Goal: Information Seeking & Learning: Learn about a topic

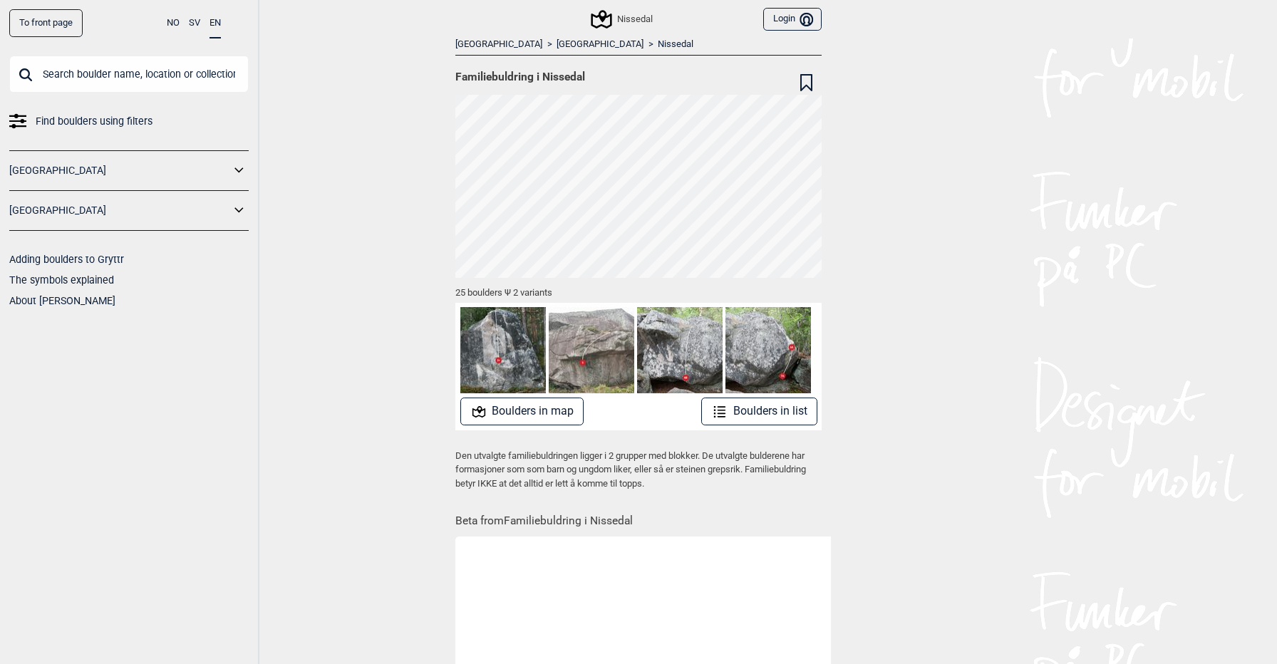
click at [506, 350] on img at bounding box center [503, 350] width 86 height 86
click at [512, 351] on img at bounding box center [503, 350] width 86 height 86
click at [541, 411] on button "Boulders in map" at bounding box center [522, 412] width 124 height 28
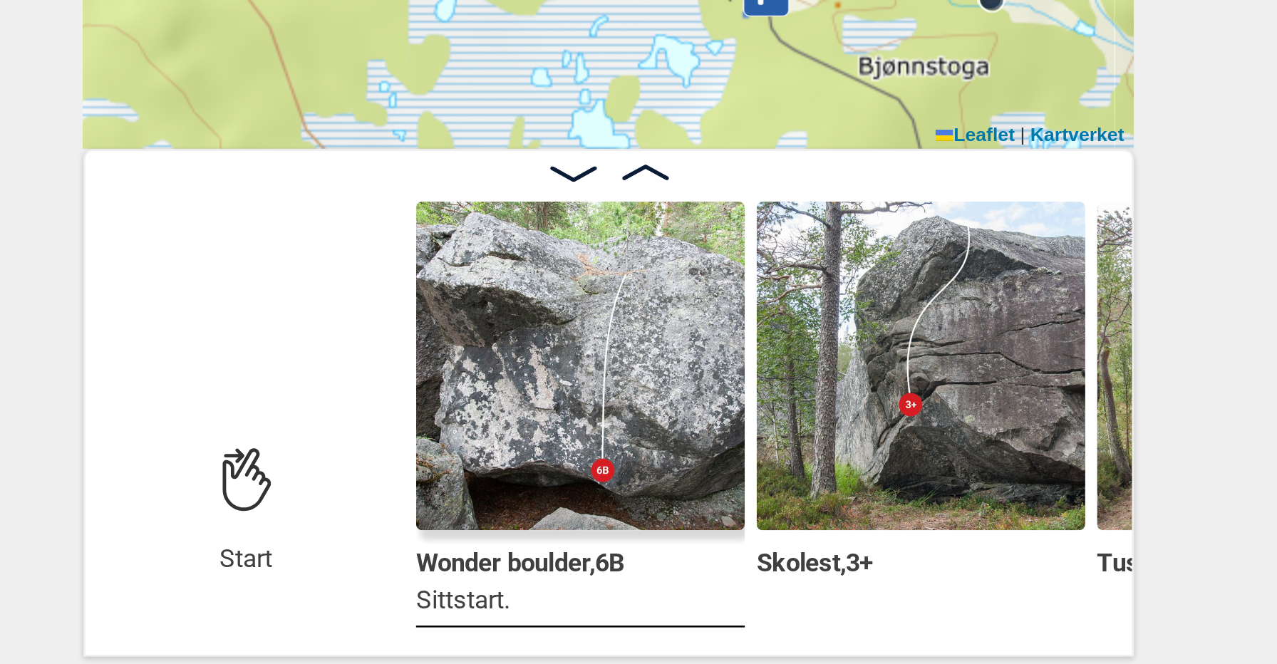
scroll to position [0, 125]
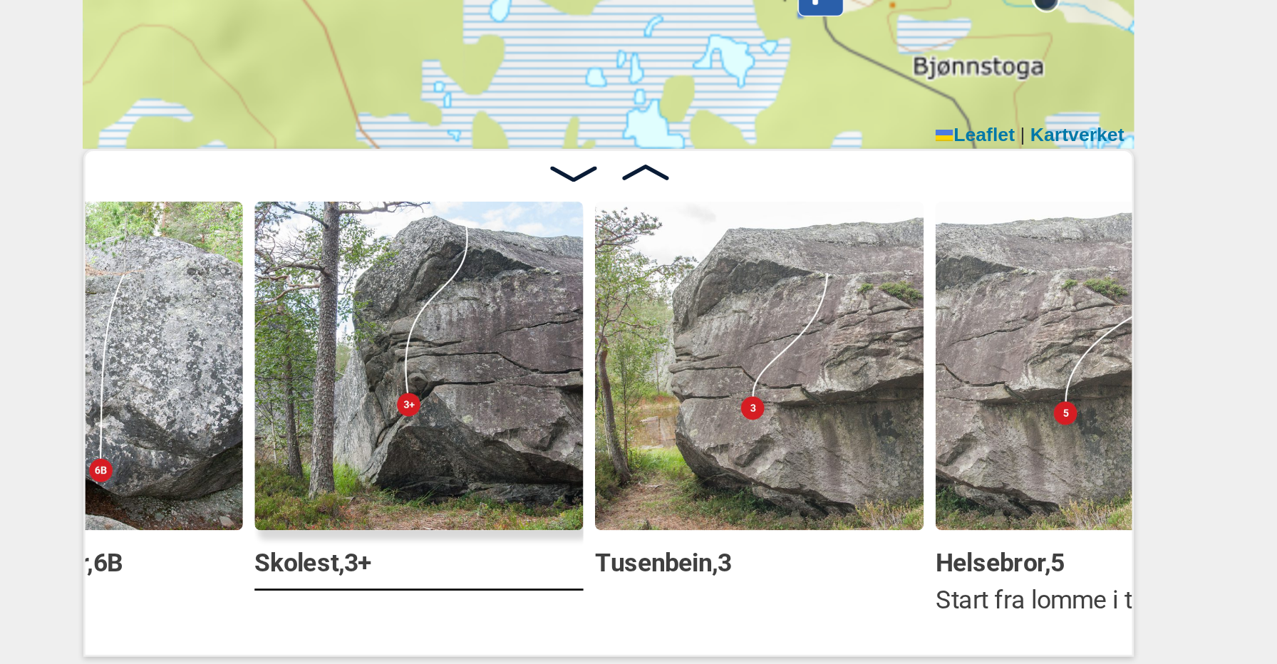
scroll to position [0, 343]
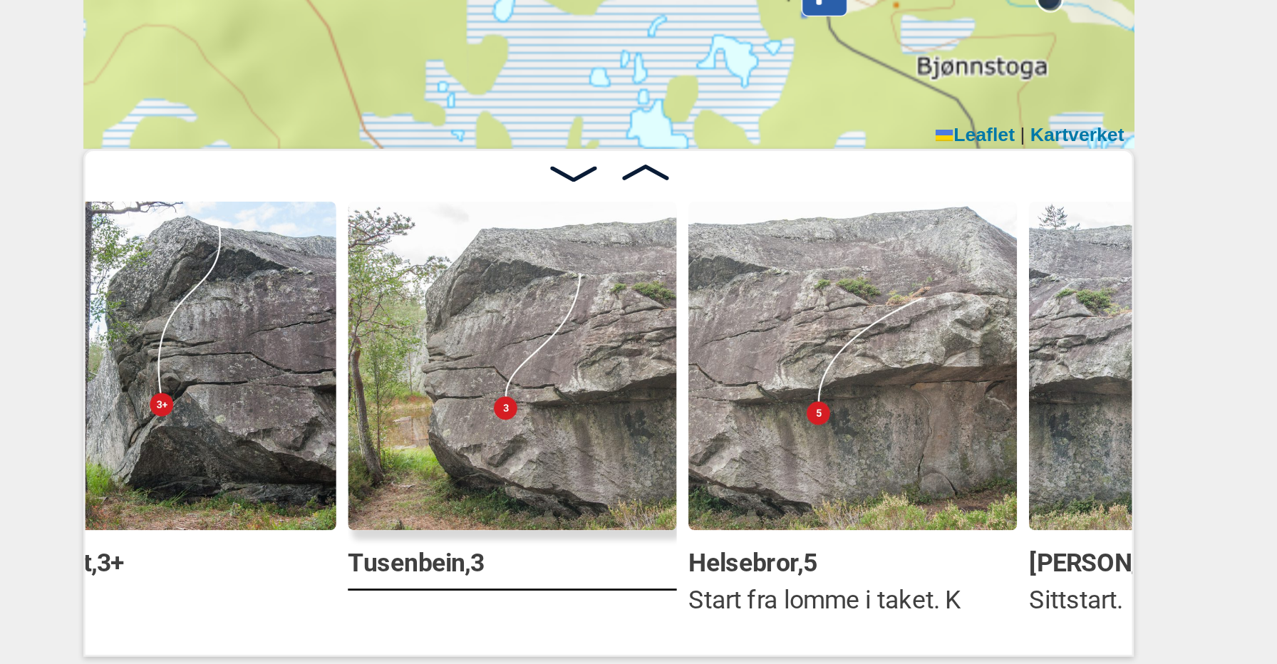
scroll to position [0, 396]
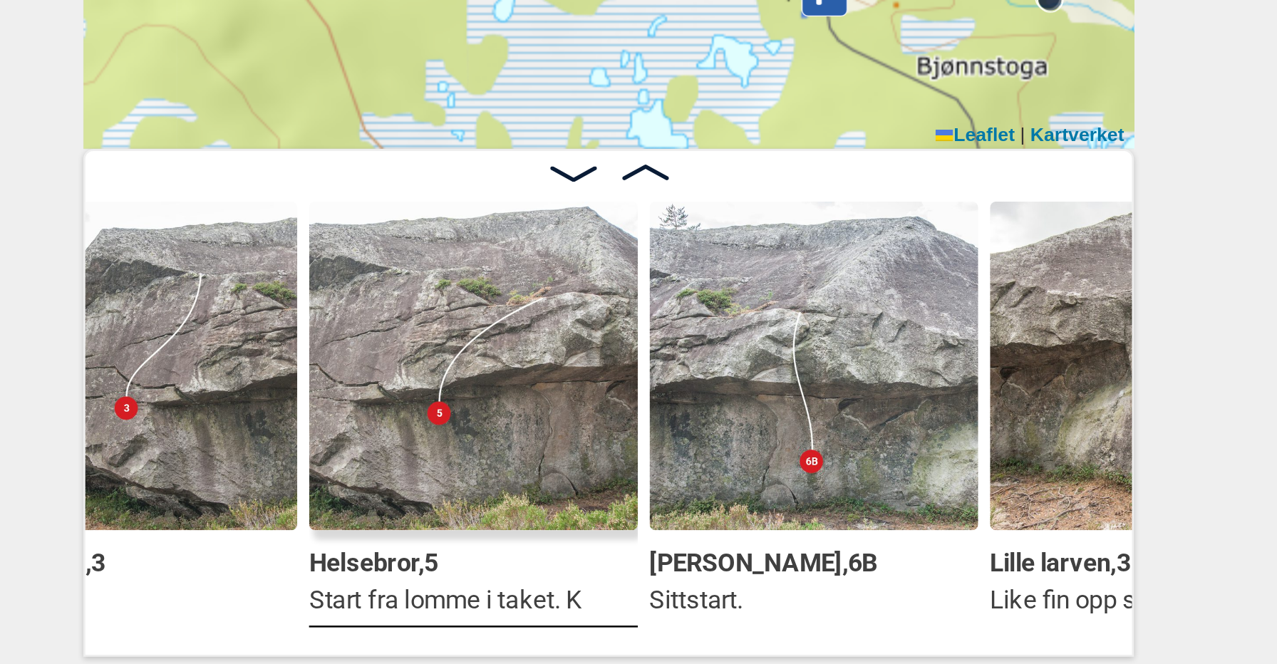
scroll to position [0, 535]
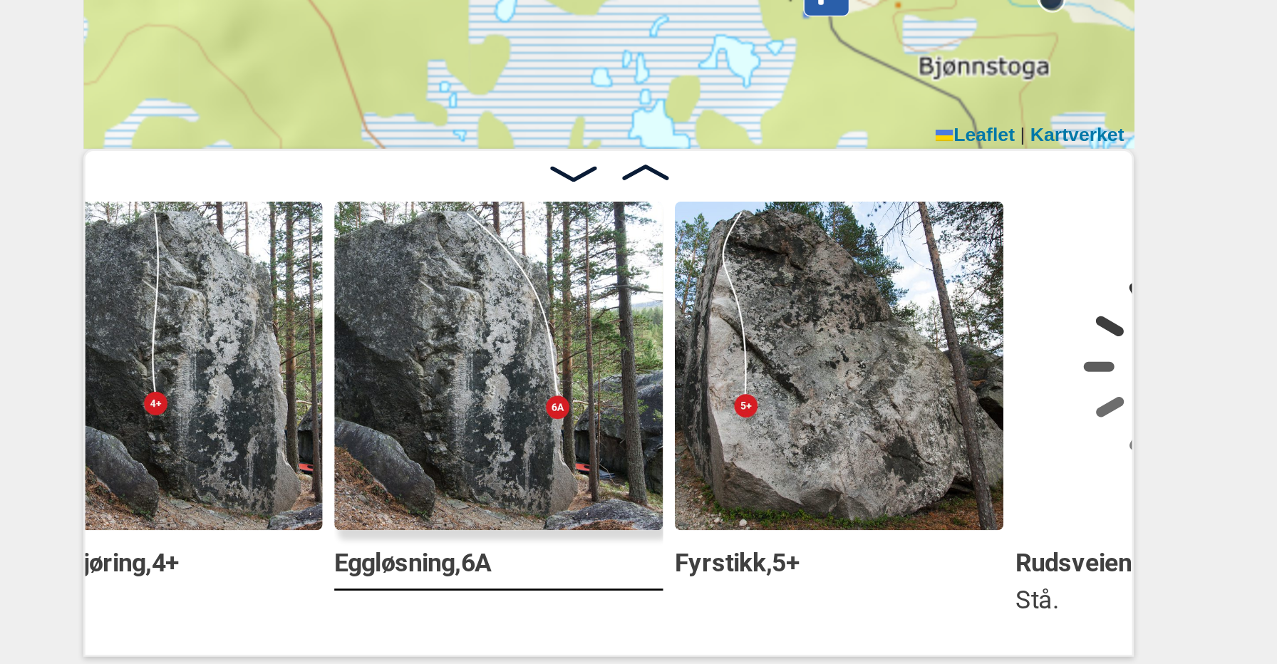
scroll to position [0, 1328]
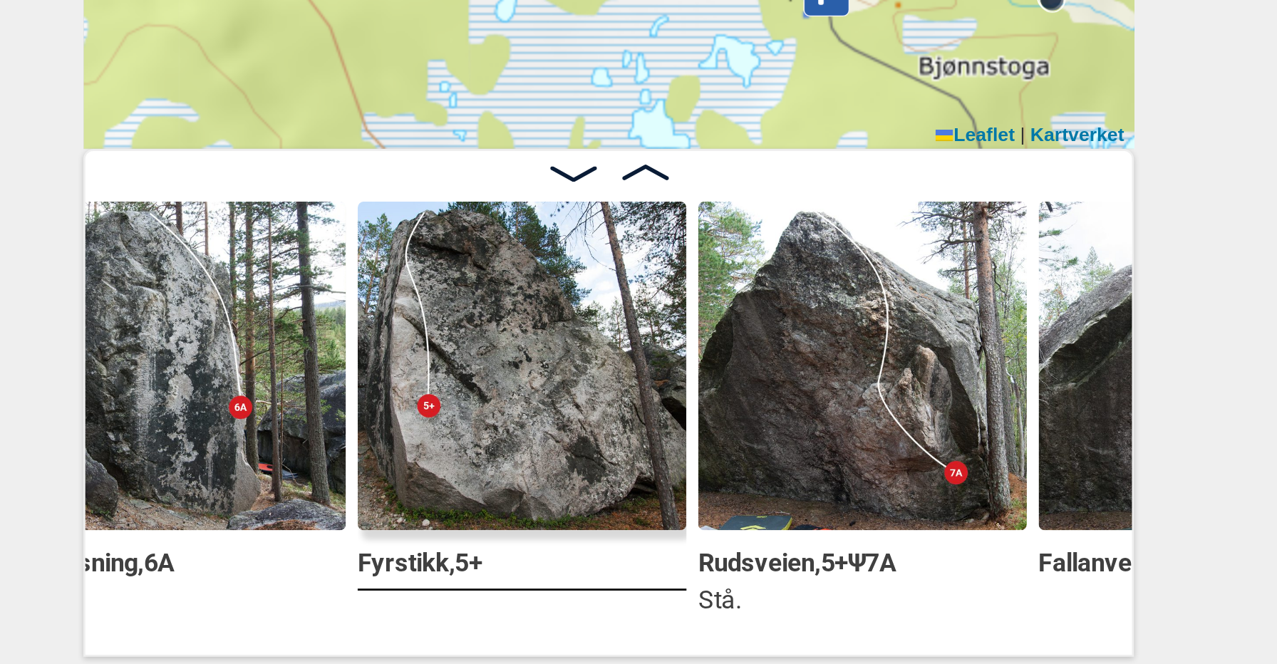
scroll to position [0, 1392]
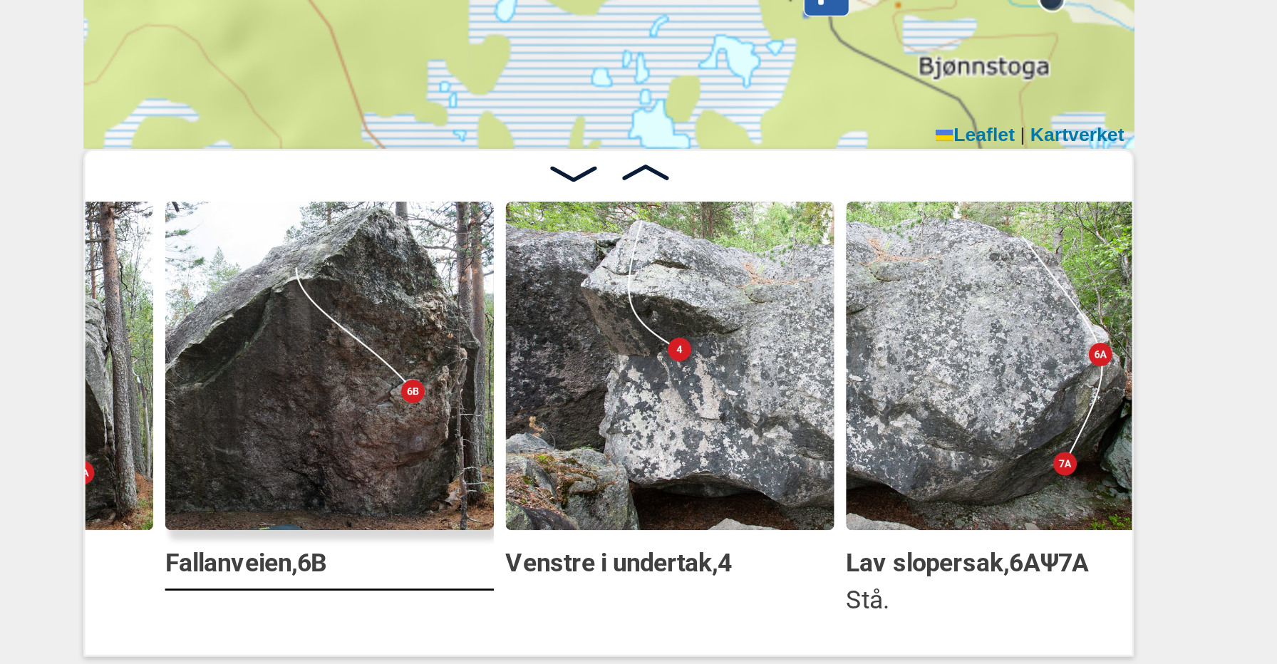
scroll to position [0, 1711]
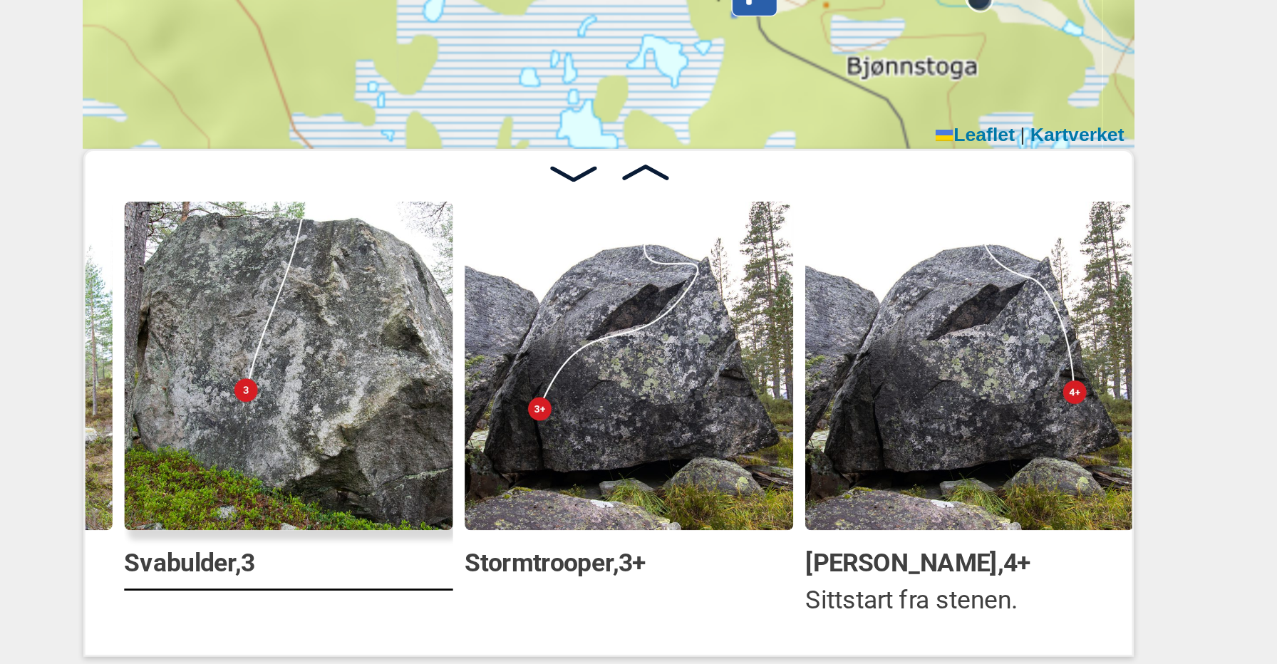
scroll to position [0, 2475]
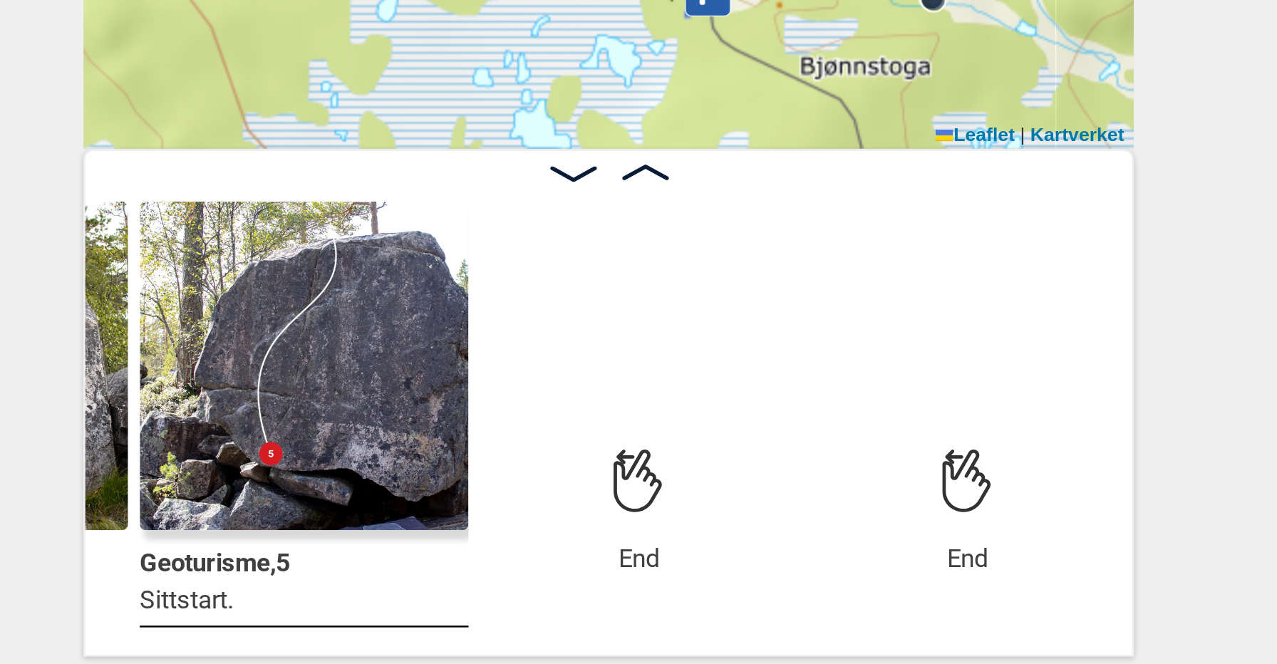
scroll to position [7, 0]
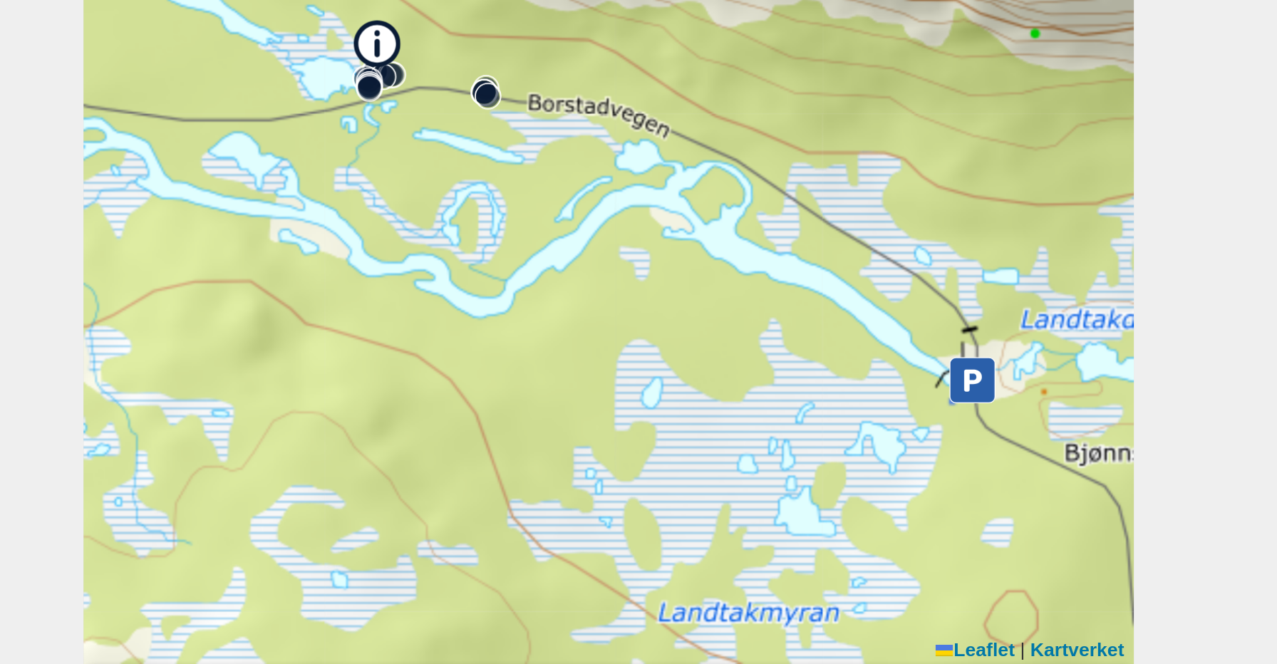
drag, startPoint x: 688, startPoint y: 410, endPoint x: 611, endPoint y: 347, distance: 99.2
click at [611, 347] on div "Nissedal My position 200 m + − Kartverket OpenStreetMap Google satellite Leafle…" at bounding box center [638, 269] width 385 height 412
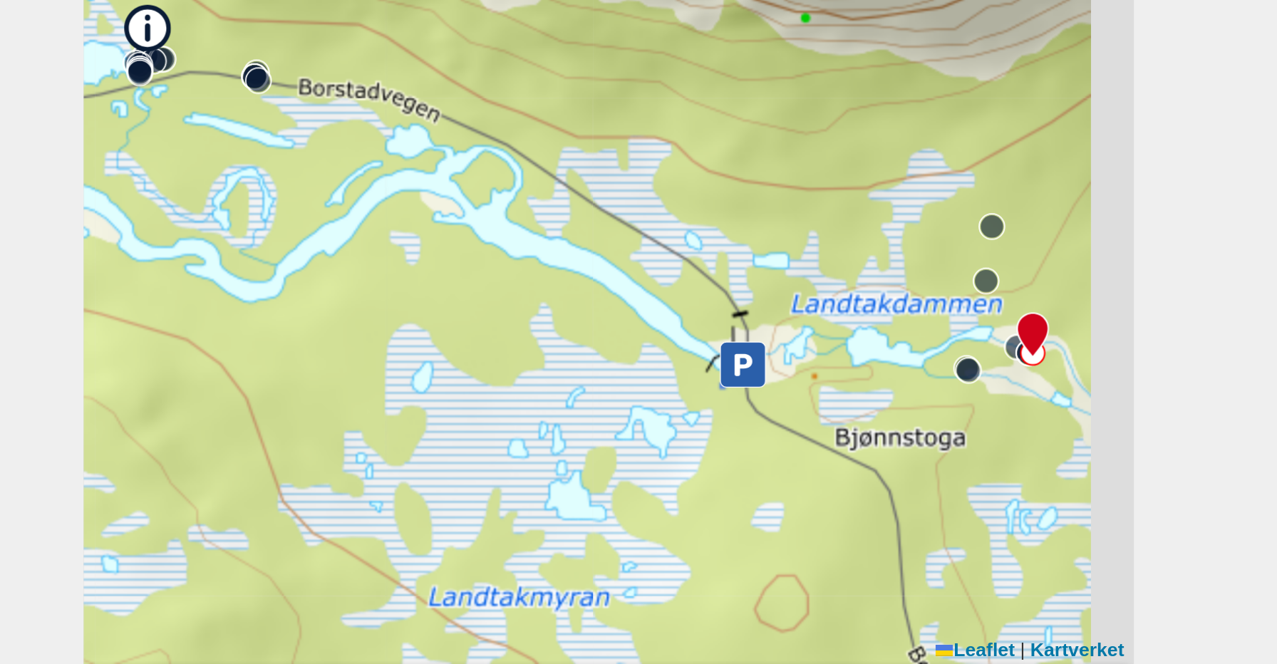
drag, startPoint x: 661, startPoint y: 362, endPoint x: 615, endPoint y: 355, distance: 46.9
click at [615, 355] on div "Nissedal My position 200 m + − Kartverket OpenStreetMap Google satellite Leafle…" at bounding box center [638, 269] width 385 height 412
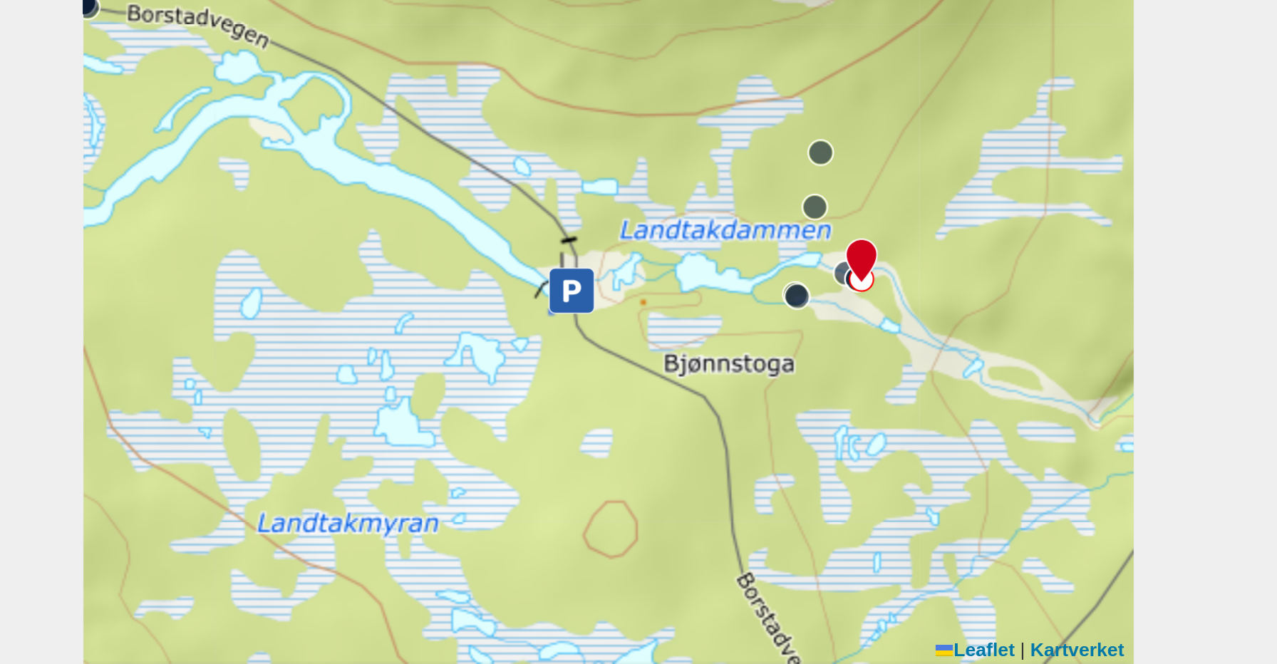
drag, startPoint x: 730, startPoint y: 340, endPoint x: 653, endPoint y: 344, distance: 77.1
click at [653, 344] on div "Nissedal My position 200 m + − Kartverket OpenStreetMap Google satellite Leafle…" at bounding box center [638, 269] width 385 height 412
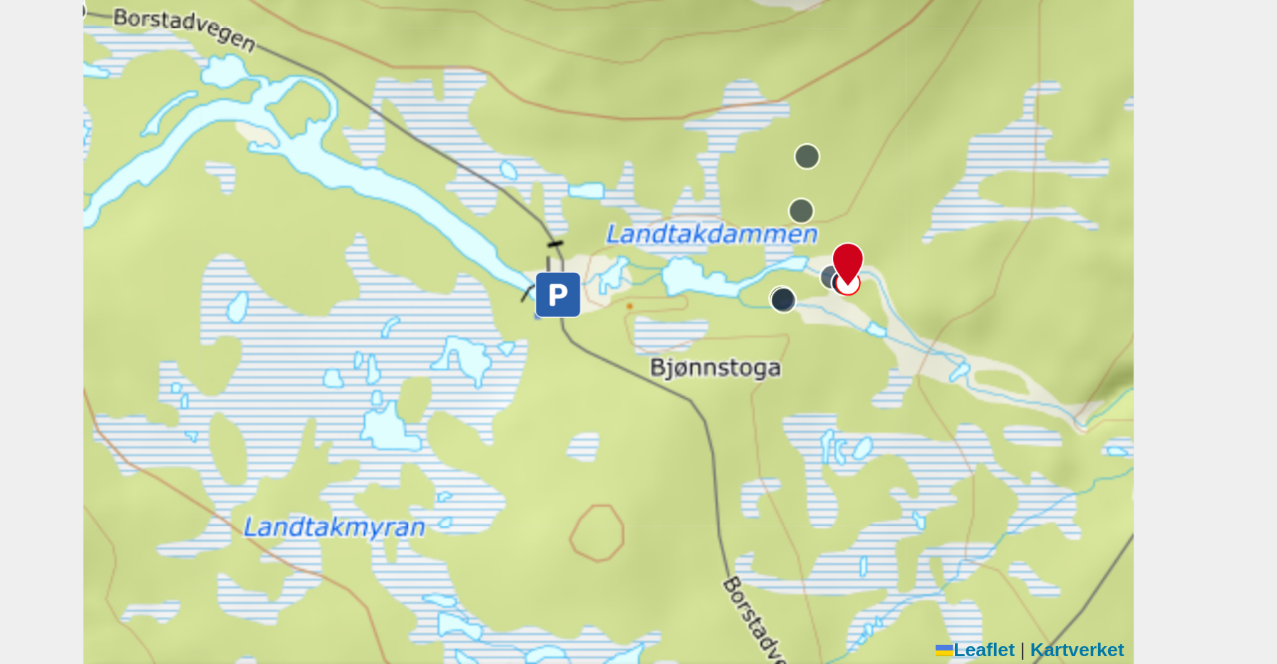
click at [710, 309] on circle at bounding box center [709, 309] width 9 height 9
click at [703, 340] on circle at bounding box center [702, 342] width 9 height 9
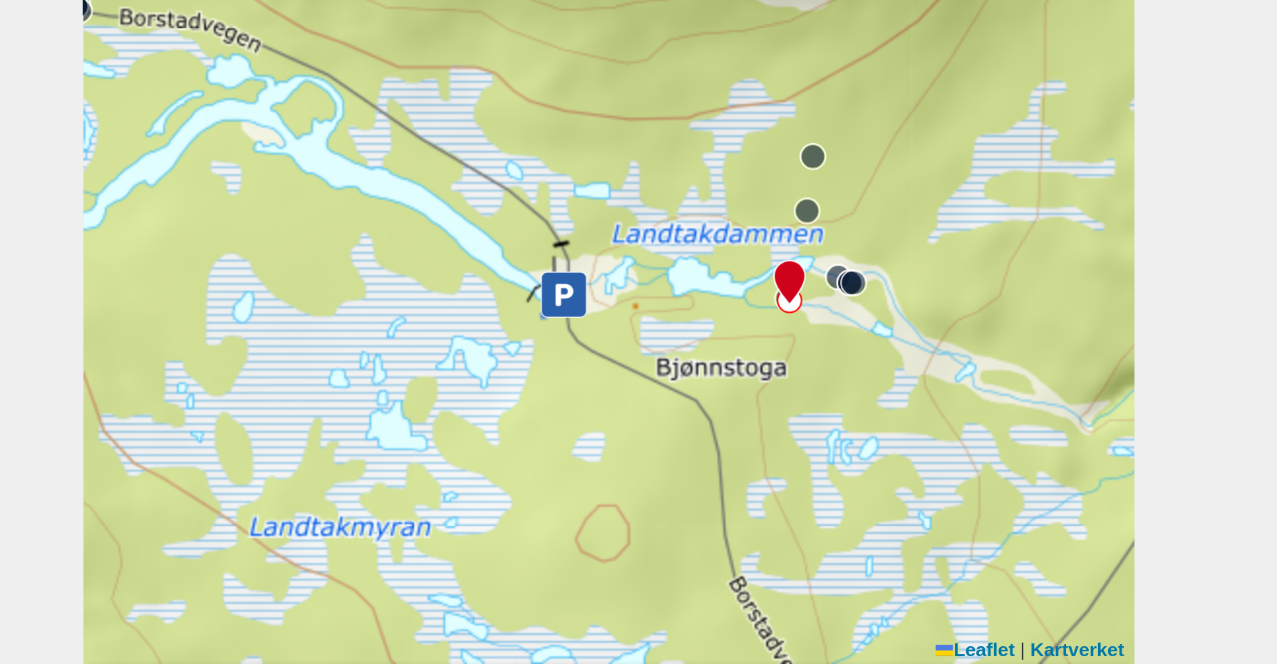
drag, startPoint x: 639, startPoint y: 333, endPoint x: 699, endPoint y: 372, distance: 72.2
click at [699, 372] on div "Nissedal My position 200 m + − Kartverket OpenStreetMap Google satellite Leafle…" at bounding box center [638, 269] width 385 height 412
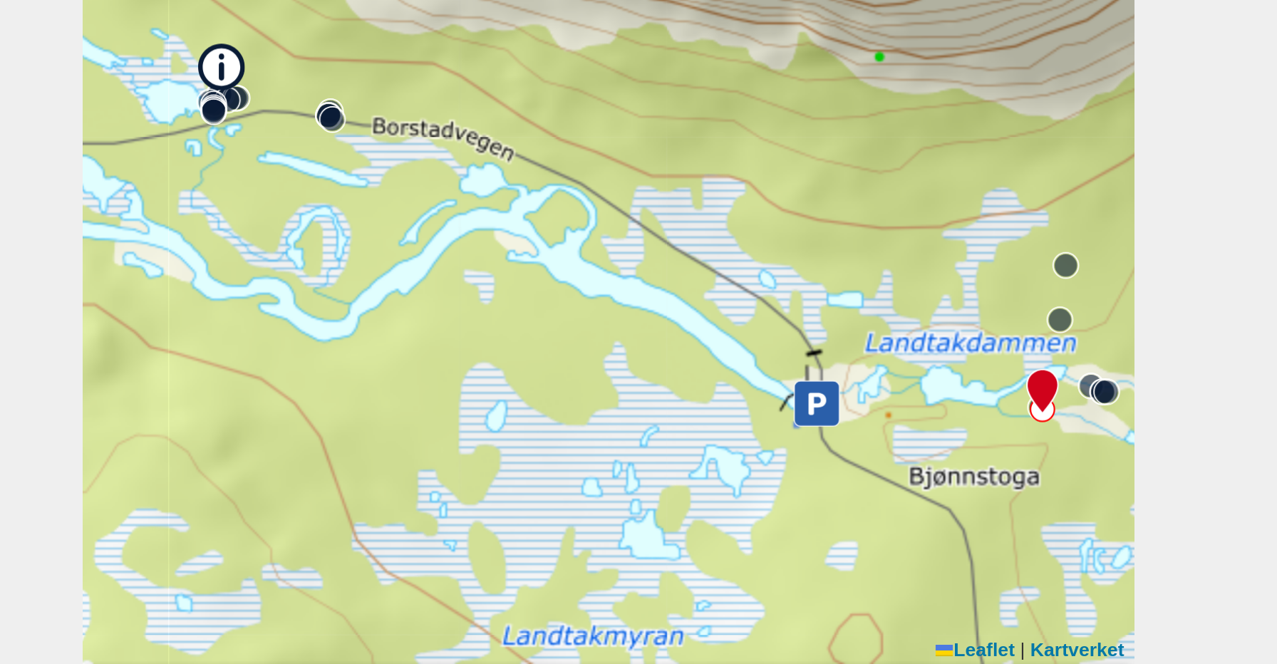
drag, startPoint x: 556, startPoint y: 326, endPoint x: 690, endPoint y: 357, distance: 137.6
click at [690, 357] on div "Nissedal My position 200 m + − Kartverket OpenStreetMap Google satellite Leafle…" at bounding box center [638, 269] width 385 height 412
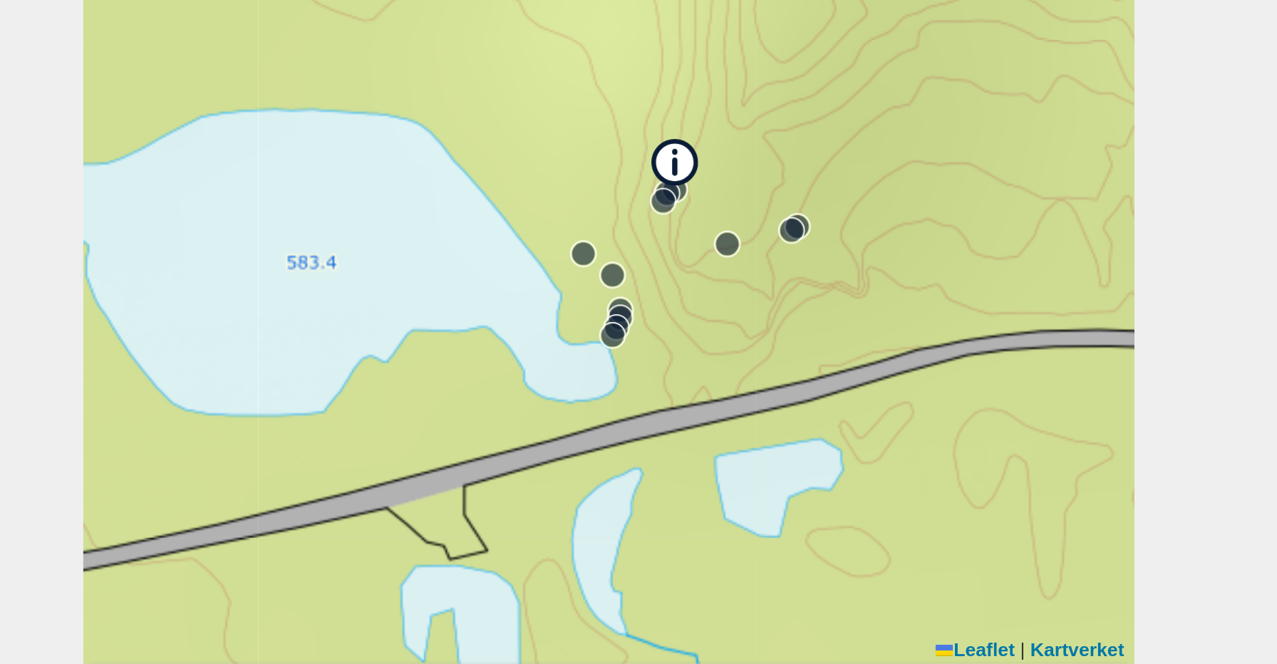
click at [641, 352] on circle at bounding box center [640, 355] width 9 height 9
click at [438, 348] on div "To front page NO SV EN Find boulders using filters [GEOGRAPHIC_DATA] [GEOGRAPHI…" at bounding box center [638, 325] width 1277 height 664
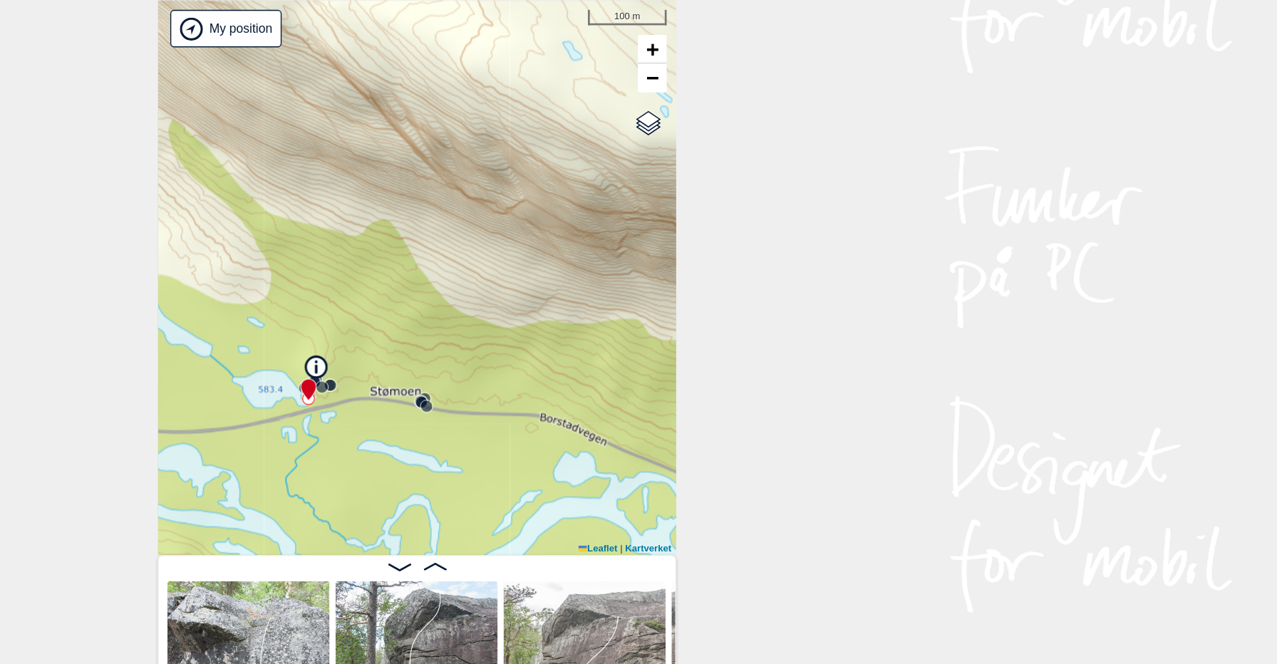
click at [574, 303] on div "Nissedal My position 100 m + − Kartverket OpenStreetMap Google satellite Leafle…" at bounding box center [638, 269] width 385 height 412
click at [562, 334] on icon at bounding box center [564, 335] width 16 height 16
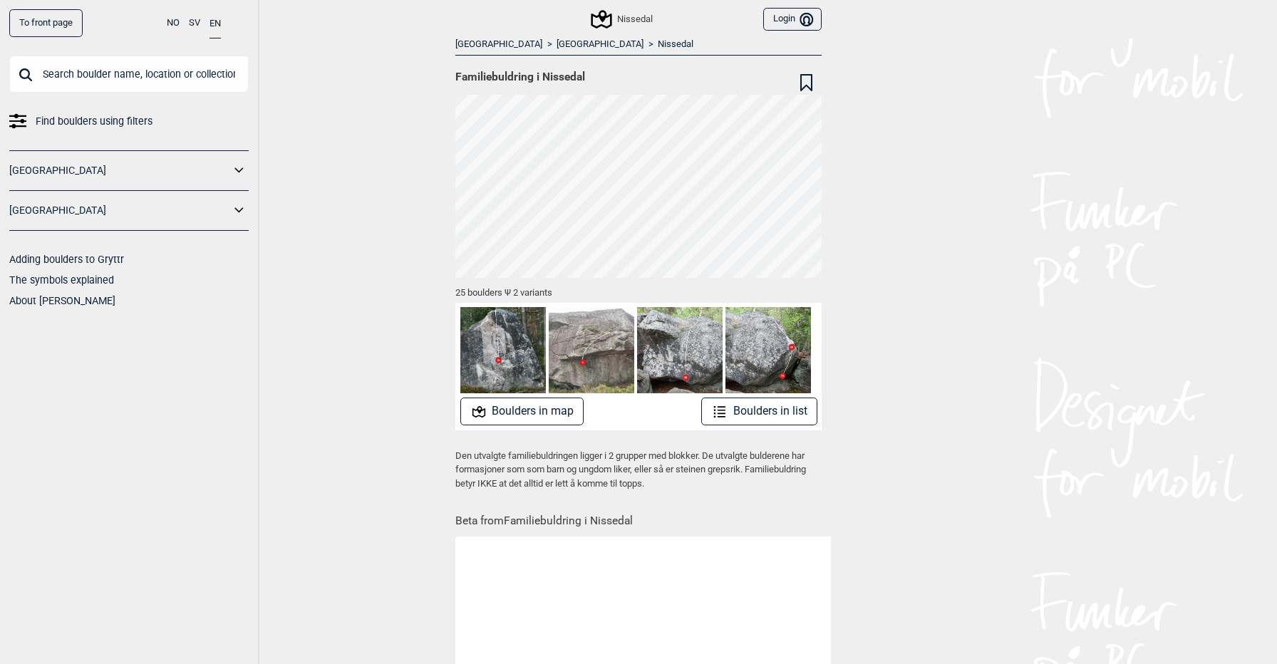
scroll to position [391, 0]
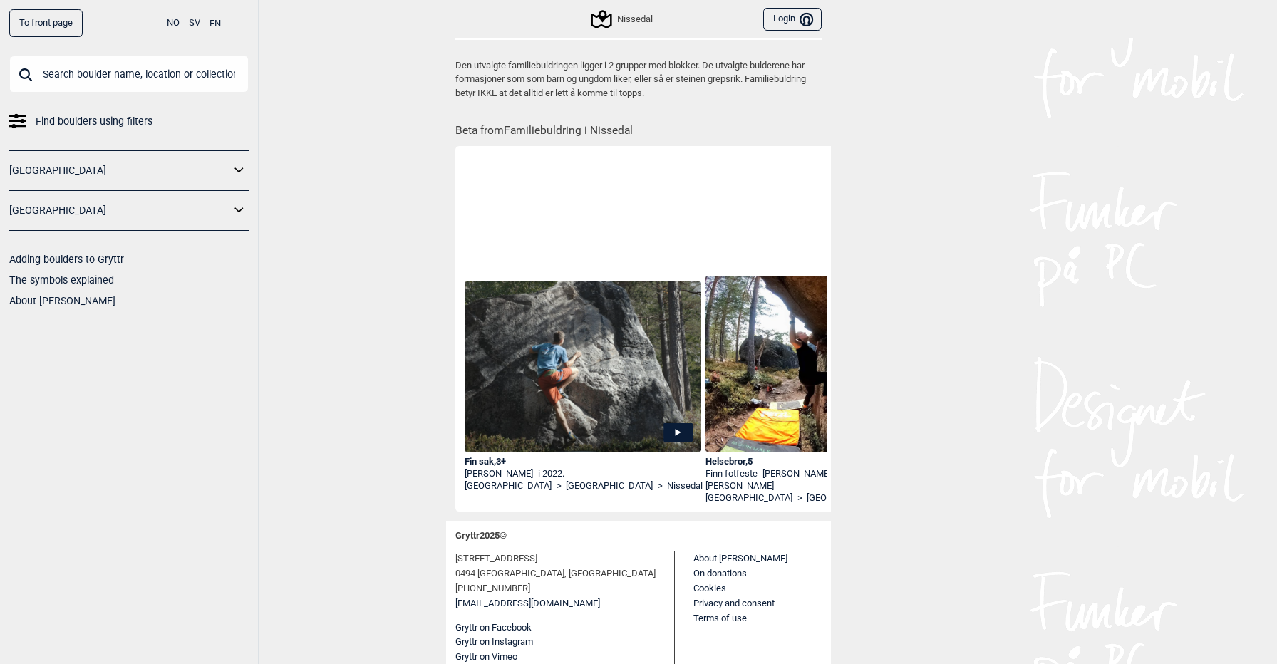
click at [619, 395] on img at bounding box center [583, 366] width 237 height 170
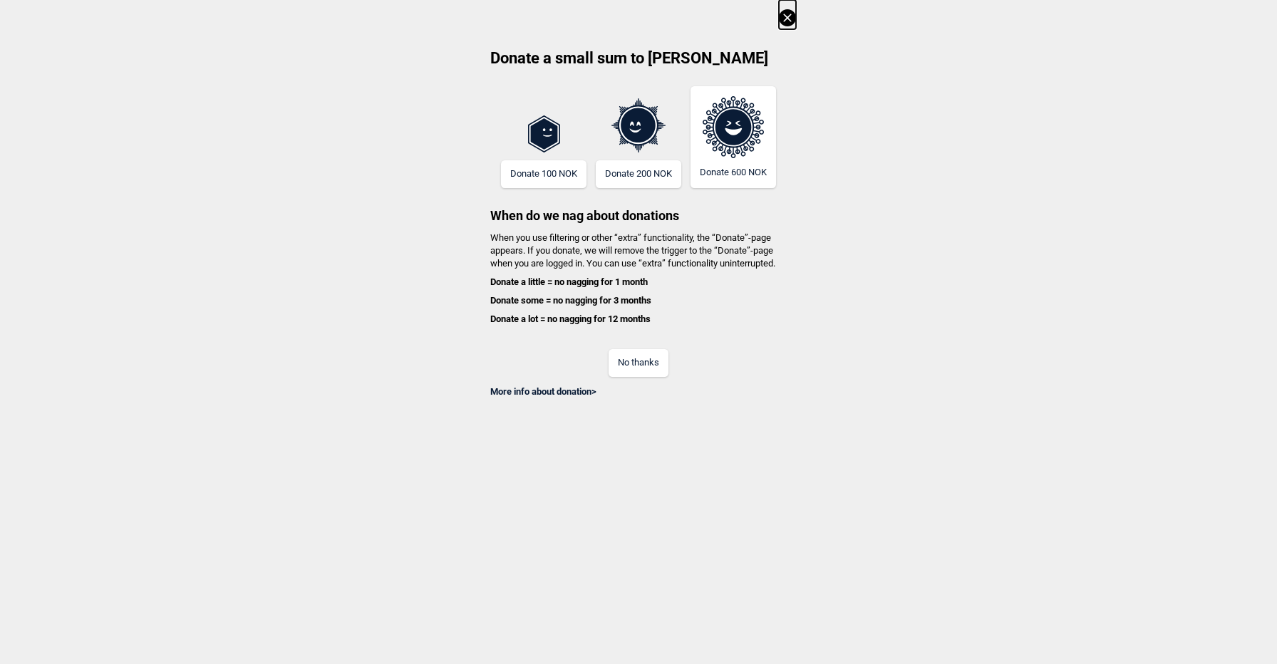
click at [656, 363] on button "No thanks" at bounding box center [639, 363] width 60 height 28
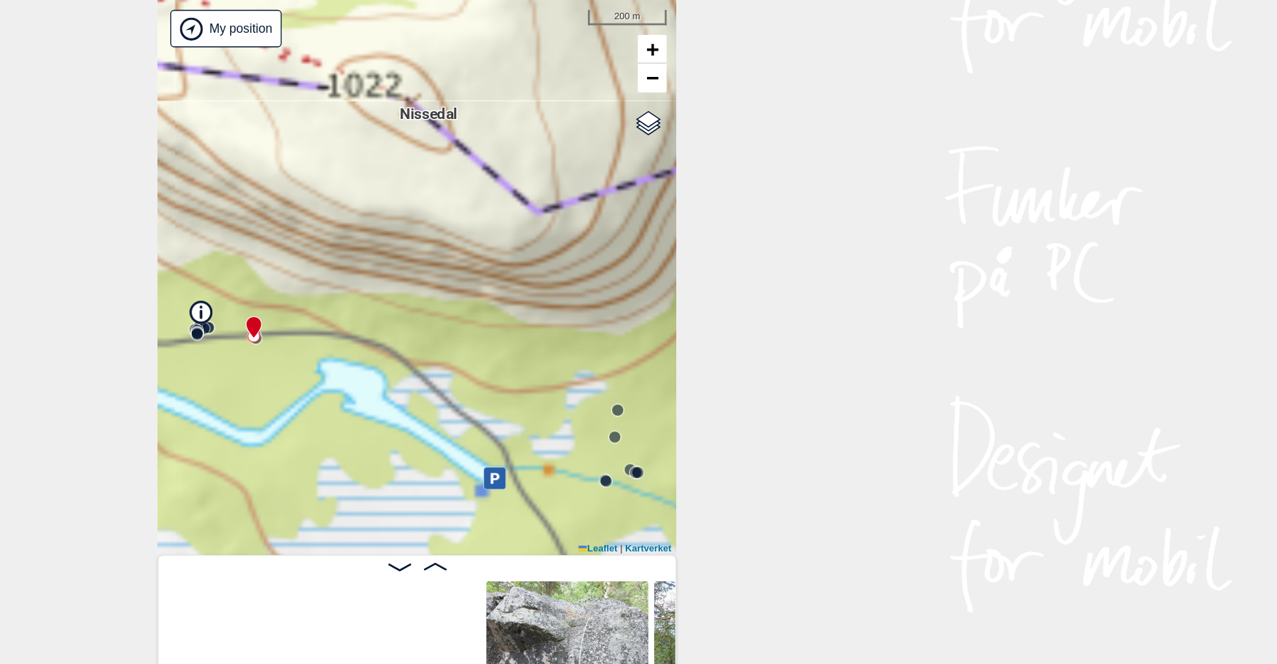
scroll to position [0, 112]
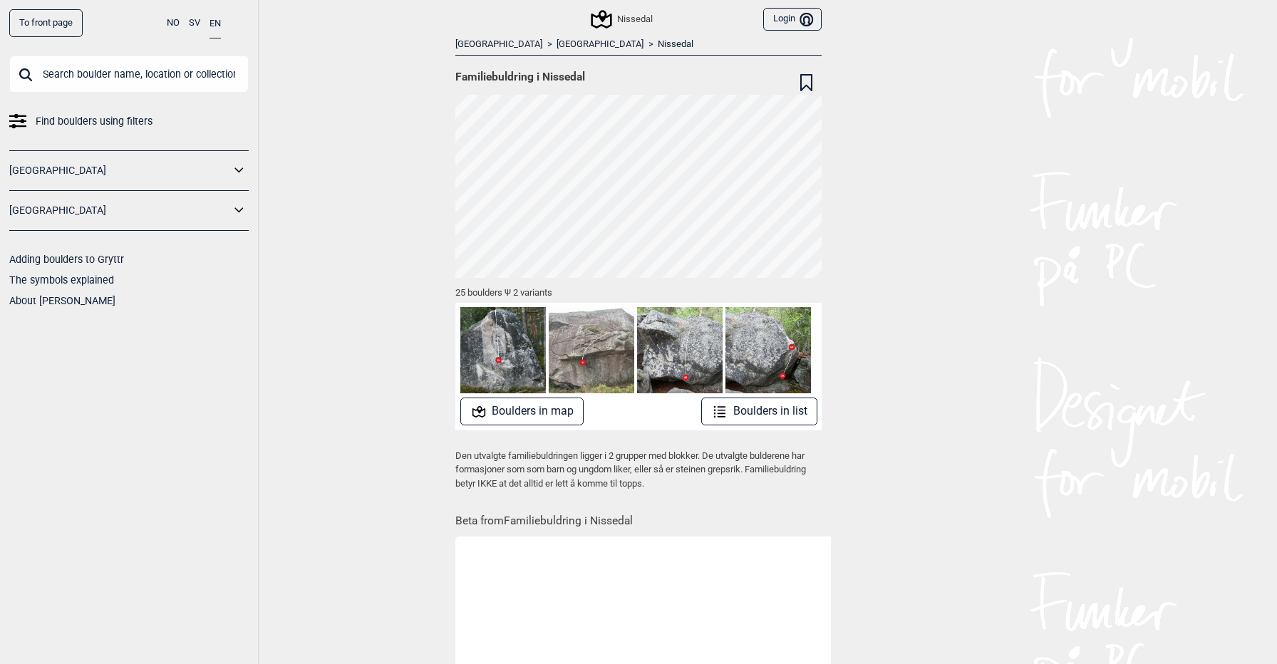
click at [541, 407] on button "Boulders in map" at bounding box center [522, 412] width 124 height 28
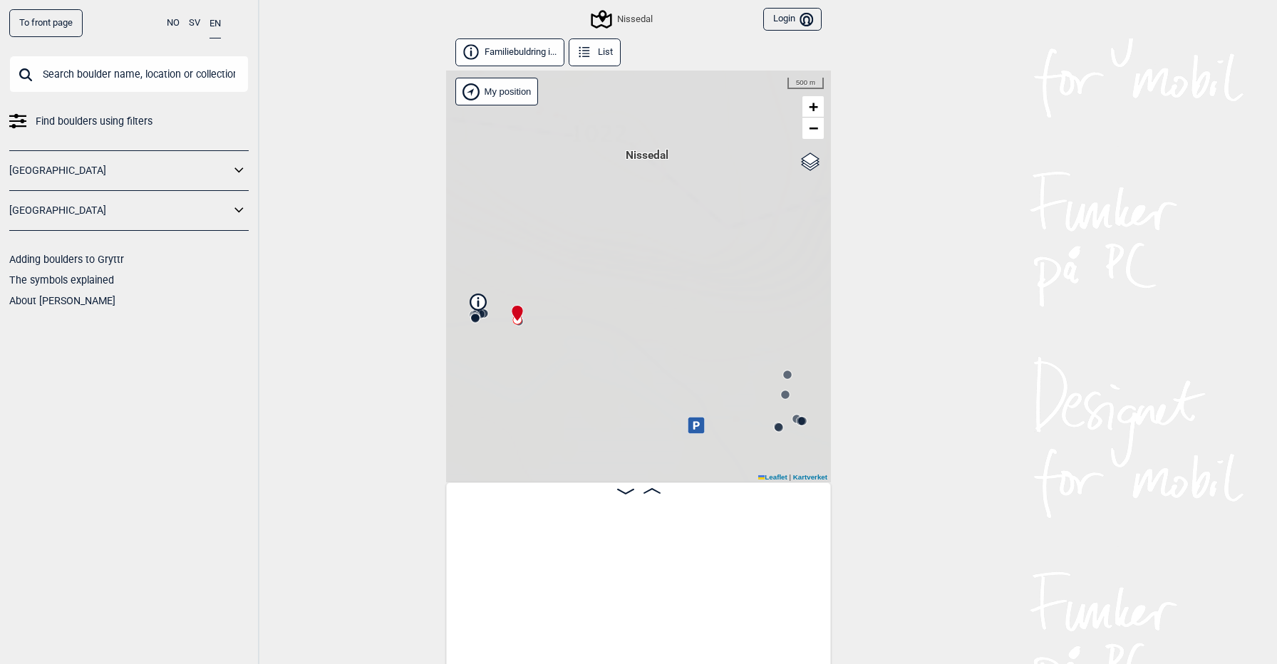
scroll to position [0, 112]
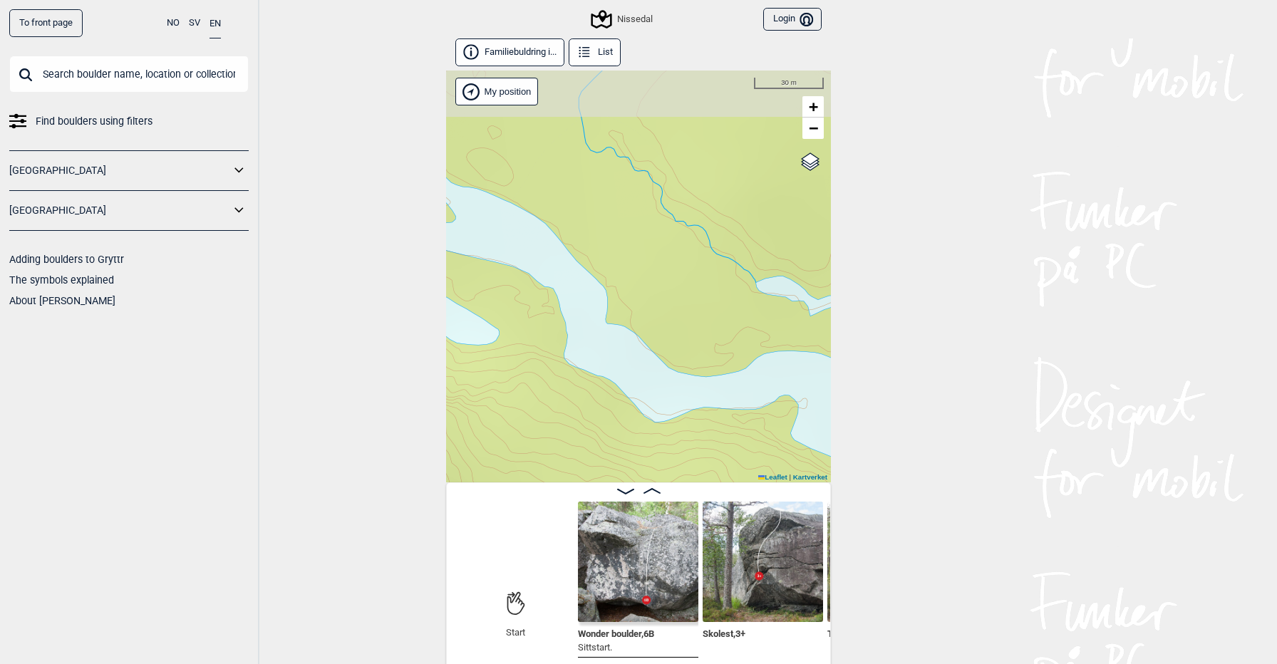
drag, startPoint x: 633, startPoint y: 149, endPoint x: 598, endPoint y: 376, distance: 229.3
click at [598, 376] on div "Nissedal My position 30 m + − Kartverket OpenStreetMap Google satellite Leaflet…" at bounding box center [638, 277] width 385 height 412
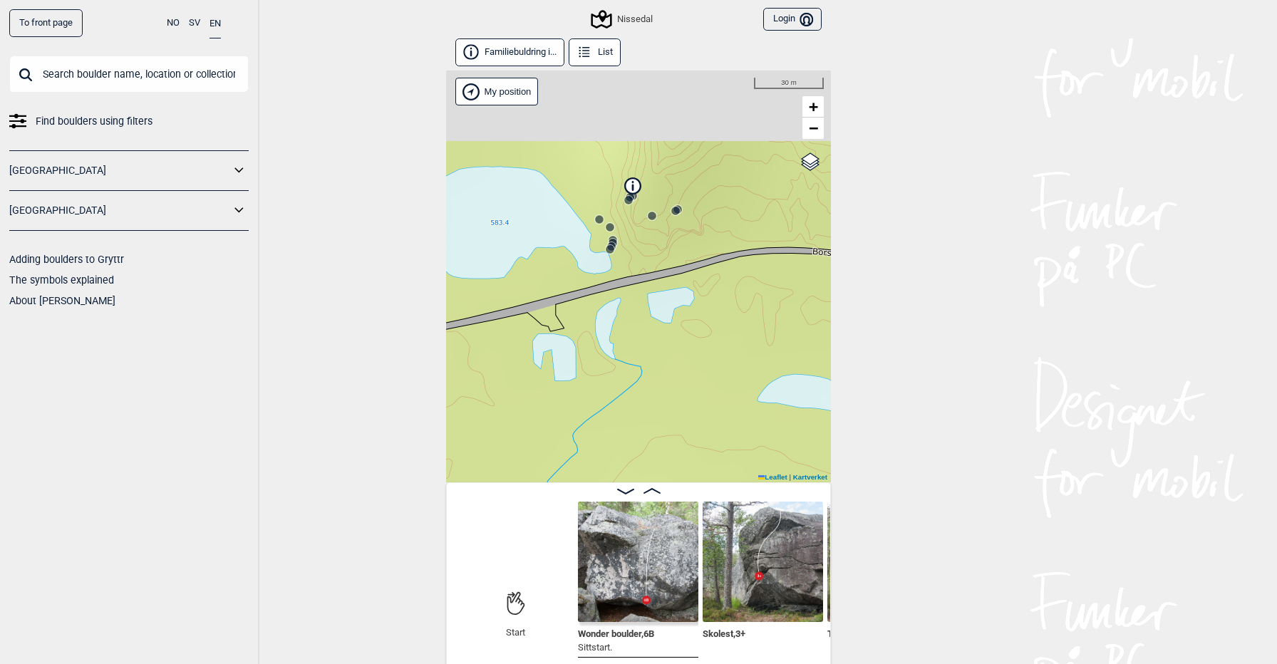
drag, startPoint x: 656, startPoint y: 189, endPoint x: 641, endPoint y: 403, distance: 215.0
click at [641, 403] on div "Nissedal My position 30 m + − Kartverket OpenStreetMap Google satellite Leaflet…" at bounding box center [638, 277] width 385 height 412
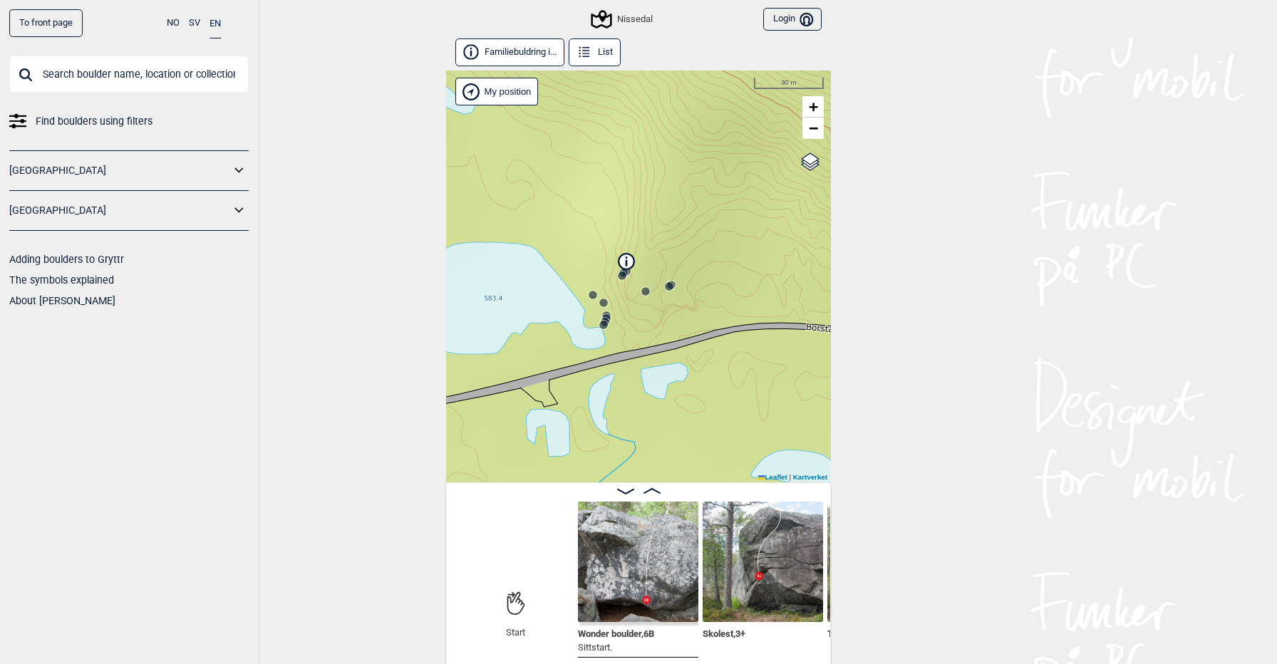
drag, startPoint x: 644, startPoint y: 234, endPoint x: 639, endPoint y: 291, distance: 56.6
click at [639, 291] on div "Nissedal My position 30 m + − Kartverket OpenStreetMap Google satellite Leaflet…" at bounding box center [638, 277] width 385 height 412
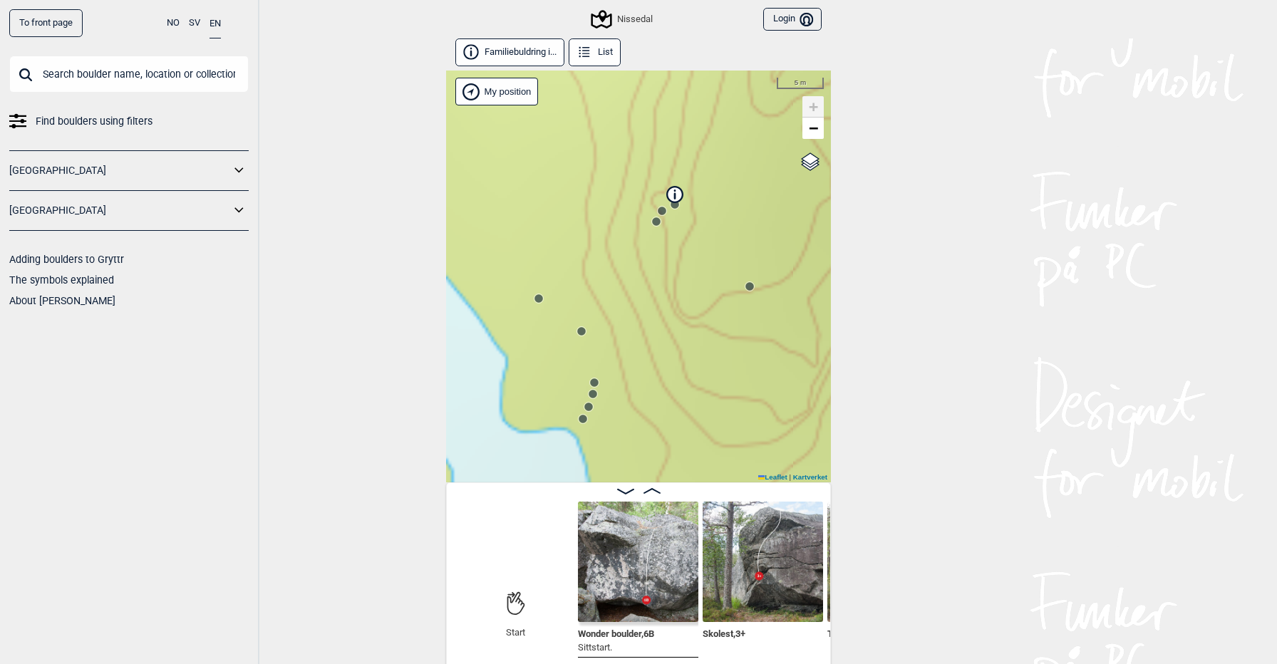
click at [540, 299] on circle at bounding box center [538, 298] width 9 height 9
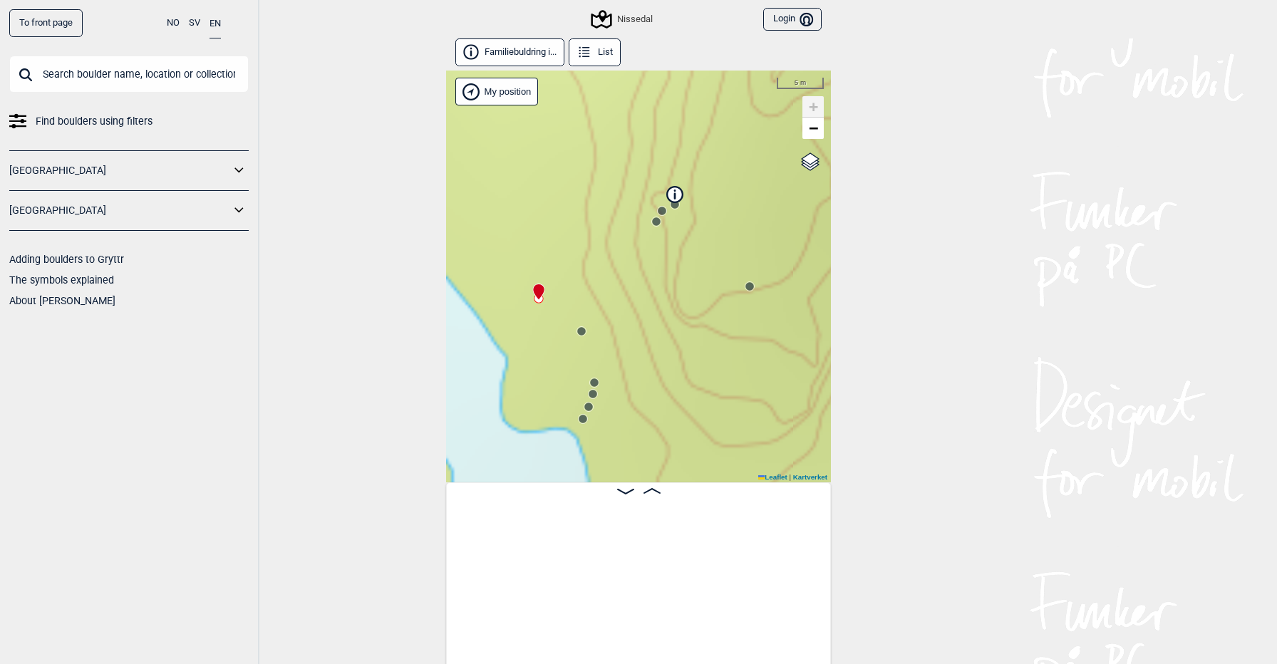
scroll to position [0, 856]
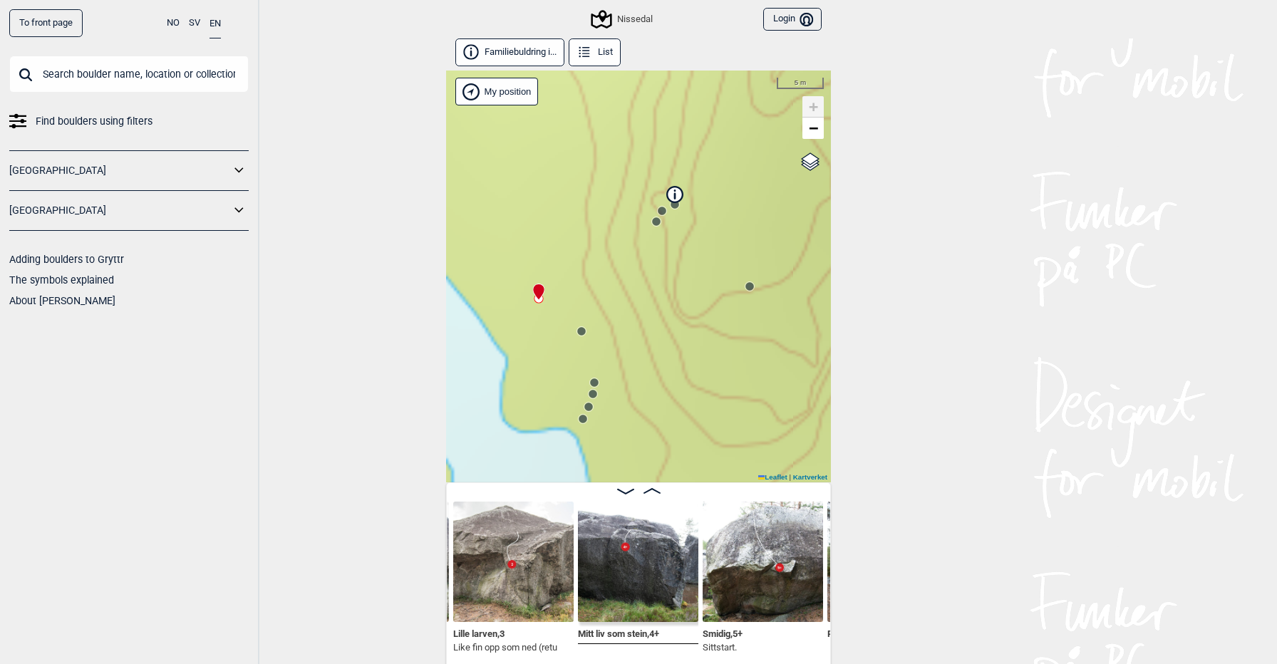
click at [587, 334] on div "Nissedal My position 5 m + − Kartverket OpenStreetMap Google satellite Leaflet …" at bounding box center [638, 277] width 385 height 412
click at [583, 330] on circle at bounding box center [581, 331] width 9 height 9
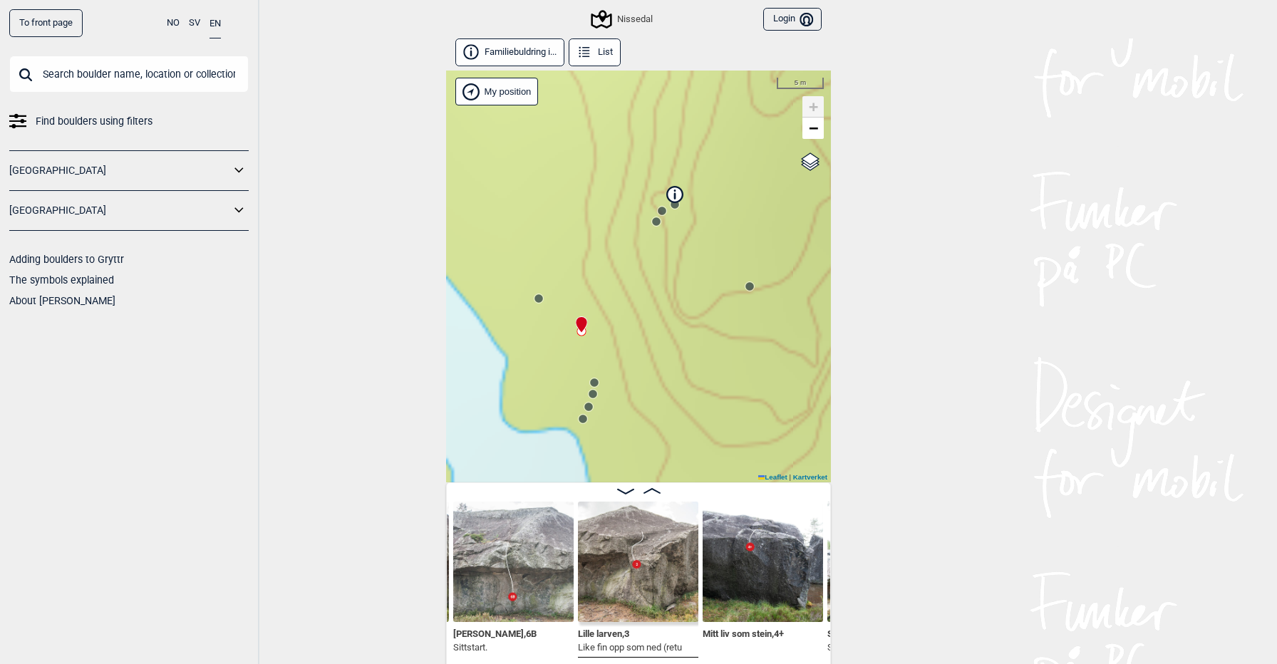
click at [597, 383] on circle at bounding box center [594, 382] width 9 height 9
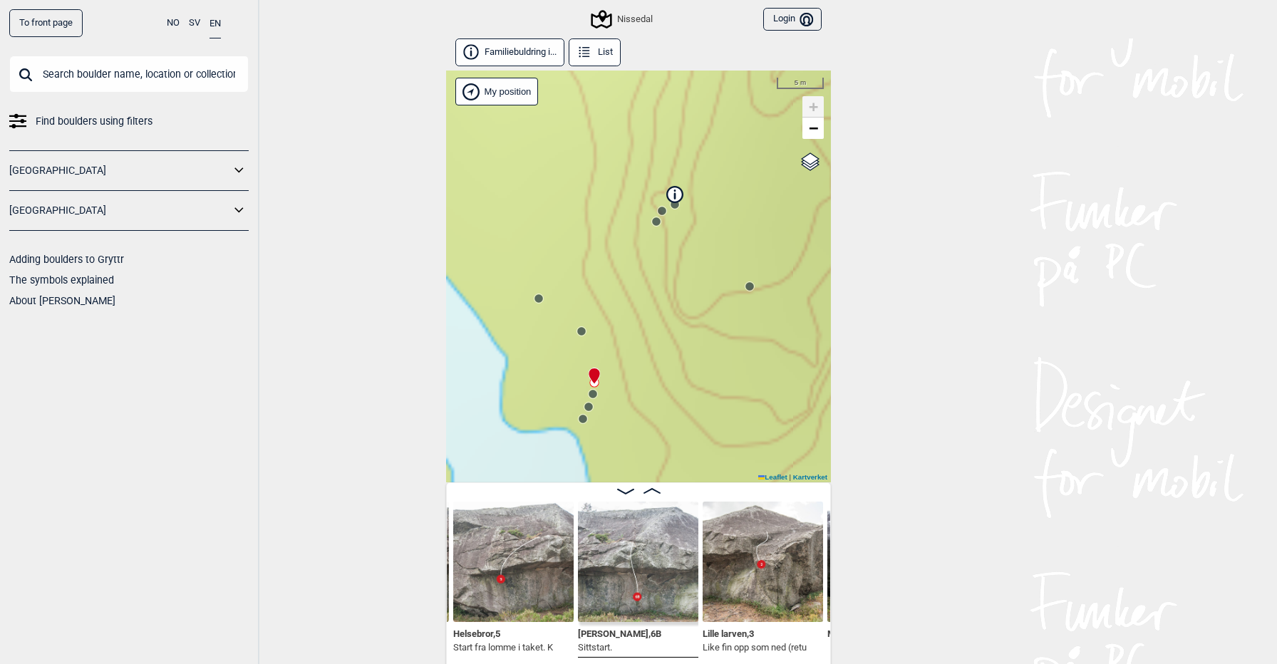
click at [593, 395] on circle at bounding box center [593, 394] width 9 height 9
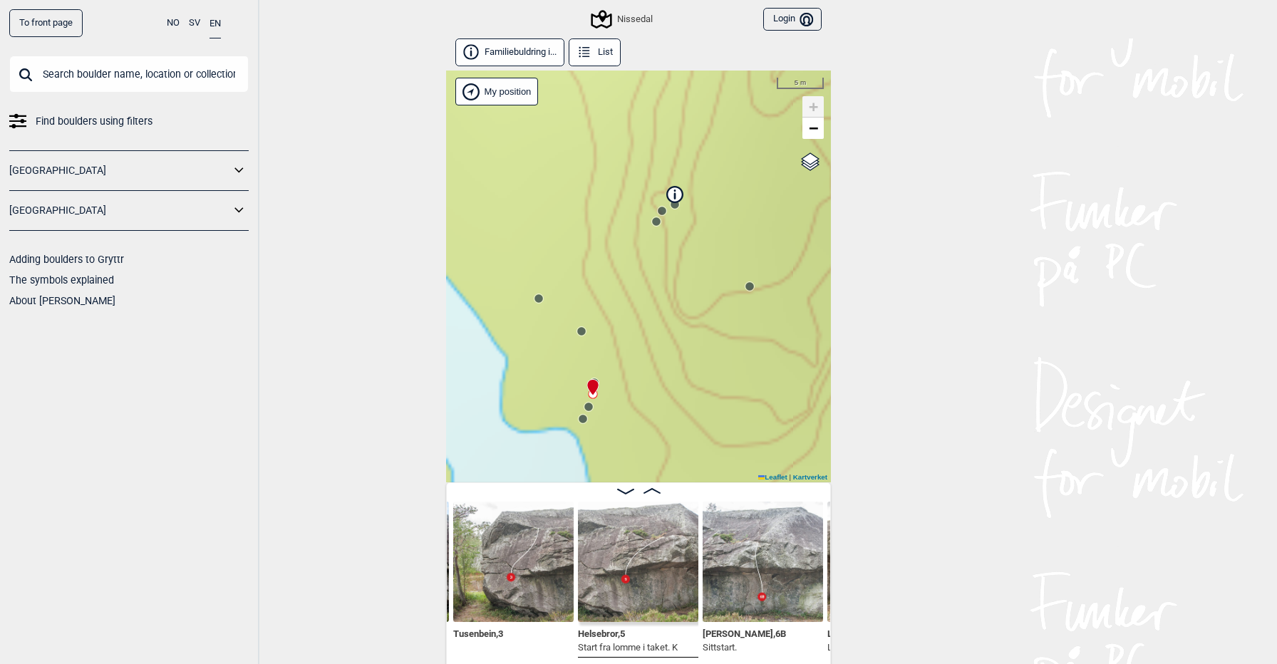
click at [589, 411] on circle at bounding box center [588, 406] width 9 height 9
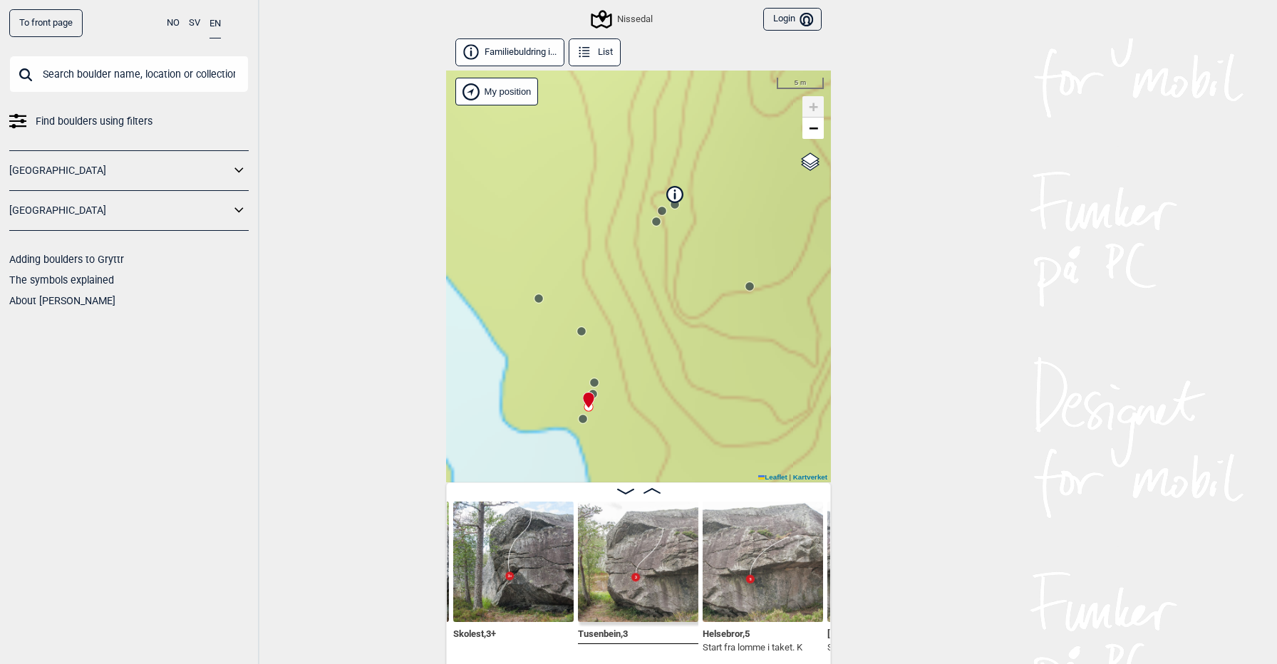
click at [582, 419] on circle at bounding box center [583, 419] width 9 height 9
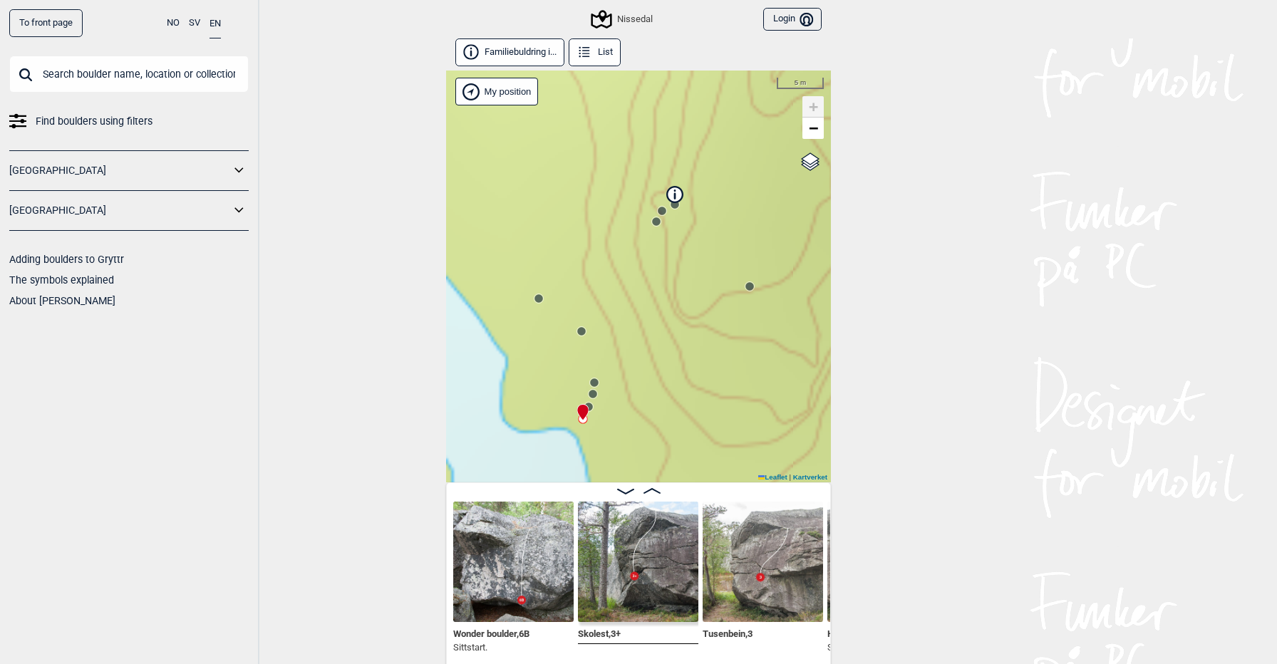
click at [655, 219] on circle at bounding box center [656, 221] width 9 height 9
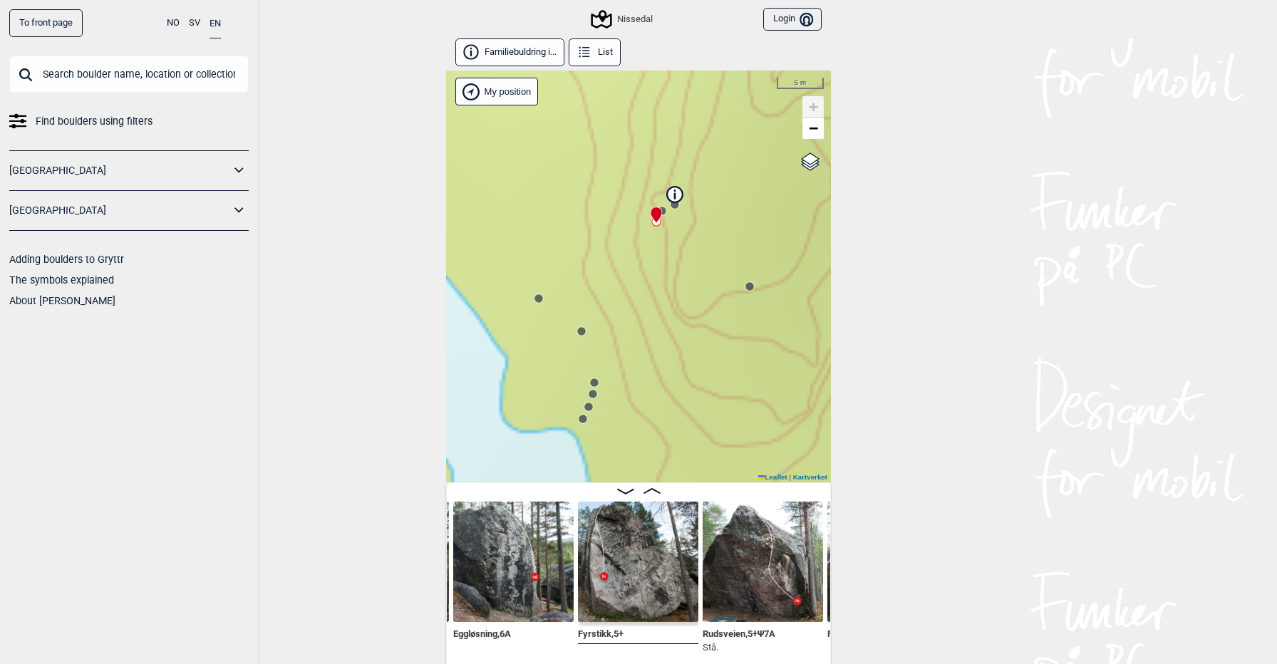
click at [676, 207] on circle at bounding box center [675, 204] width 9 height 9
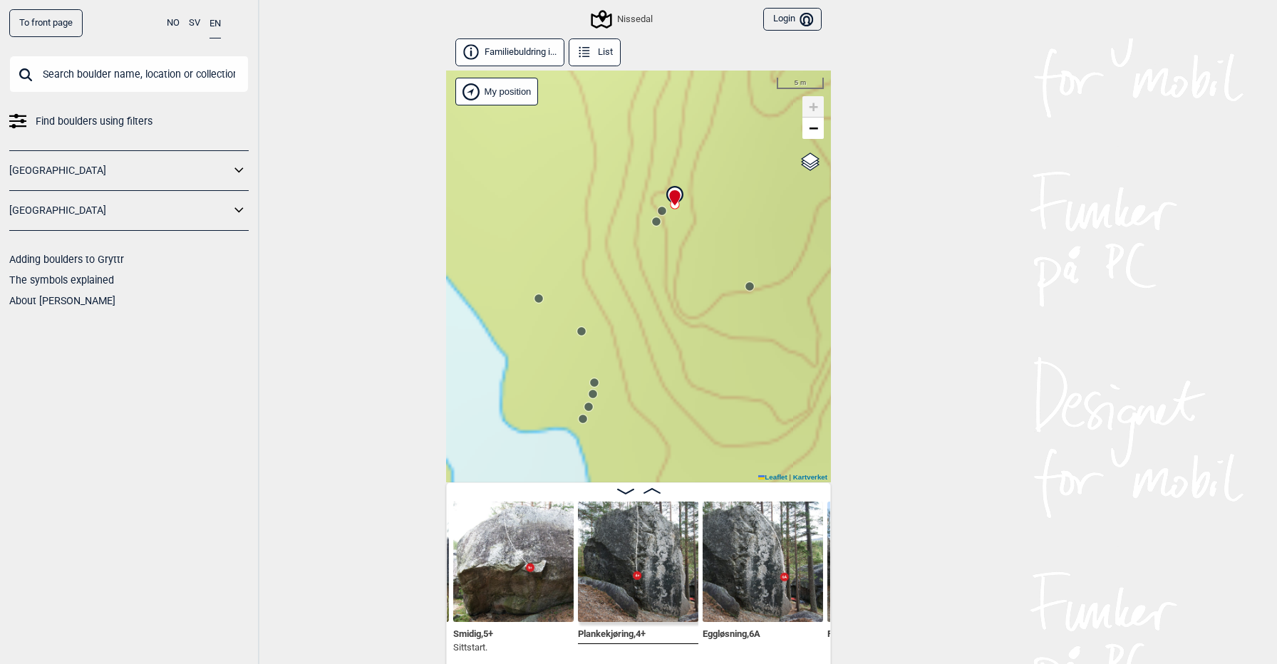
click at [663, 209] on circle at bounding box center [662, 211] width 9 height 9
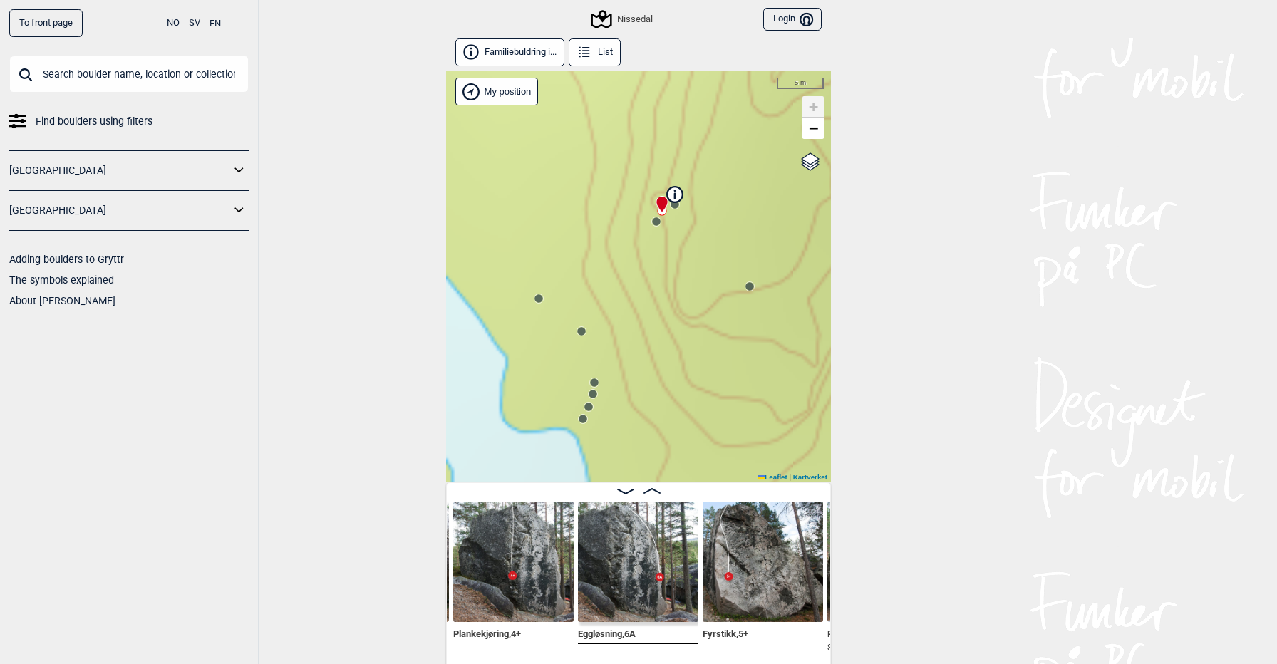
click at [750, 286] on circle at bounding box center [749, 286] width 9 height 9
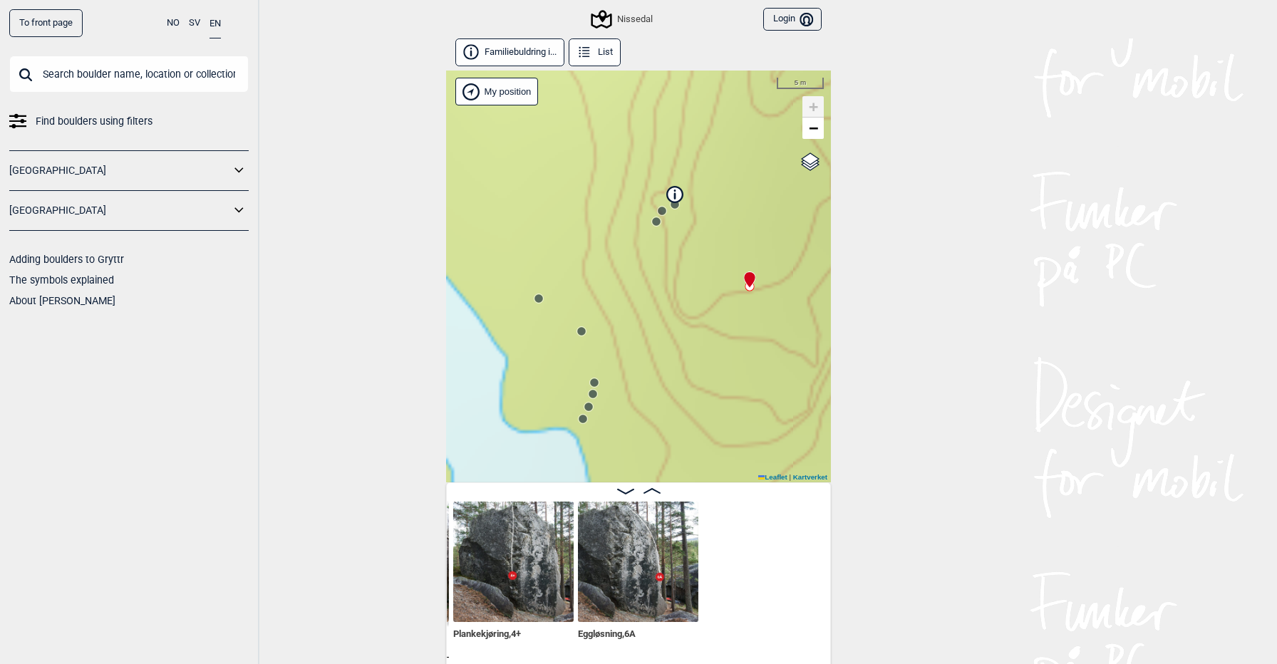
scroll to position [0, 985]
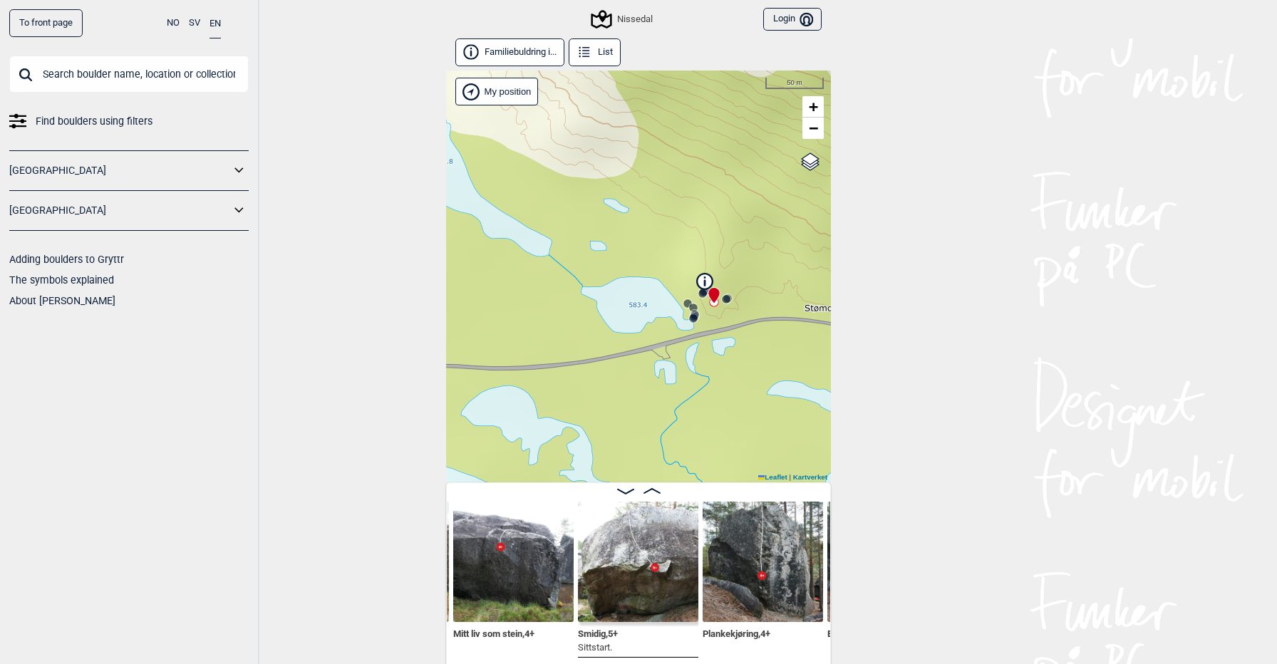
click at [619, 21] on div "Nissedal" at bounding box center [623, 19] width 60 height 17
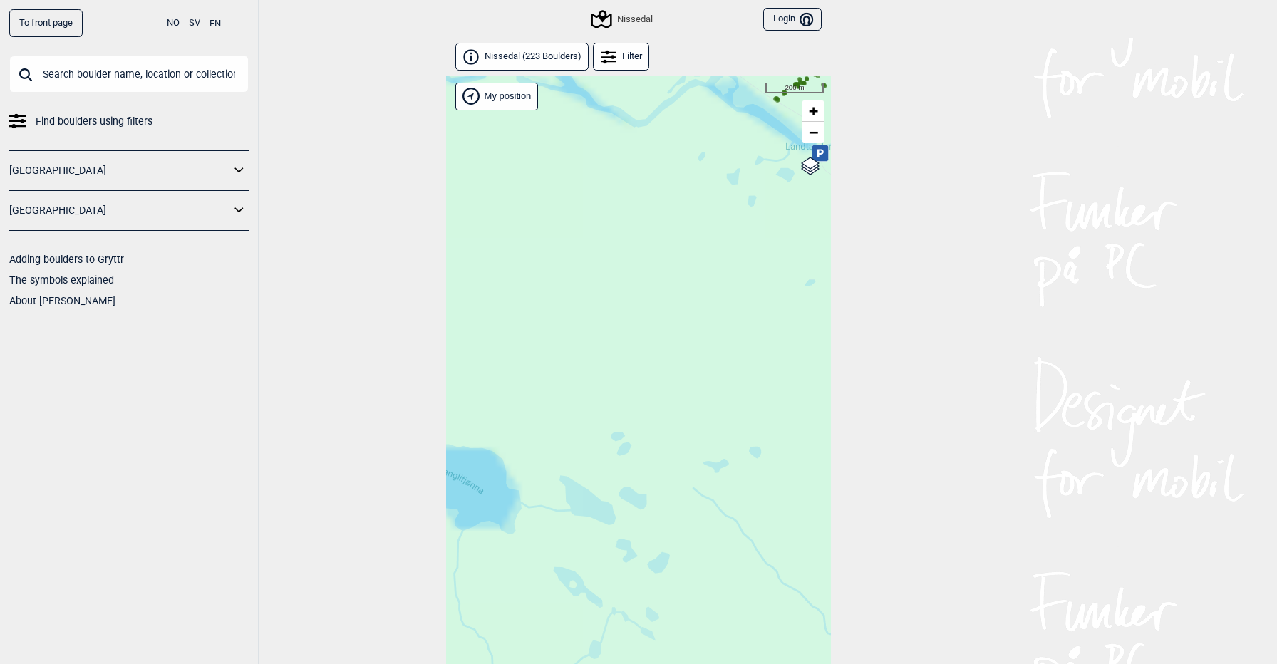
drag, startPoint x: 676, startPoint y: 141, endPoint x: 568, endPoint y: 401, distance: 281.5
click at [567, 402] on div "Hallingdal Gol [PERSON_NAME] Kolomoen [GEOGRAPHIC_DATA] [GEOGRAPHIC_DATA] [GEOG…" at bounding box center [638, 389] width 385 height 626
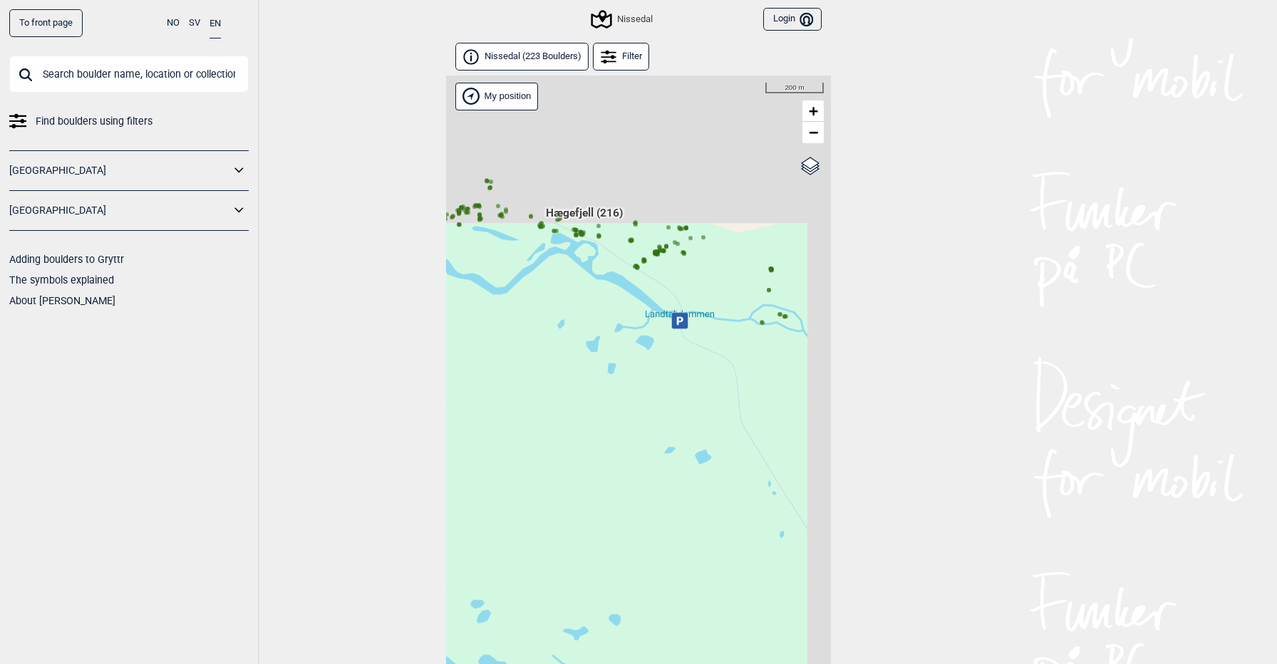
drag, startPoint x: 692, startPoint y: 248, endPoint x: 472, endPoint y: 522, distance: 350.8
click at [472, 522] on div "Hallingdal Gol [PERSON_NAME] Kolomoen [GEOGRAPHIC_DATA] [GEOGRAPHIC_DATA] [GEOG…" at bounding box center [638, 389] width 385 height 626
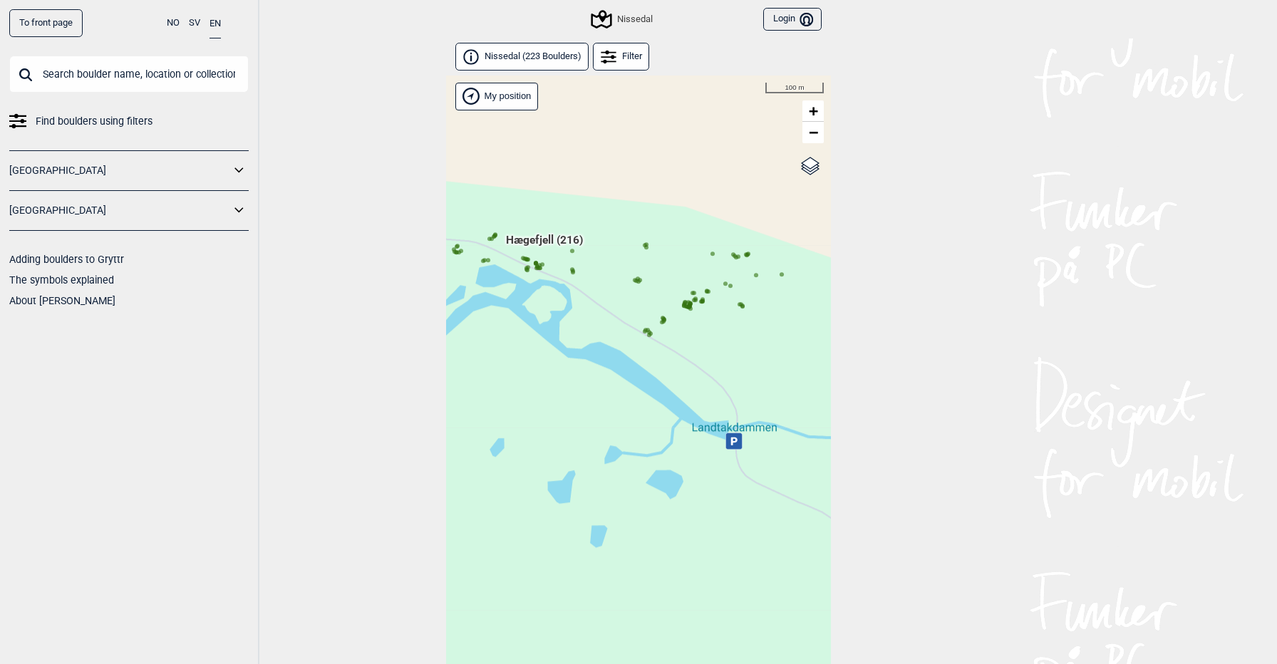
drag, startPoint x: 596, startPoint y: 373, endPoint x: 761, endPoint y: 396, distance: 166.9
click at [761, 396] on div "Hallingdal Gol [PERSON_NAME] Kolomoen [GEOGRAPHIC_DATA] [GEOGRAPHIC_DATA] [GEOG…" at bounding box center [638, 389] width 385 height 626
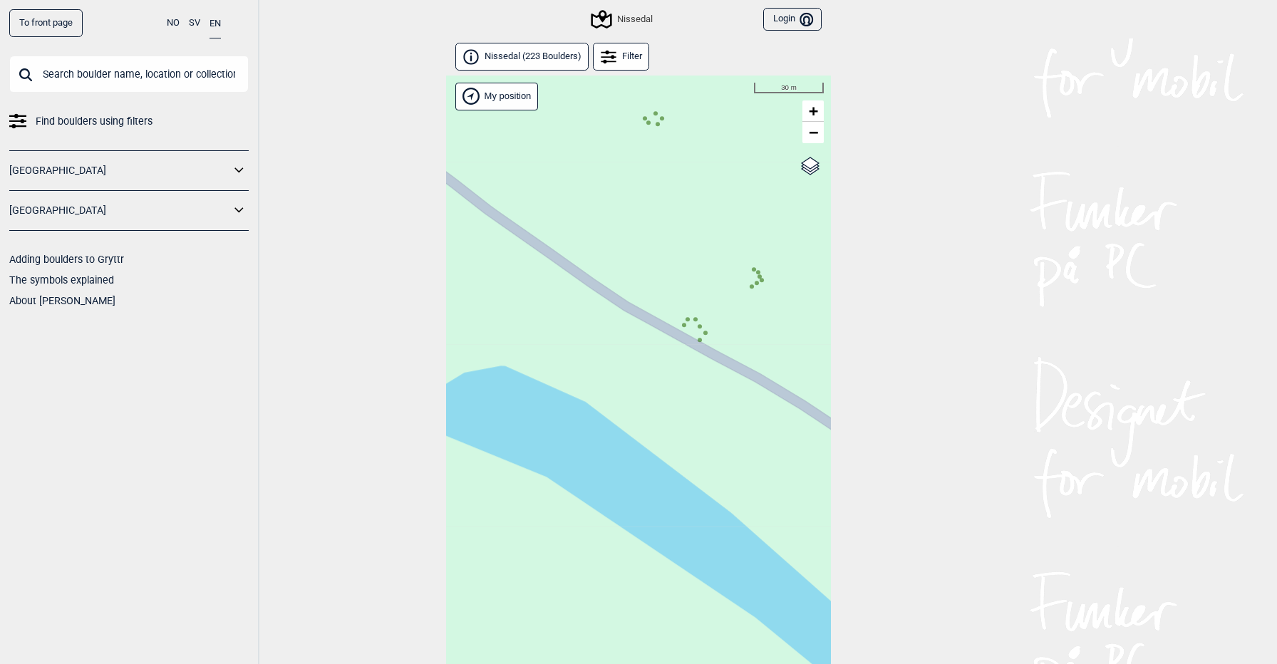
click at [698, 324] on icon at bounding box center [699, 326] width 7 height 7
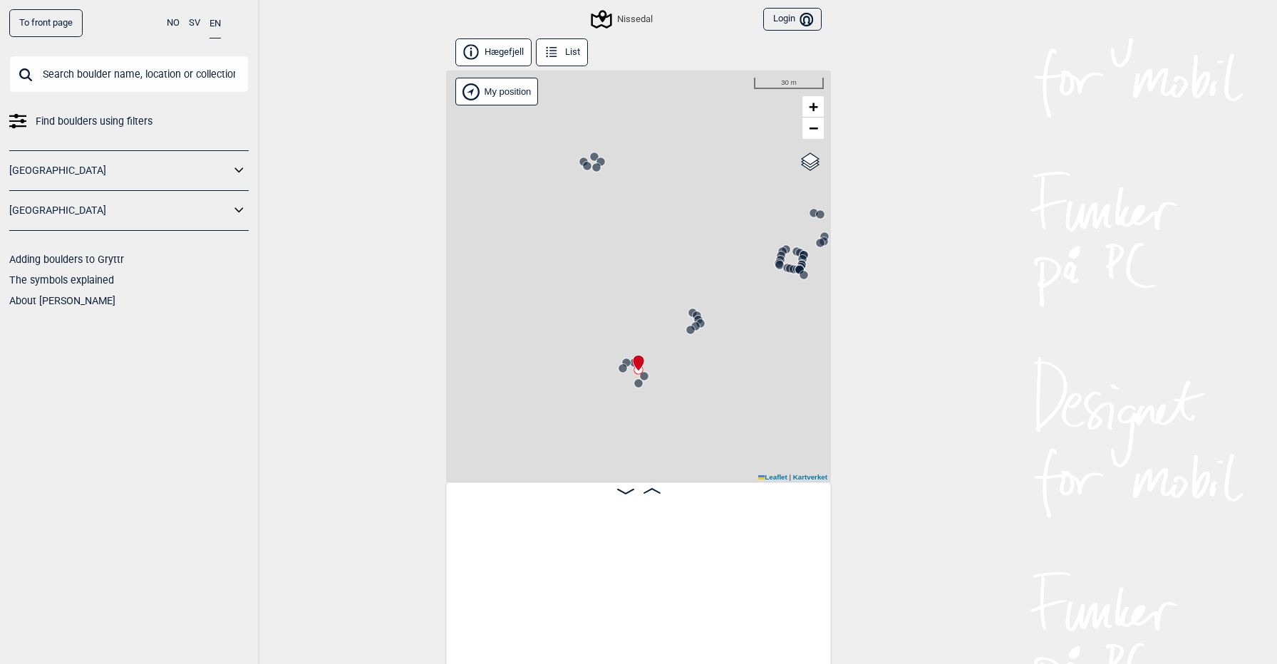
scroll to position [0, 16621]
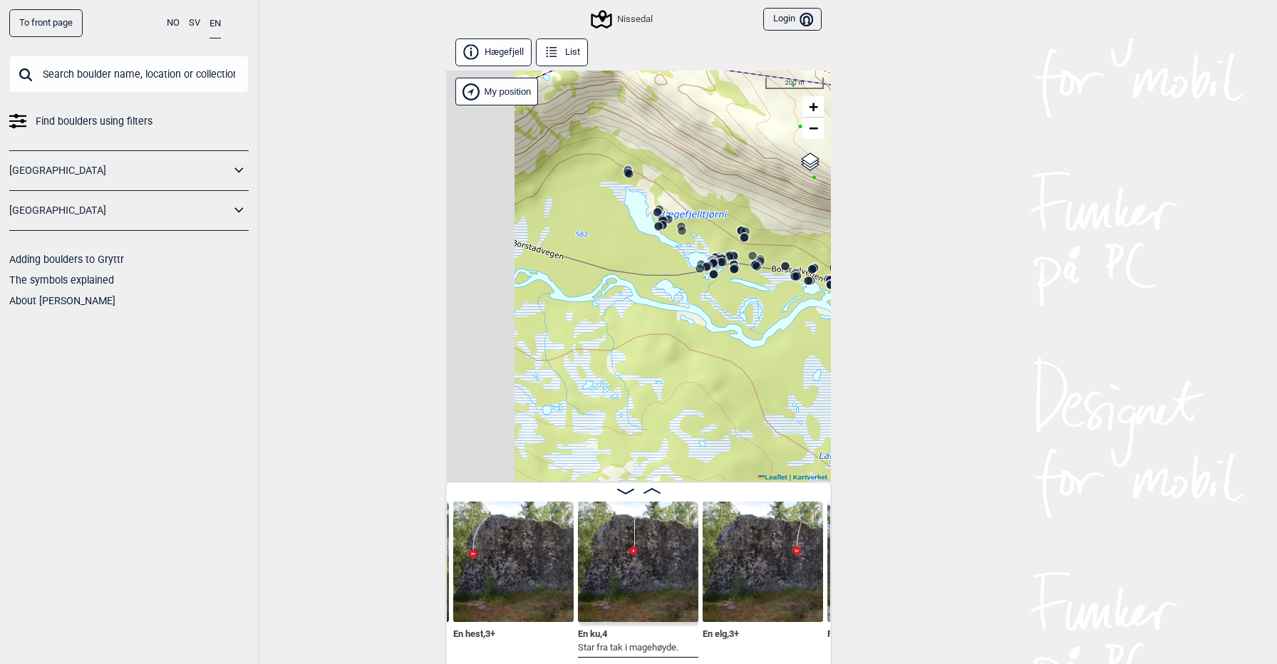
drag, startPoint x: 599, startPoint y: 316, endPoint x: 829, endPoint y: 299, distance: 230.8
click at [829, 299] on div "Nissedal" at bounding box center [638, 277] width 385 height 412
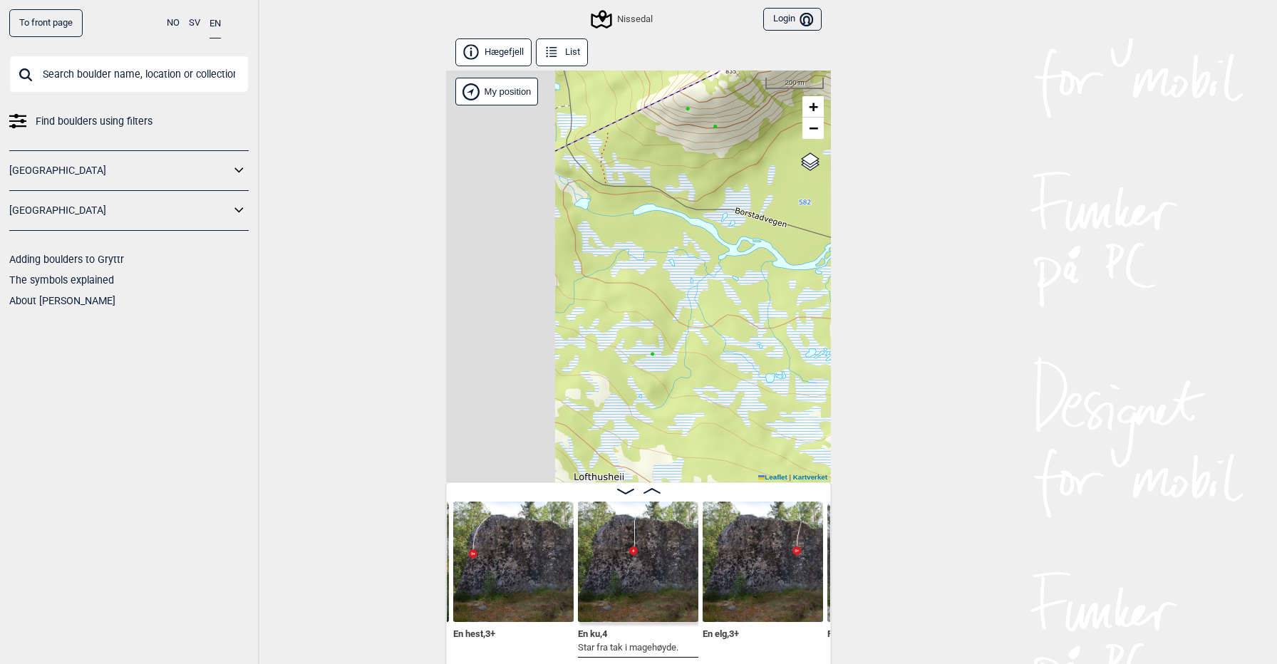
drag, startPoint x: 639, startPoint y: 279, endPoint x: 837, endPoint y: 247, distance: 200.7
click at [837, 247] on div "To front page NO SV EN Find boulders using filters [GEOGRAPHIC_DATA] [GEOGRAPHI…" at bounding box center [638, 332] width 1277 height 664
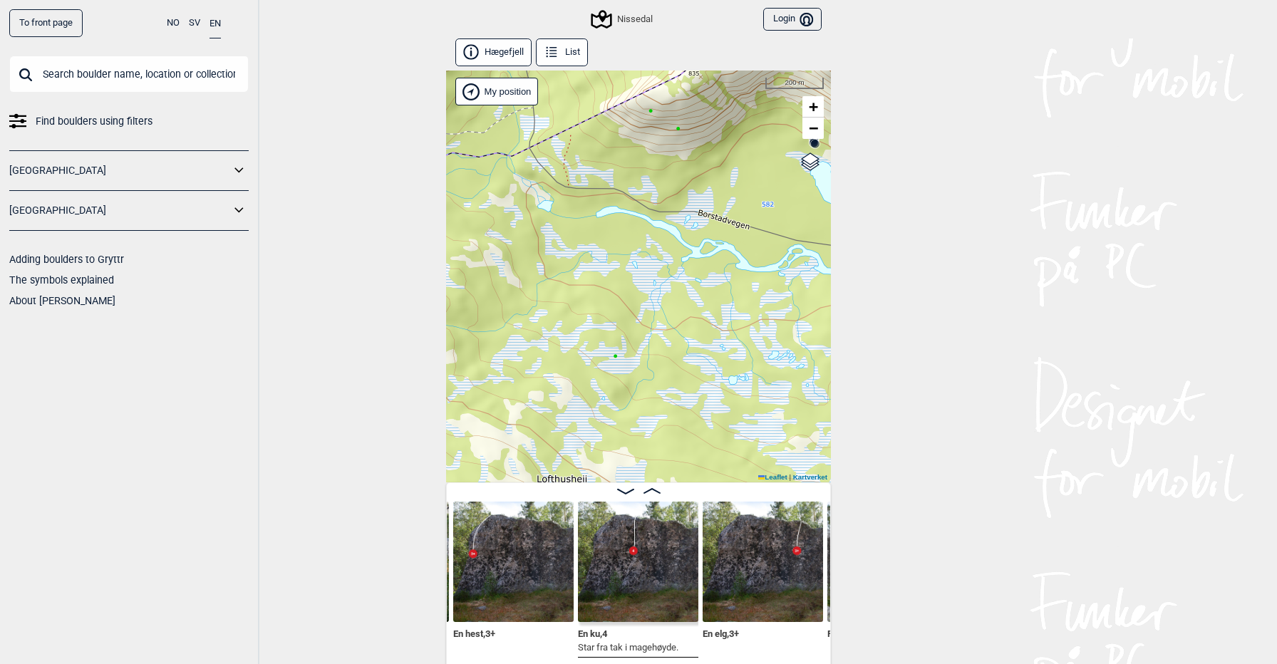
drag, startPoint x: 811, startPoint y: 244, endPoint x: 561, endPoint y: 321, distance: 261.5
click at [561, 321] on div "Nissedal" at bounding box center [638, 277] width 385 height 412
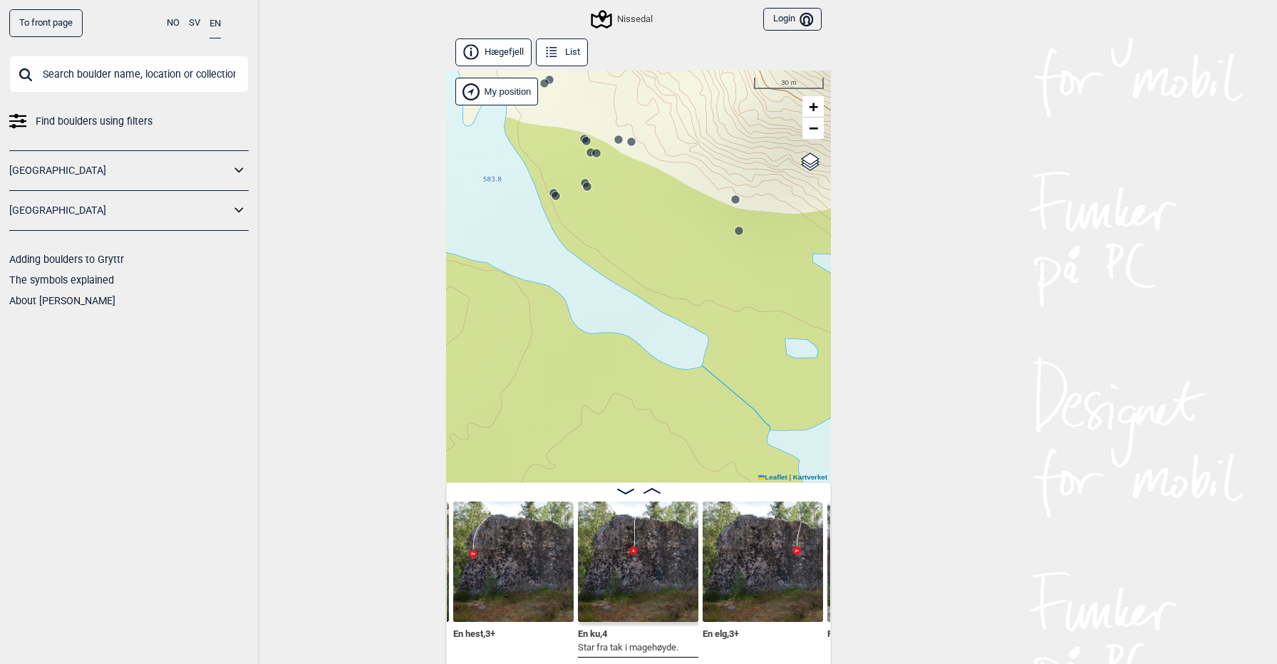
click at [554, 195] on circle at bounding box center [556, 196] width 9 height 9
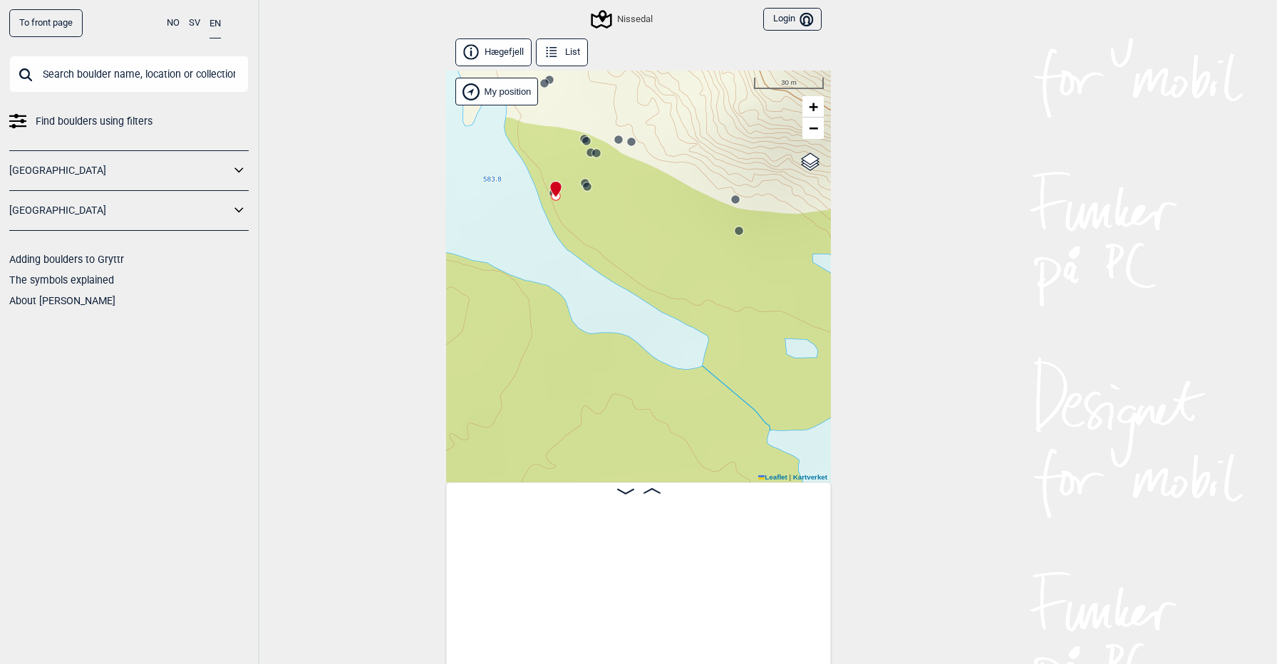
scroll to position [0, 2047]
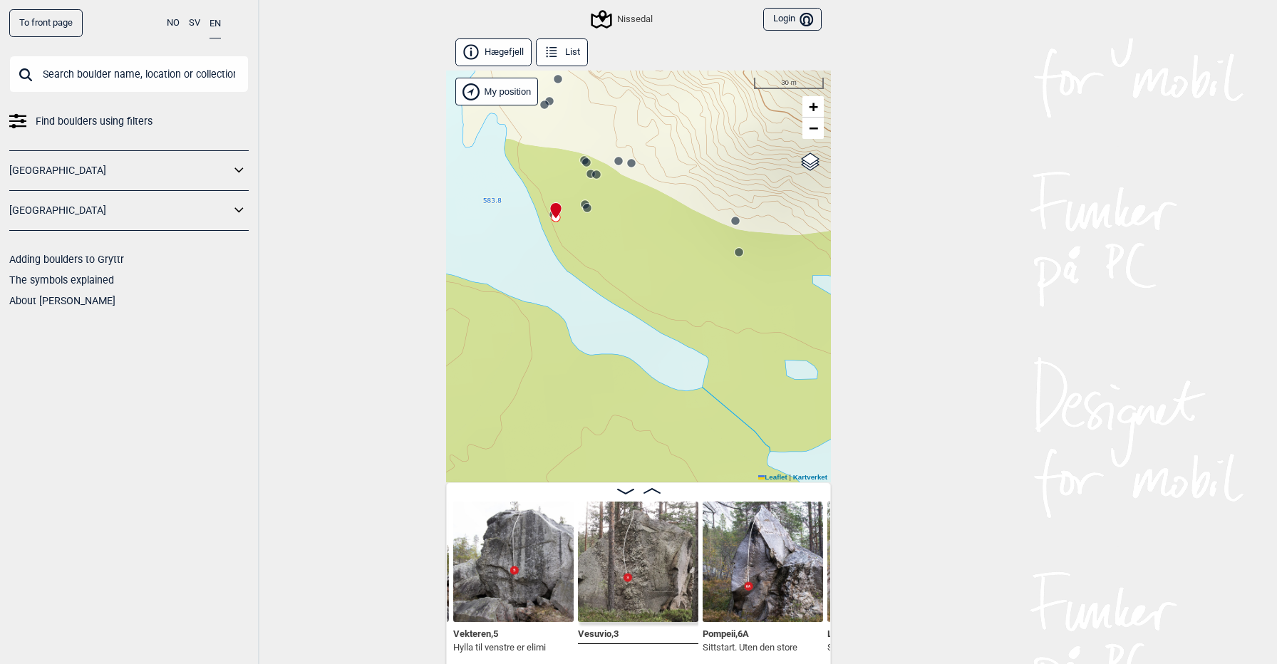
click at [525, 548] on img at bounding box center [513, 562] width 120 height 120
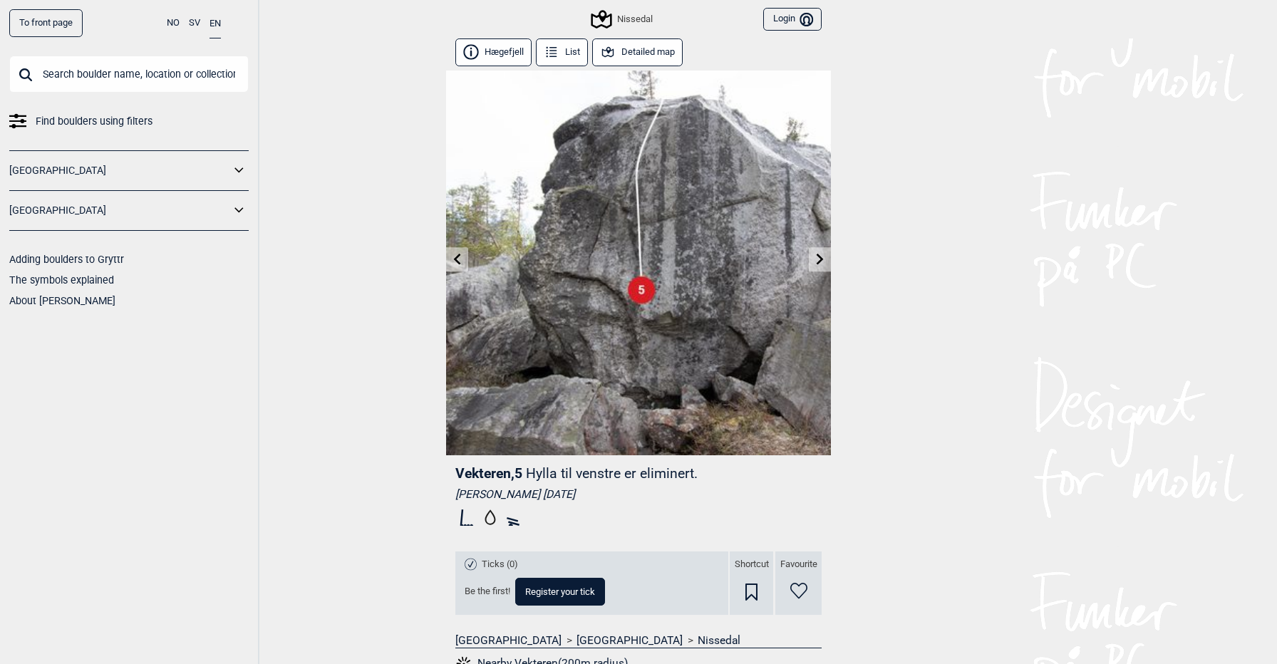
click at [823, 252] on link at bounding box center [820, 260] width 22 height 24
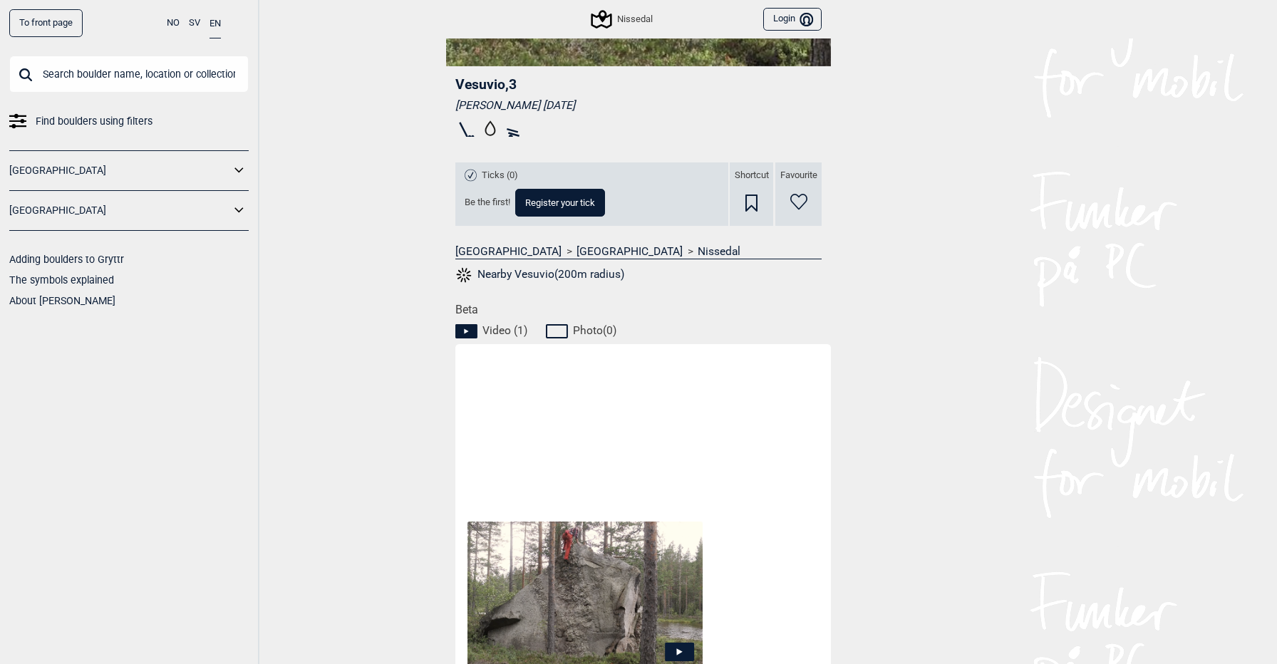
scroll to position [553, 0]
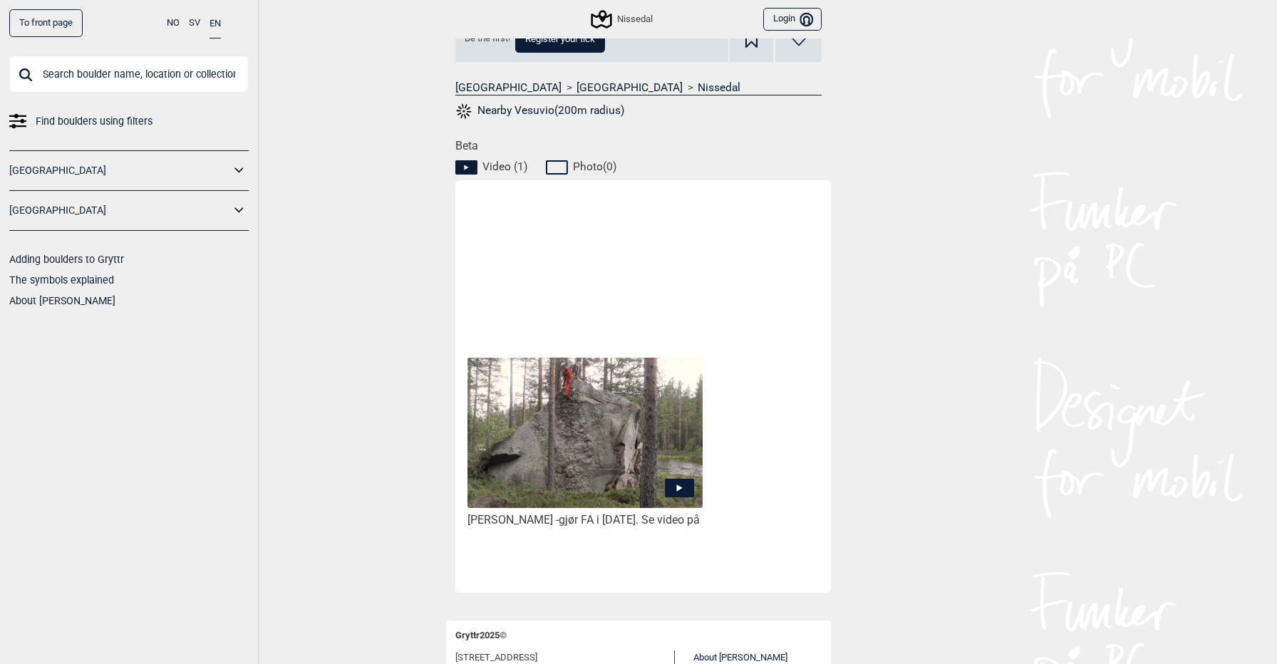
click at [682, 479] on icon at bounding box center [679, 488] width 29 height 19
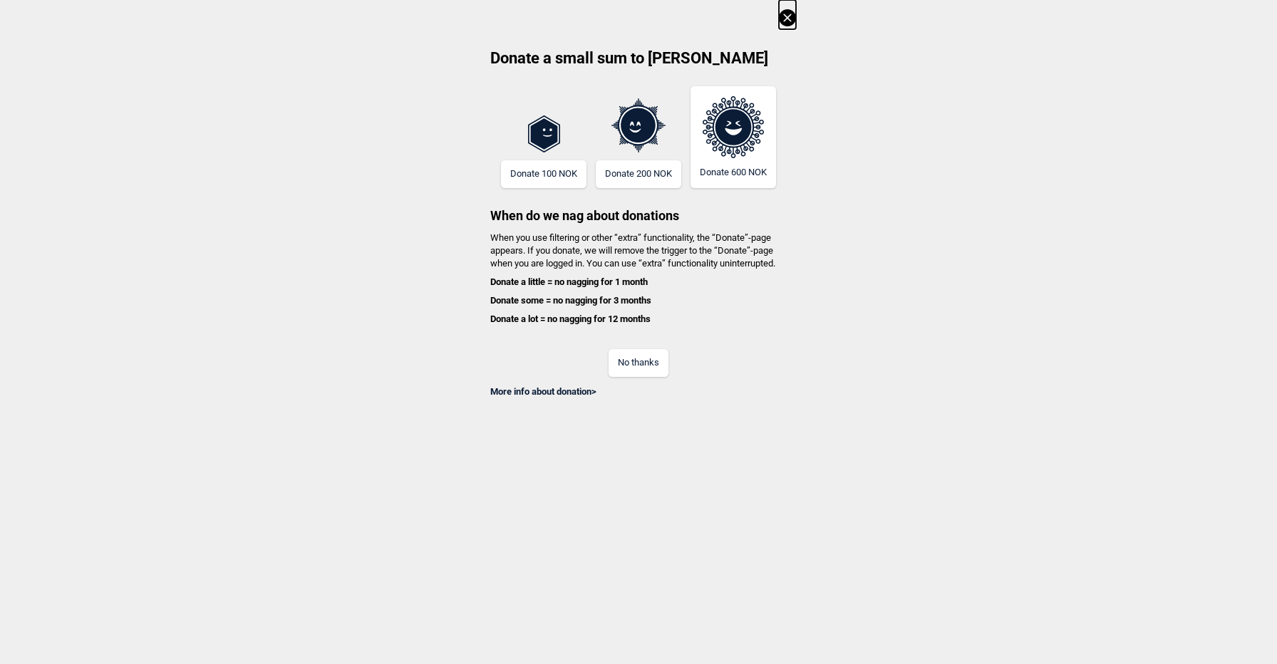
click at [636, 363] on button "No thanks" at bounding box center [639, 363] width 60 height 28
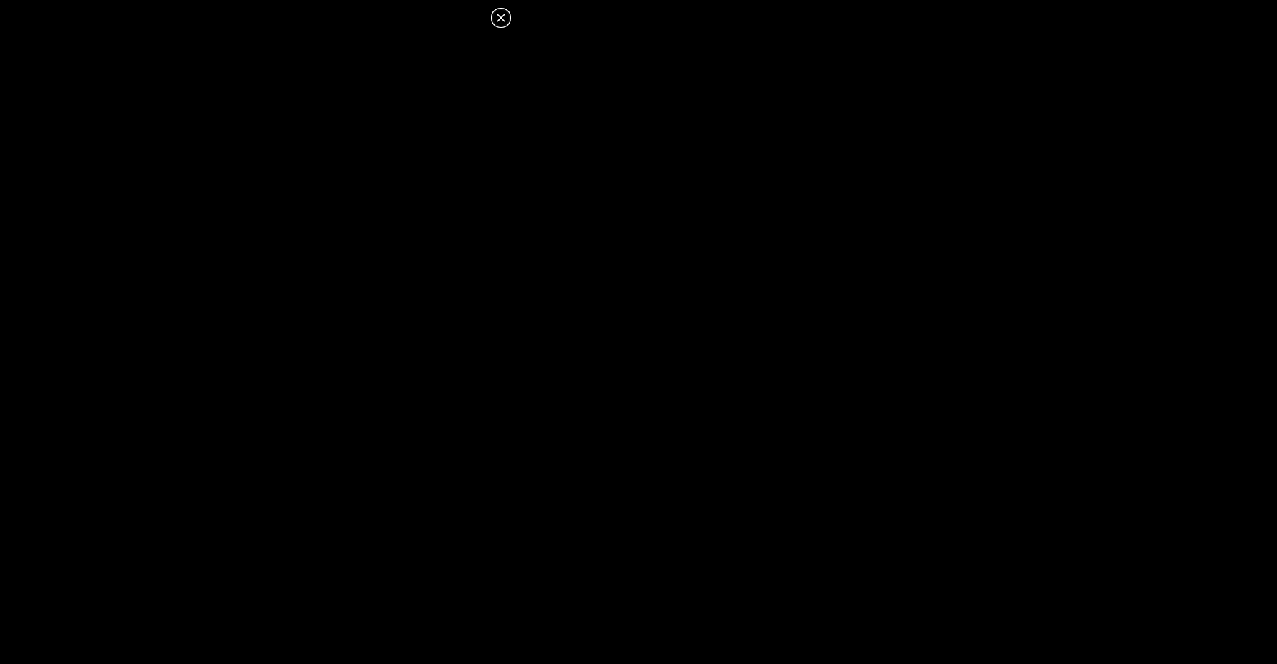
click at [500, 13] on icon at bounding box center [500, 17] width 17 height 17
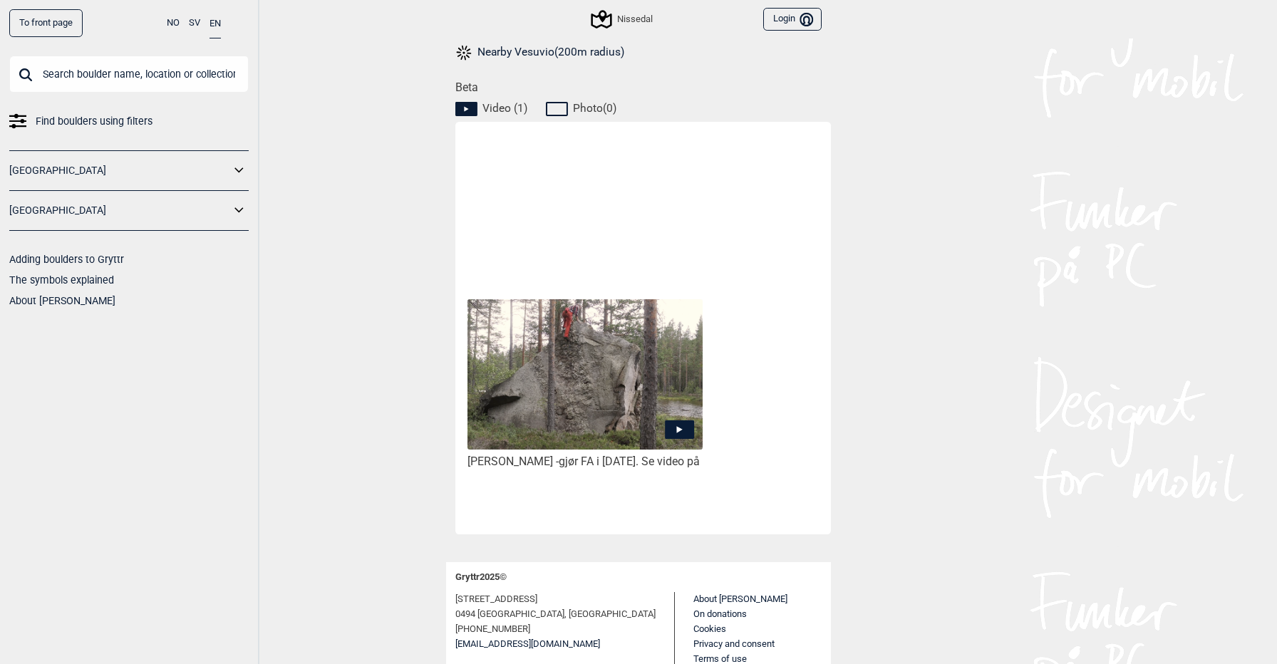
scroll to position [652, 0]
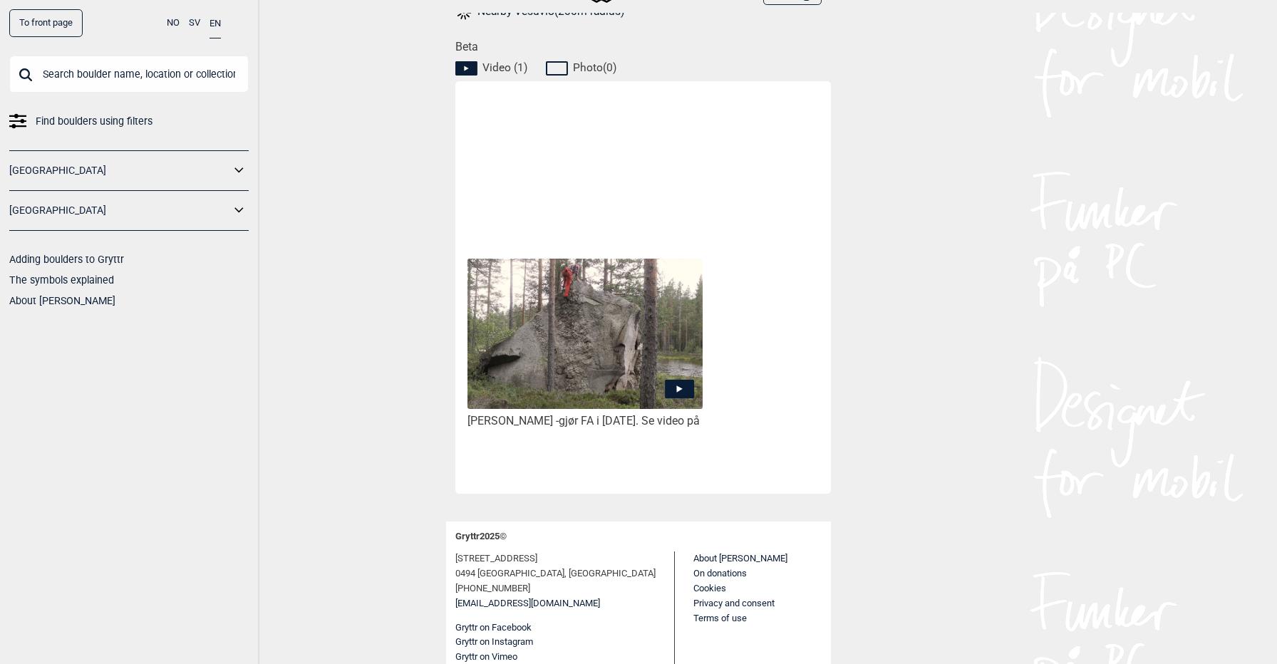
drag, startPoint x: 469, startPoint y: 405, endPoint x: 546, endPoint y: 403, distance: 77.0
click at [546, 414] on div "[PERSON_NAME] - gjør FA i [DATE]. Se video på" at bounding box center [585, 421] width 235 height 15
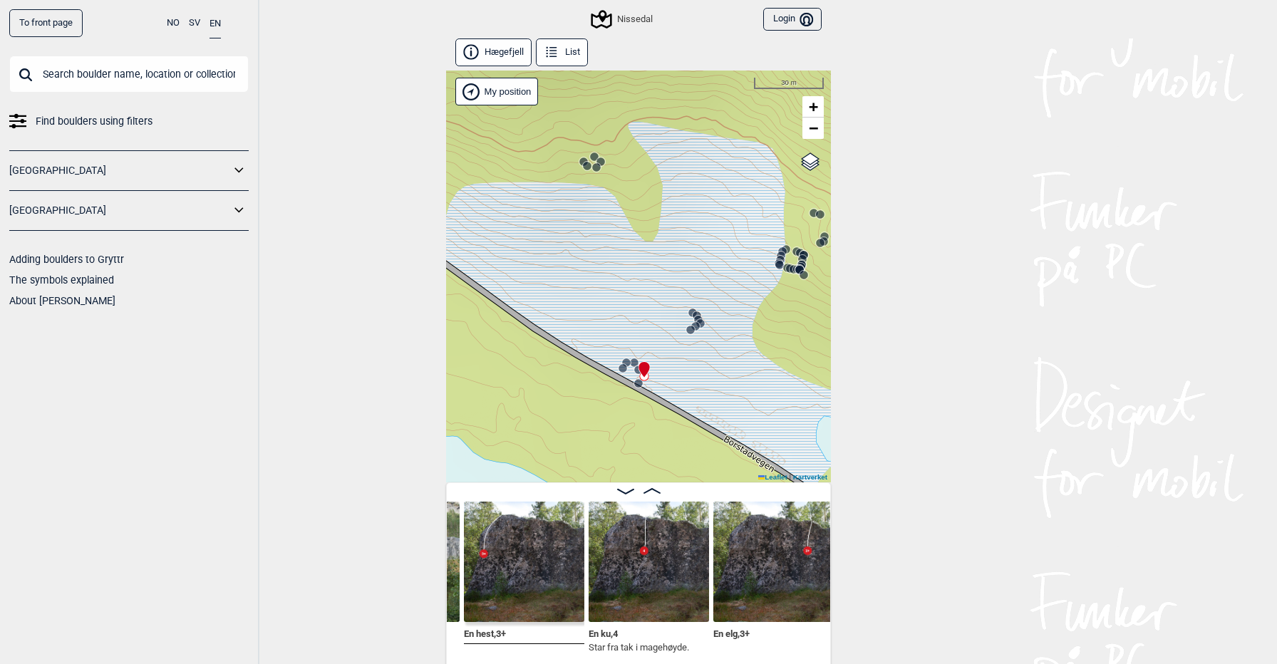
scroll to position [7, 0]
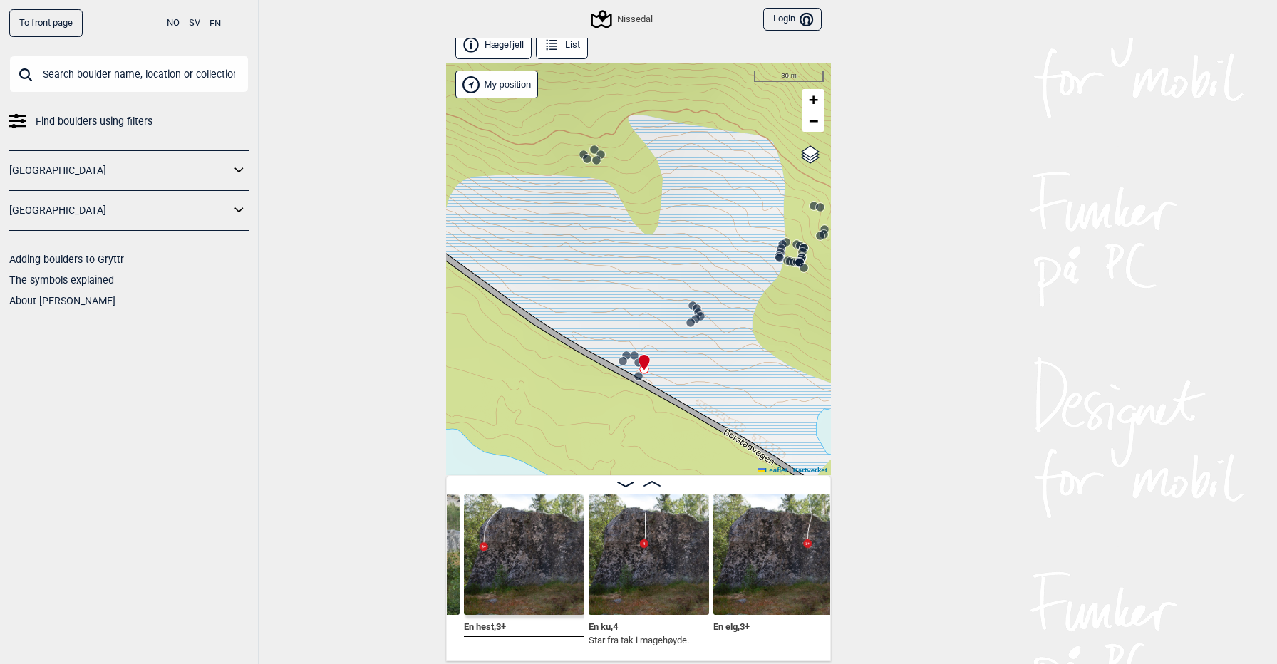
click at [656, 564] on img at bounding box center [649, 555] width 120 height 120
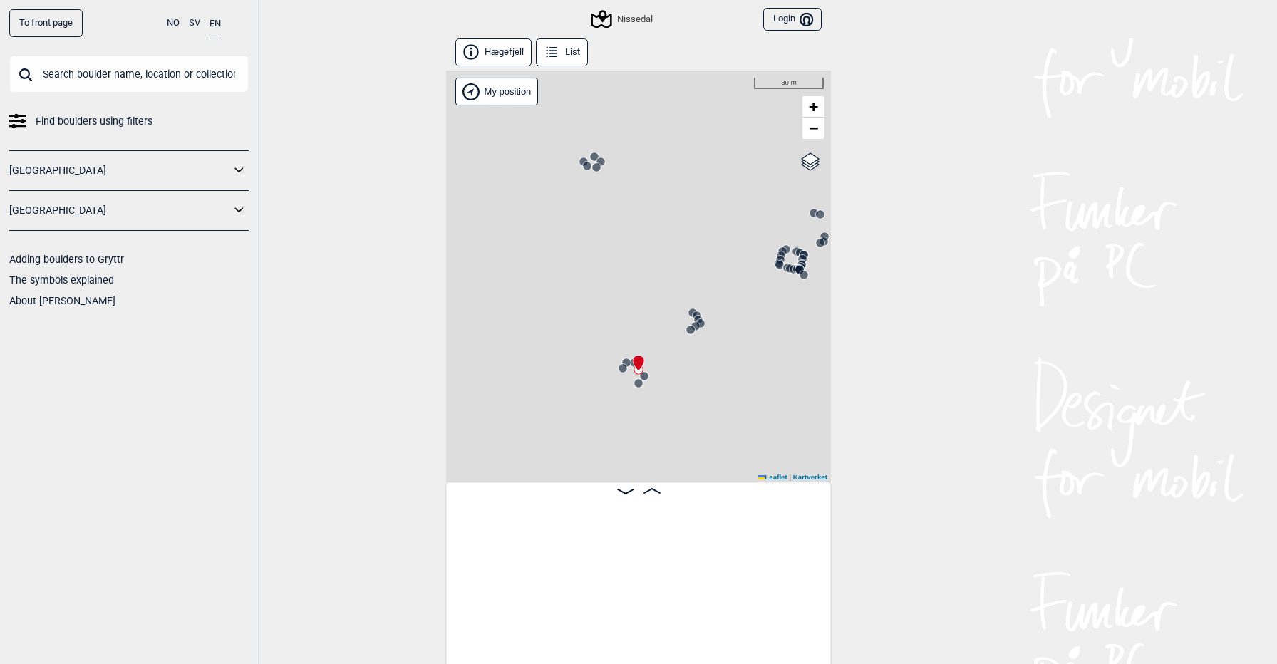
scroll to position [7, 0]
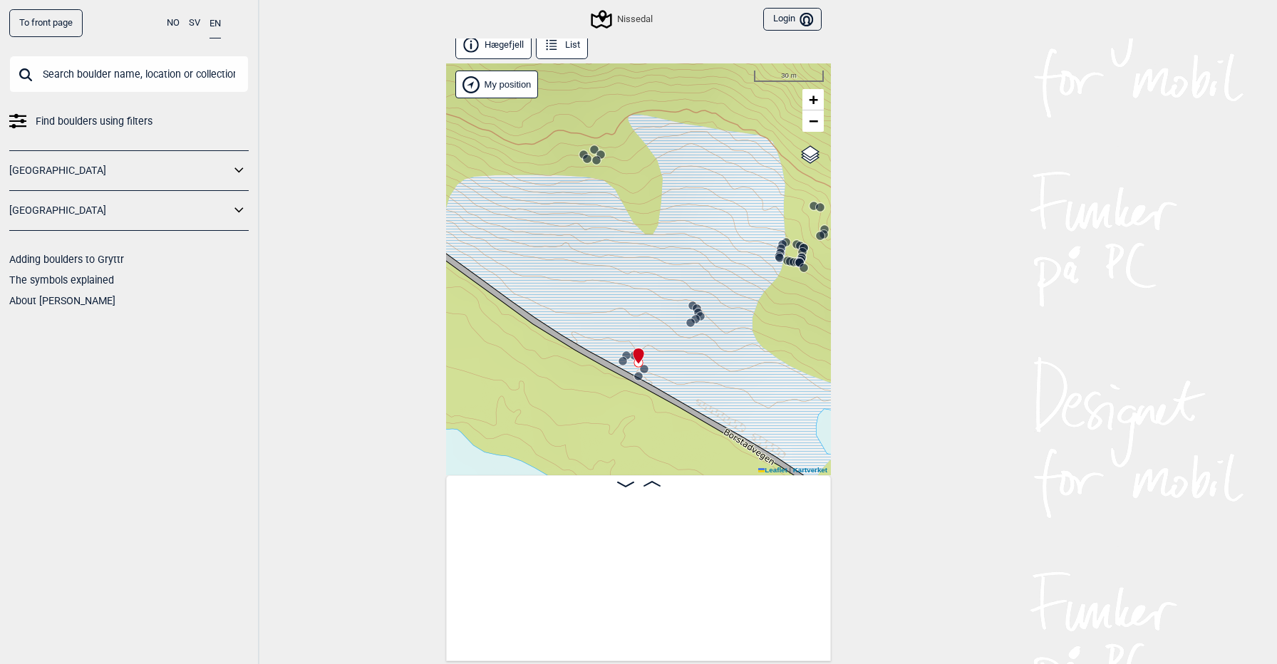
scroll to position [0, 16621]
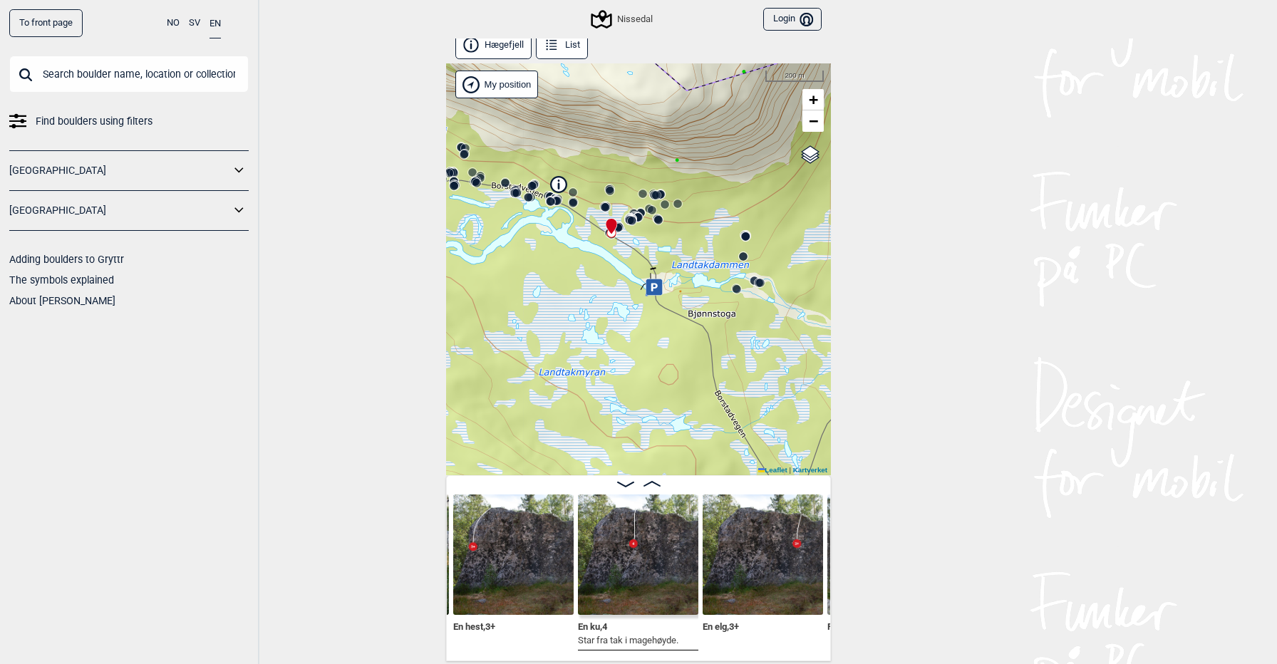
drag, startPoint x: 507, startPoint y: 197, endPoint x: 698, endPoint y: 236, distance: 194.3
click at [579, 208] on icon at bounding box center [573, 202] width 11 height 11
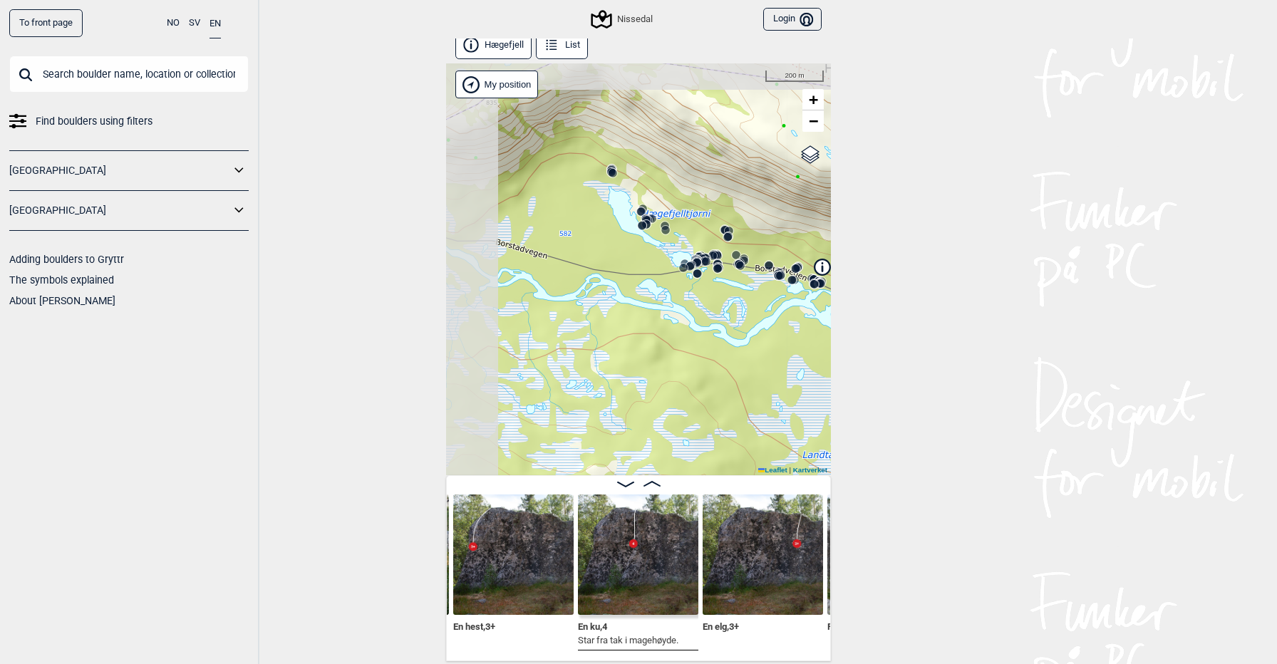
drag, startPoint x: 557, startPoint y: 223, endPoint x: 699, endPoint y: 264, distance: 148.4
click at [699, 264] on circle at bounding box center [697, 263] width 9 height 9
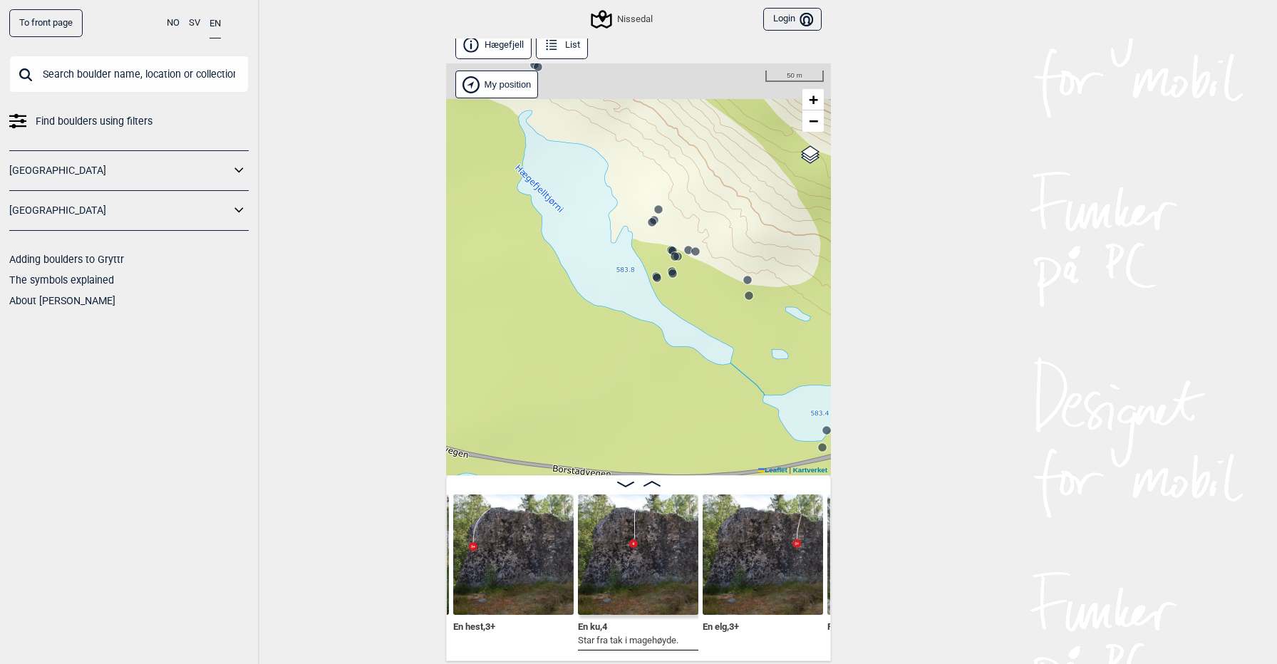
drag, startPoint x: 569, startPoint y: 176, endPoint x: 653, endPoint y: 259, distance: 117.9
click at [653, 259] on div "Nissedal" at bounding box center [638, 269] width 385 height 412
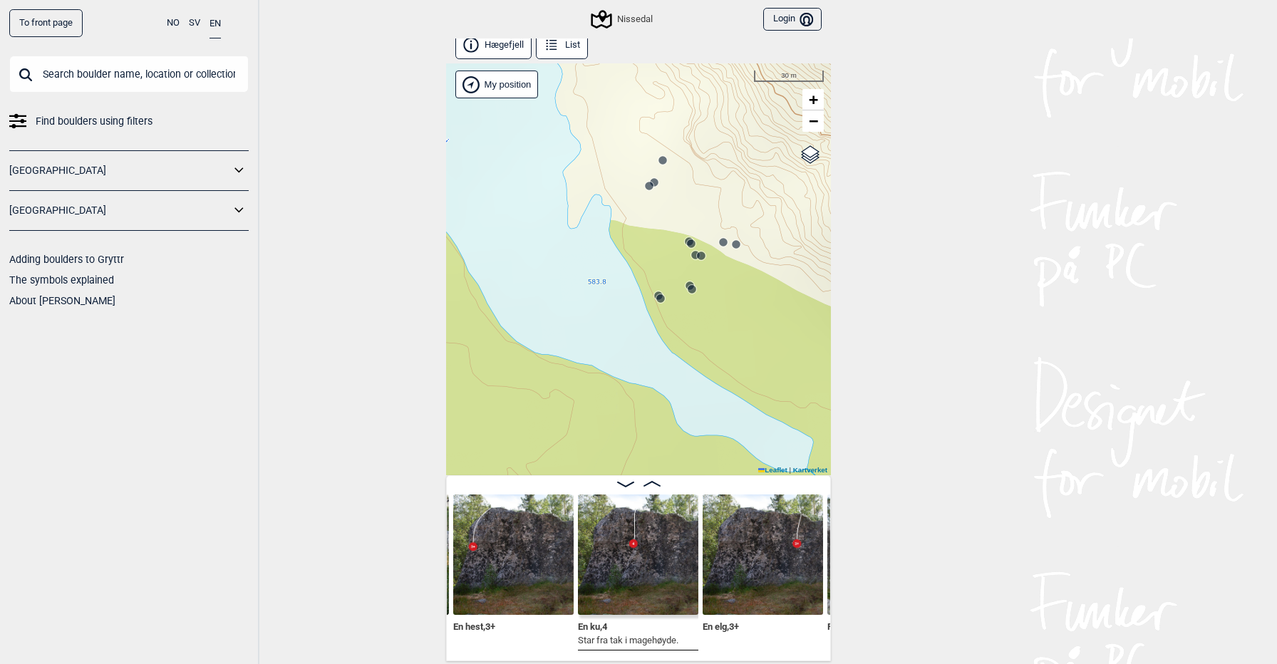
click at [649, 186] on circle at bounding box center [649, 186] width 9 height 9
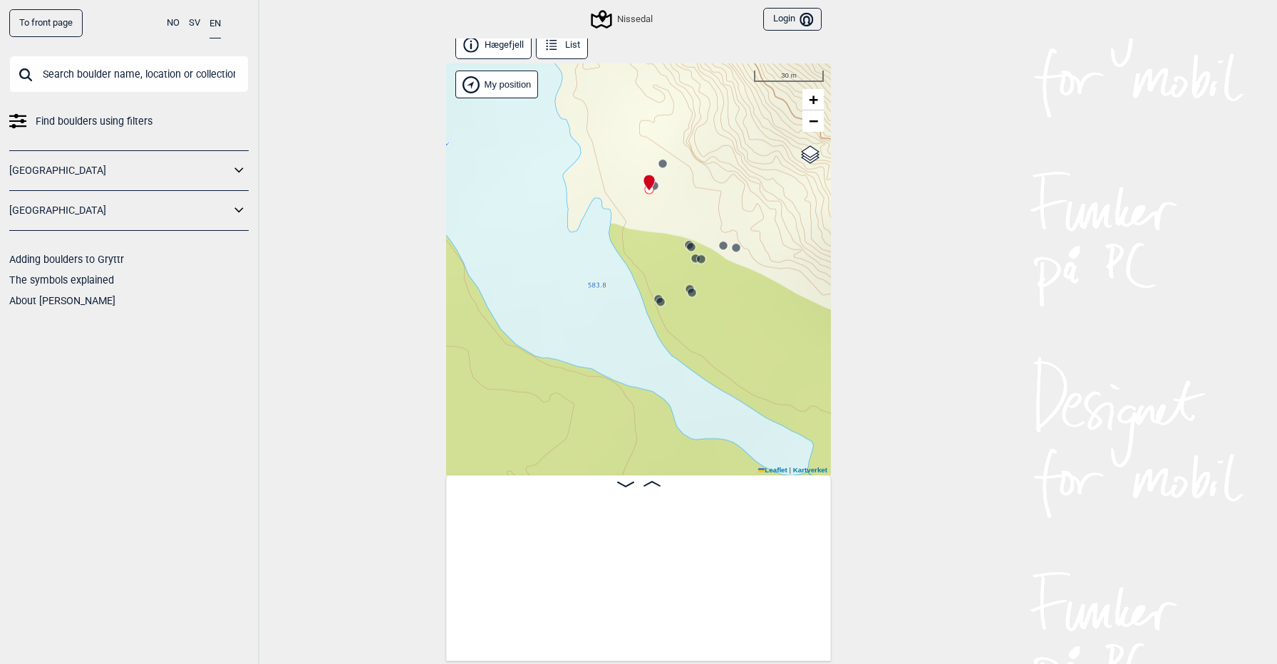
scroll to position [0, 1084]
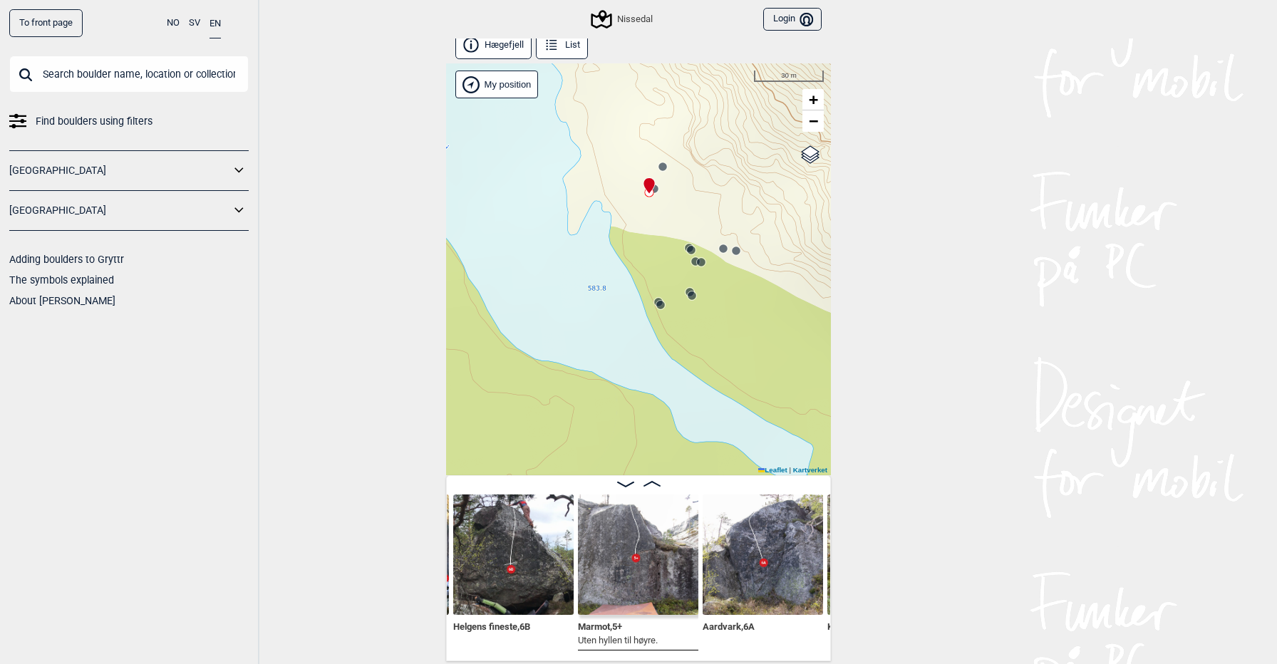
click at [502, 539] on img at bounding box center [513, 555] width 120 height 120
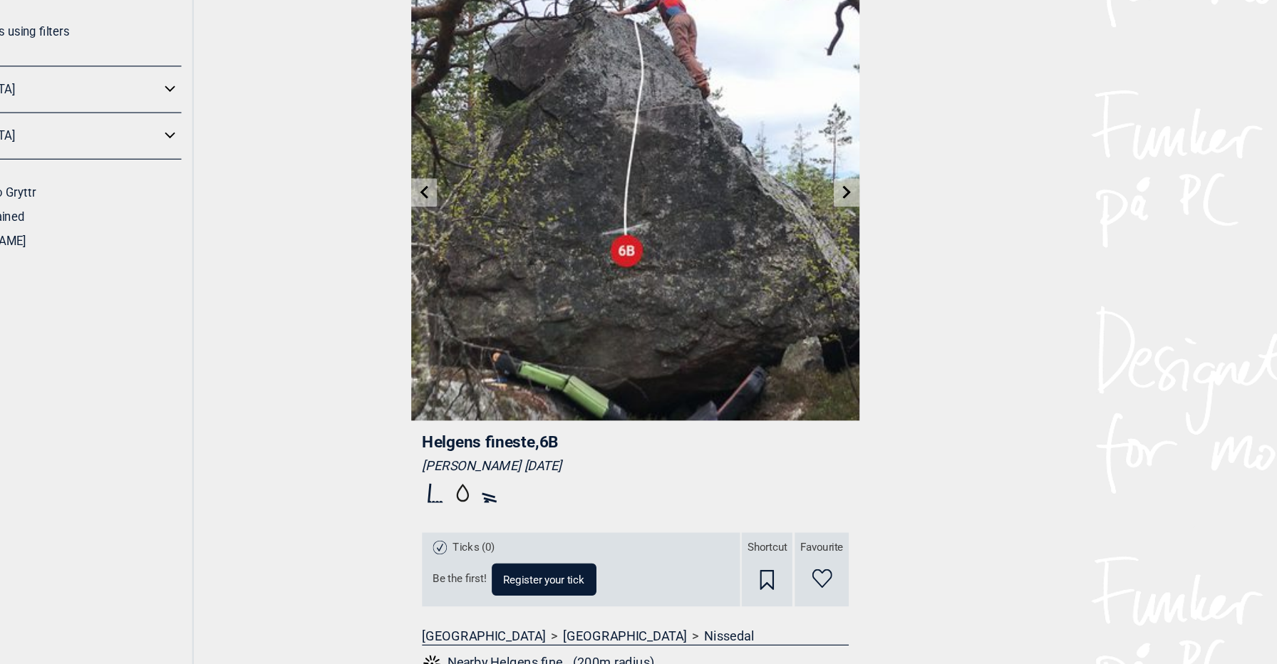
click at [818, 254] on icon at bounding box center [820, 258] width 7 height 11
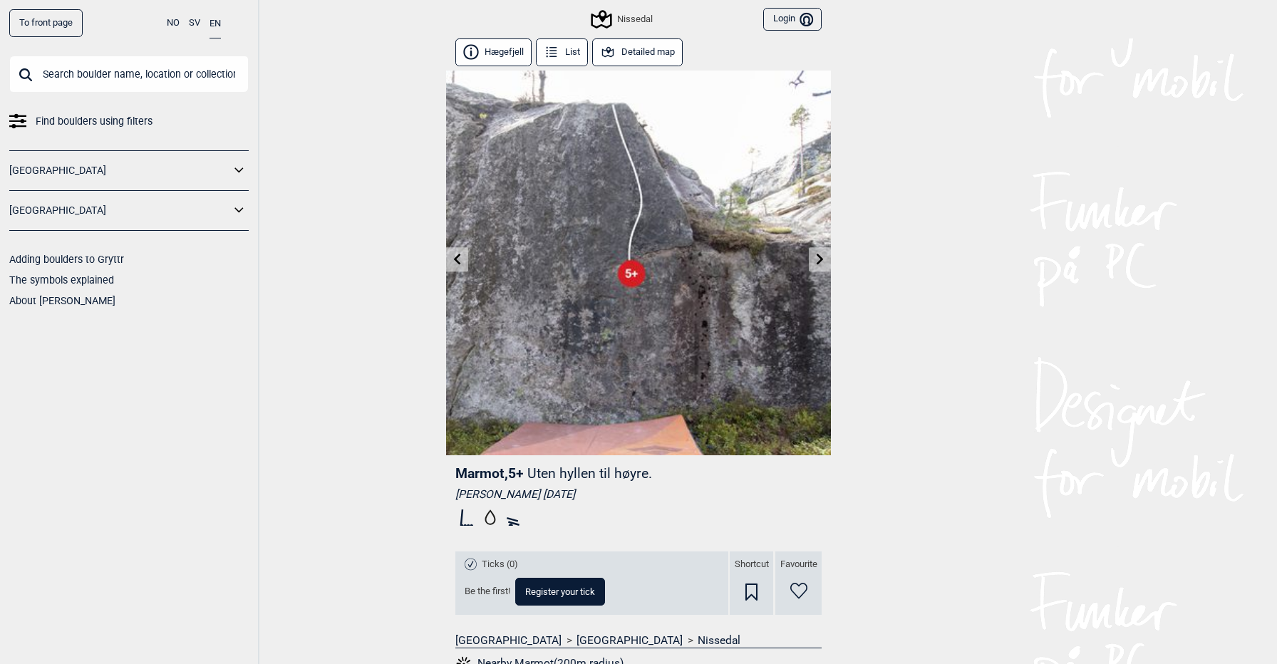
click at [817, 261] on icon at bounding box center [820, 258] width 11 height 11
click at [822, 260] on icon at bounding box center [820, 258] width 7 height 11
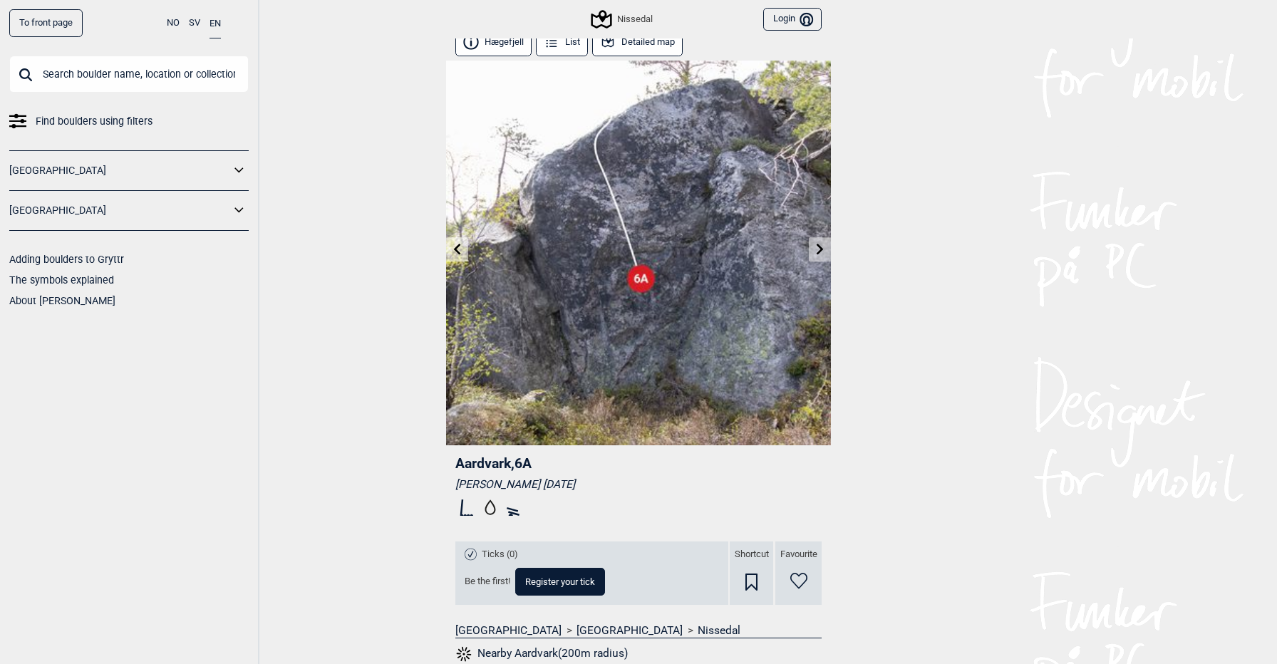
scroll to position [7, 0]
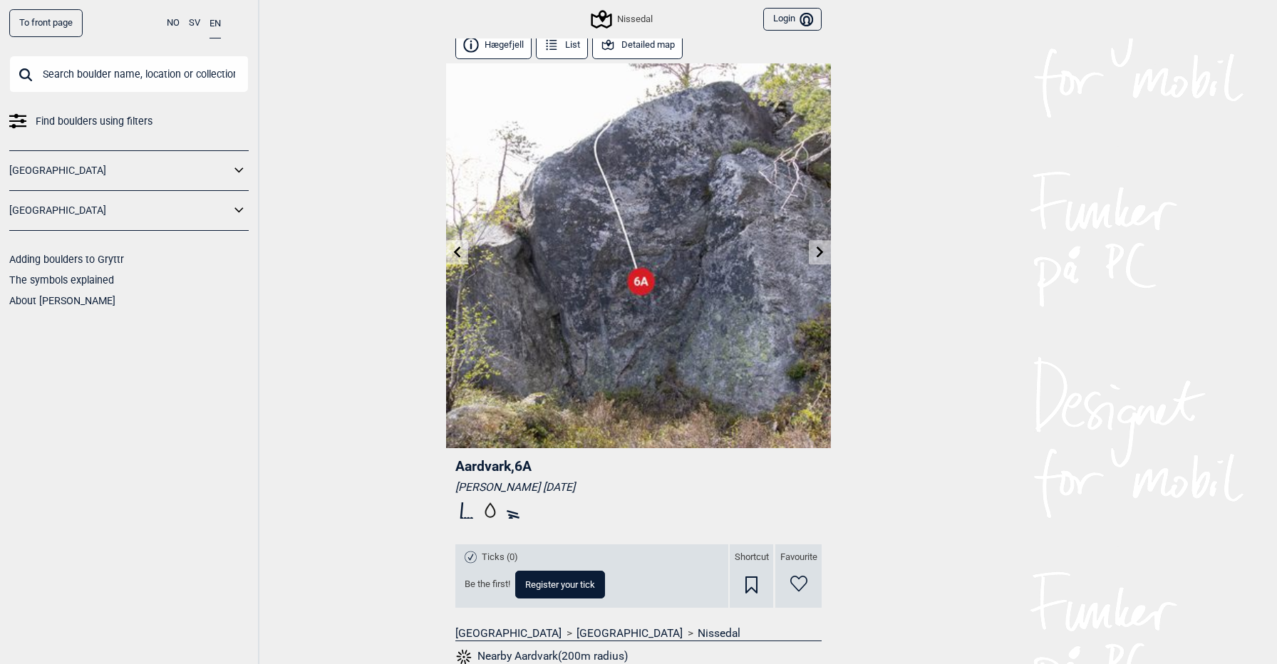
click at [817, 251] on icon at bounding box center [820, 251] width 11 height 11
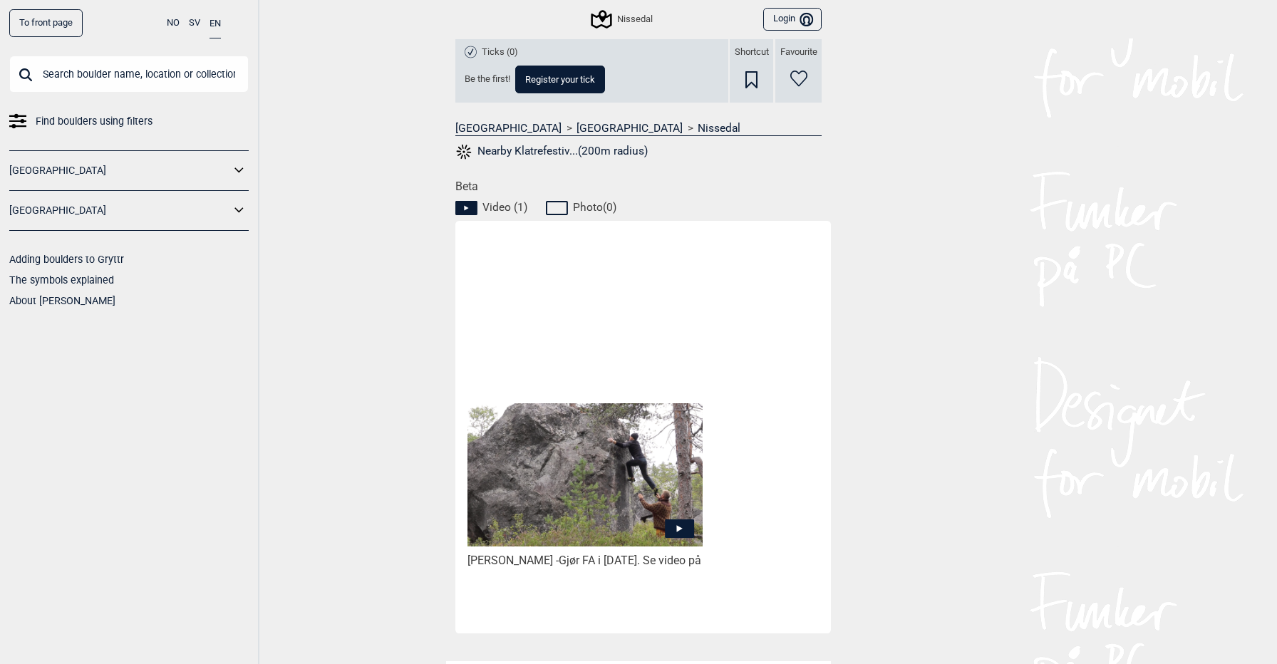
scroll to position [629, 0]
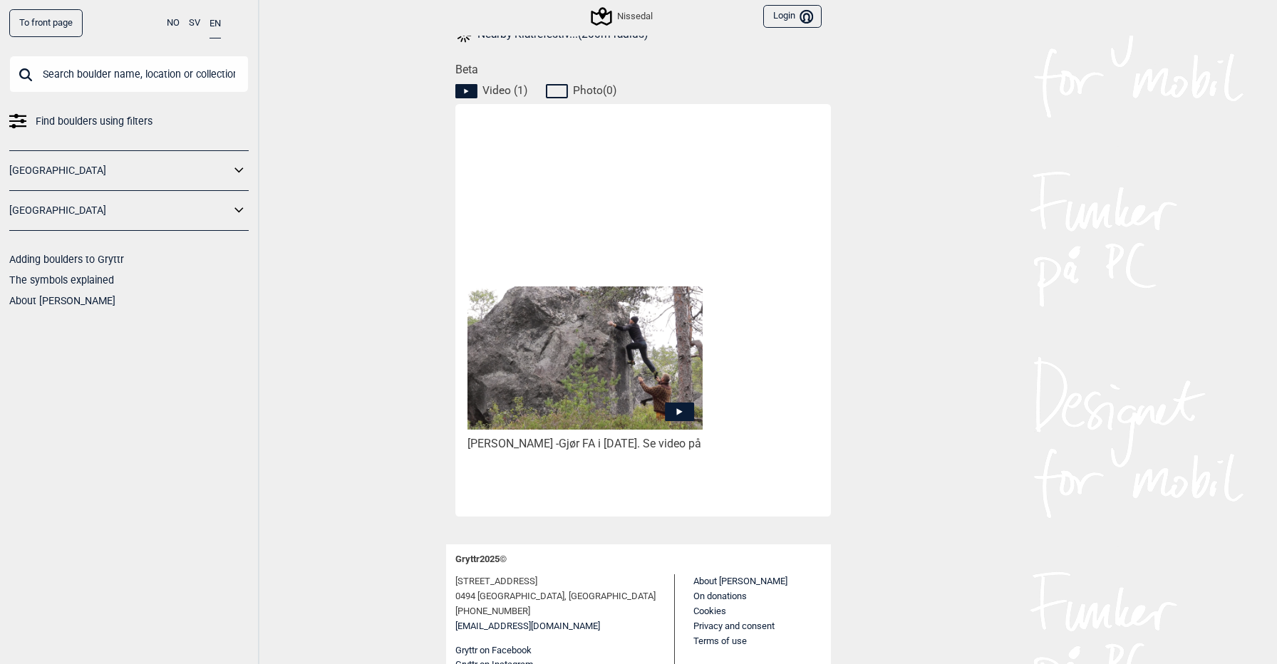
click at [681, 403] on icon at bounding box center [679, 412] width 29 height 19
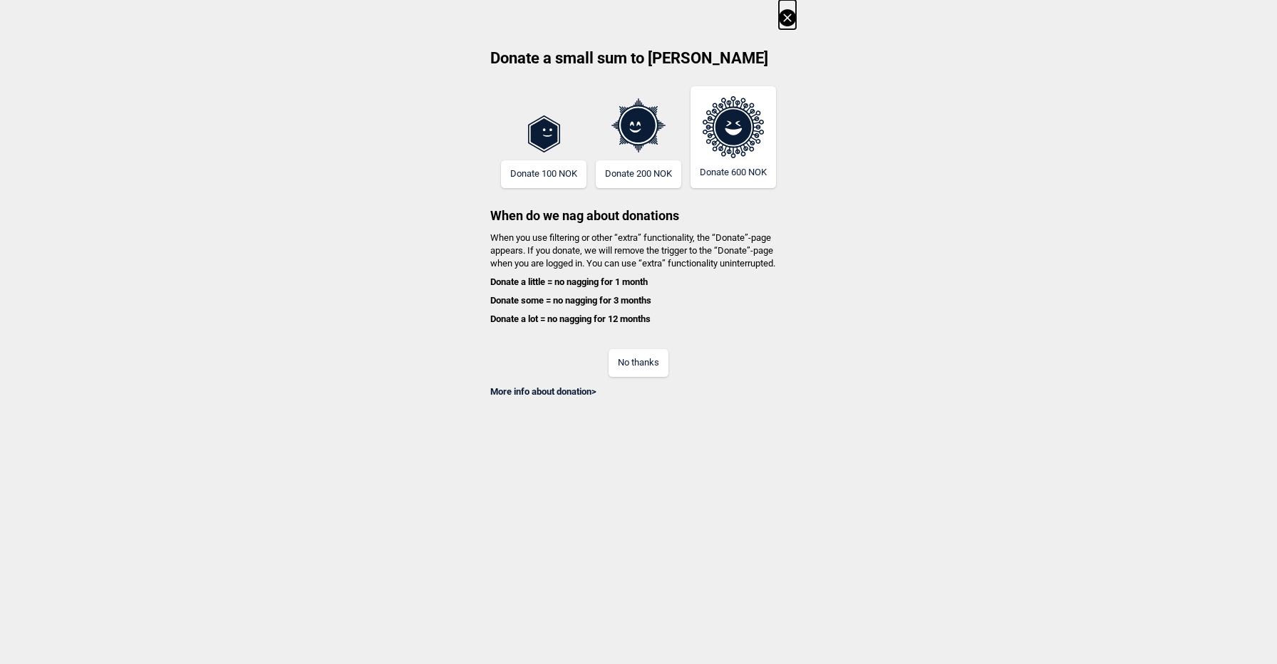
click at [643, 366] on button "No thanks" at bounding box center [639, 363] width 60 height 28
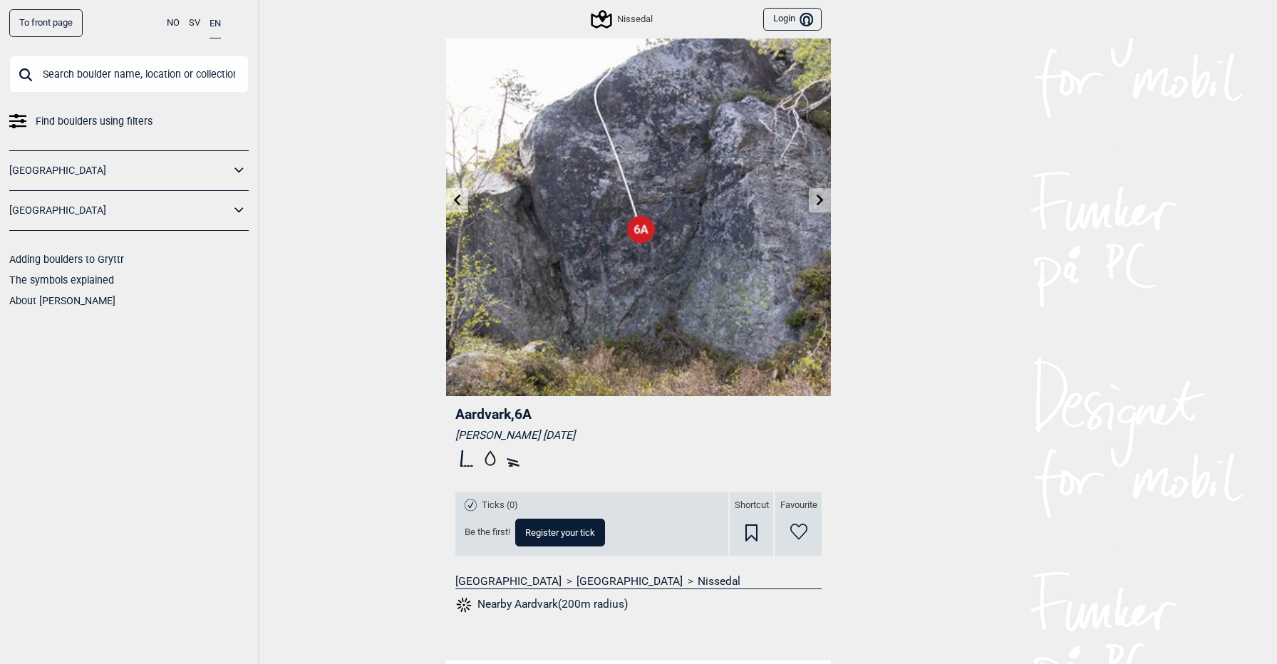
scroll to position [46, 0]
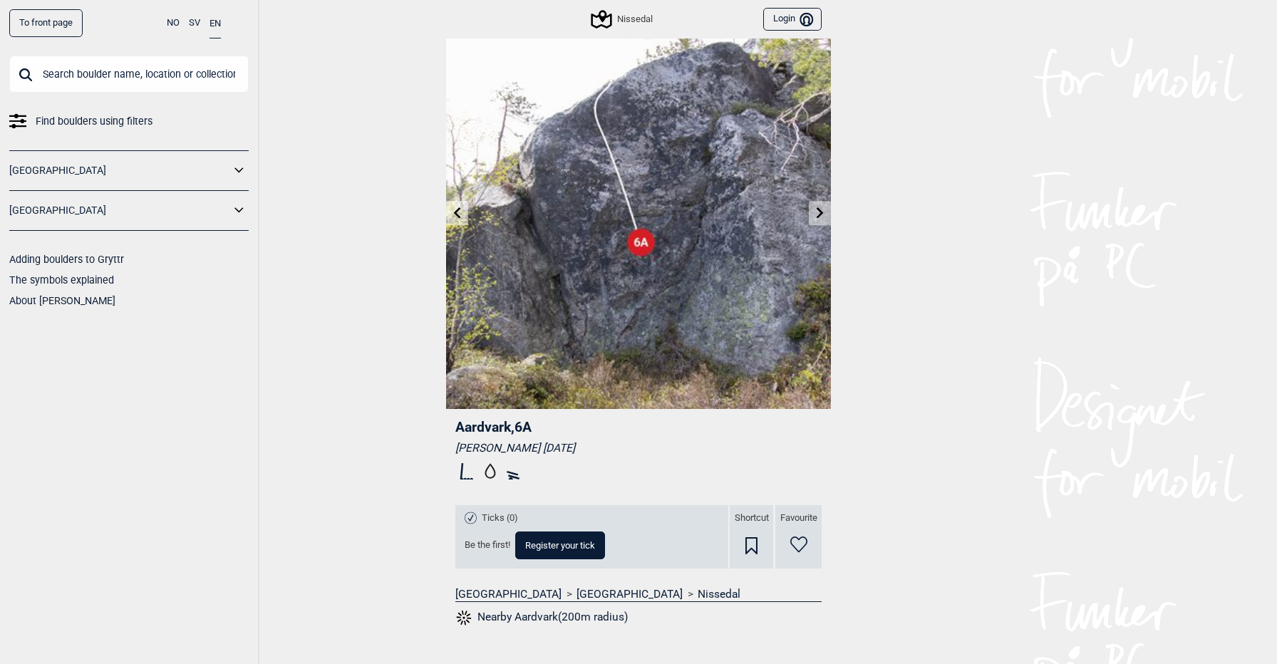
click at [815, 211] on icon at bounding box center [820, 212] width 11 height 11
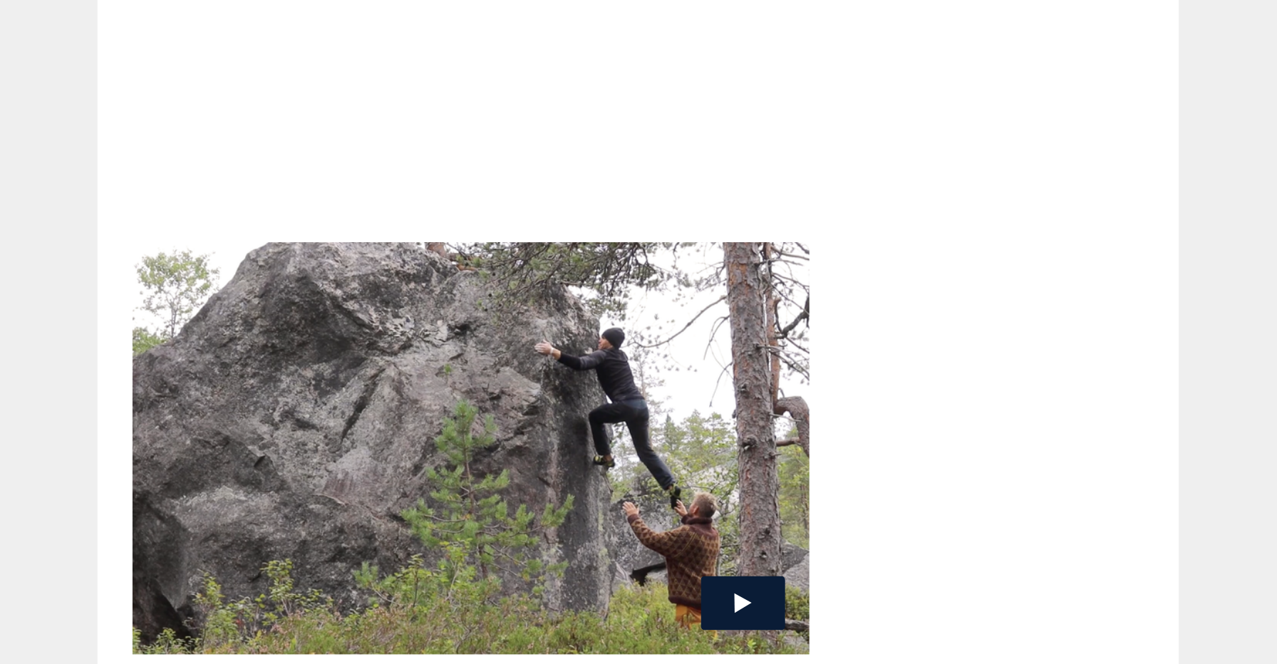
scroll to position [425, 0]
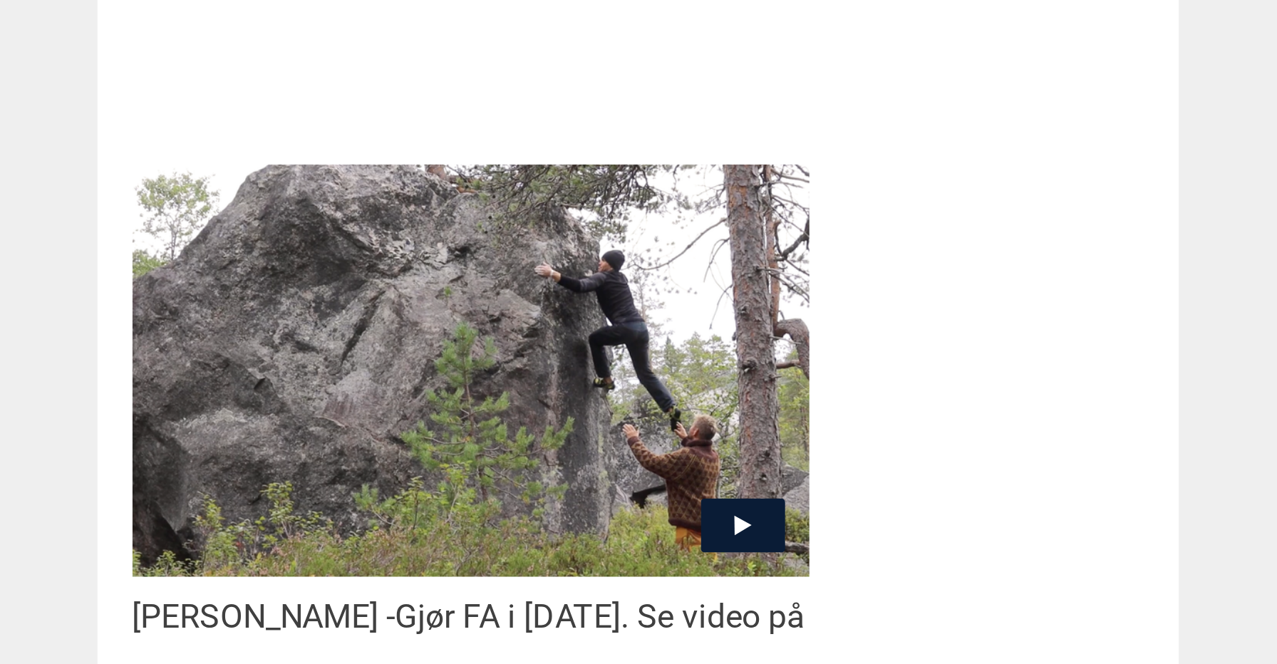
click at [680, 612] on icon at bounding box center [680, 615] width 6 height 7
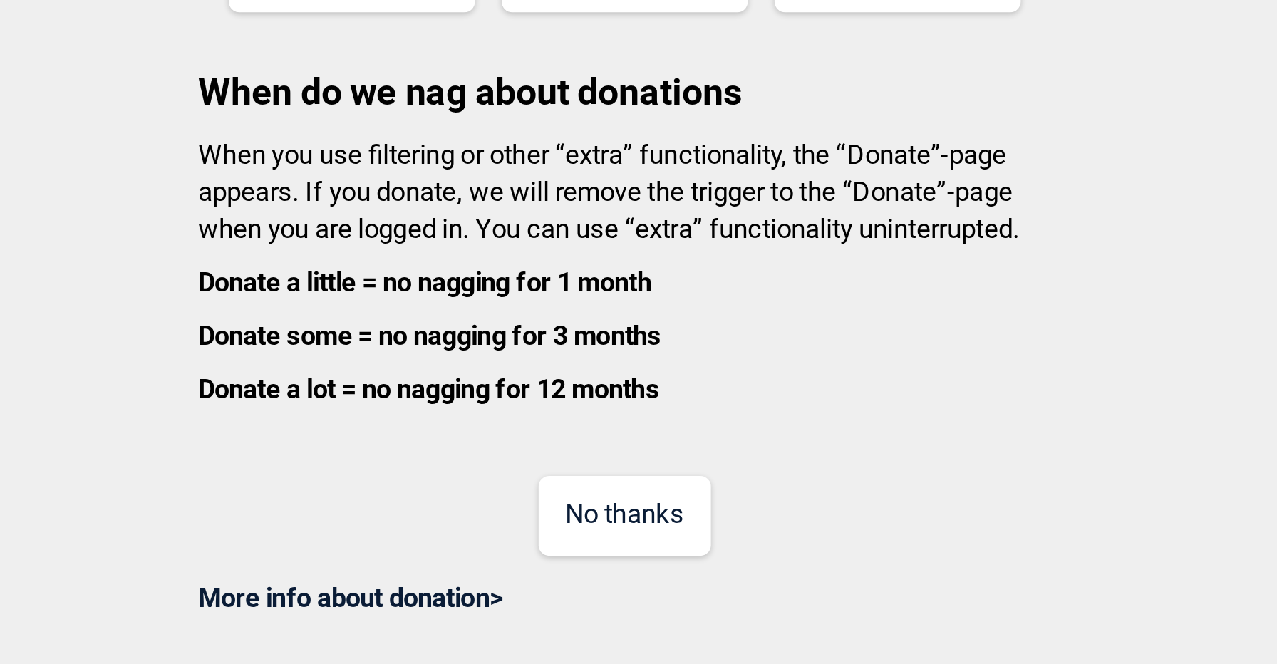
click at [635, 362] on button "No thanks" at bounding box center [639, 363] width 60 height 28
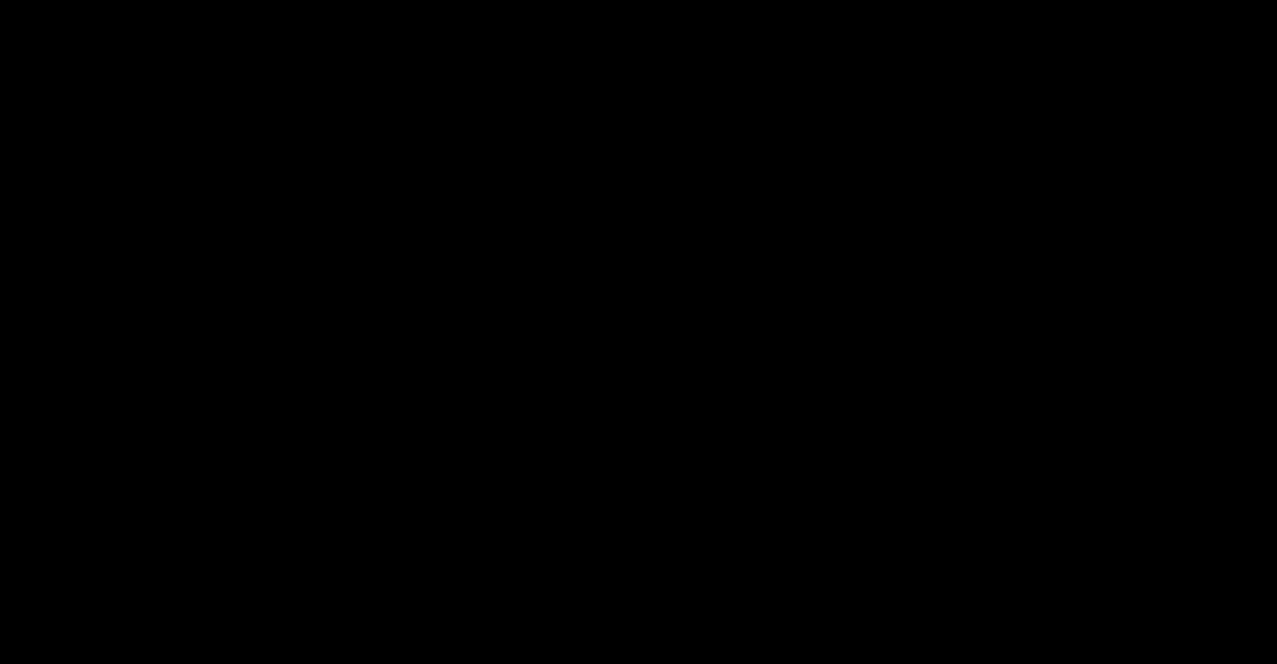
scroll to position [224, 0]
click at [497, 14] on icon at bounding box center [500, 17] width 17 height 17
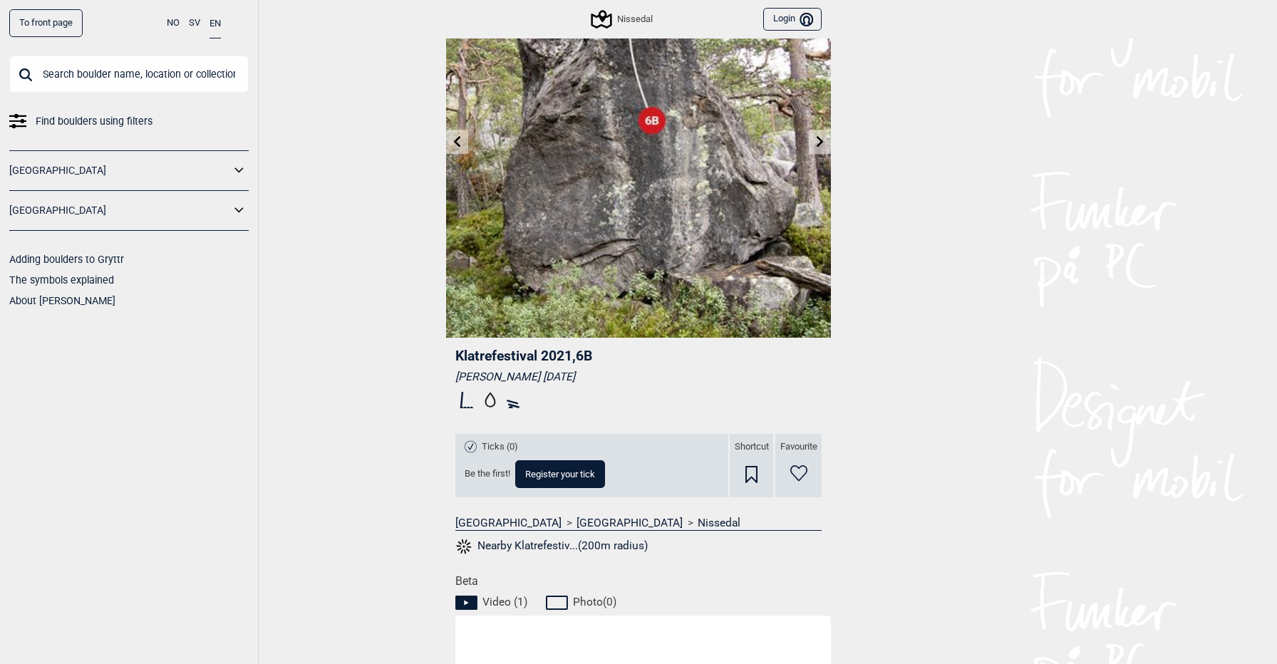
scroll to position [0, 0]
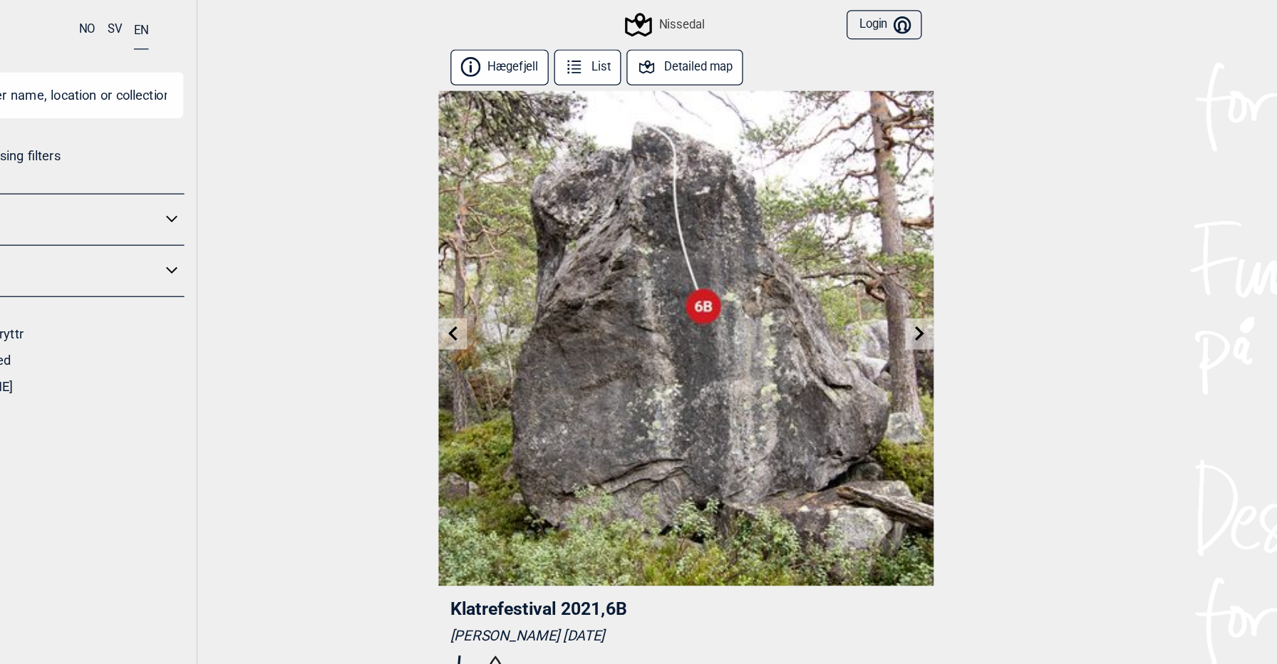
click at [819, 256] on icon at bounding box center [820, 258] width 7 height 11
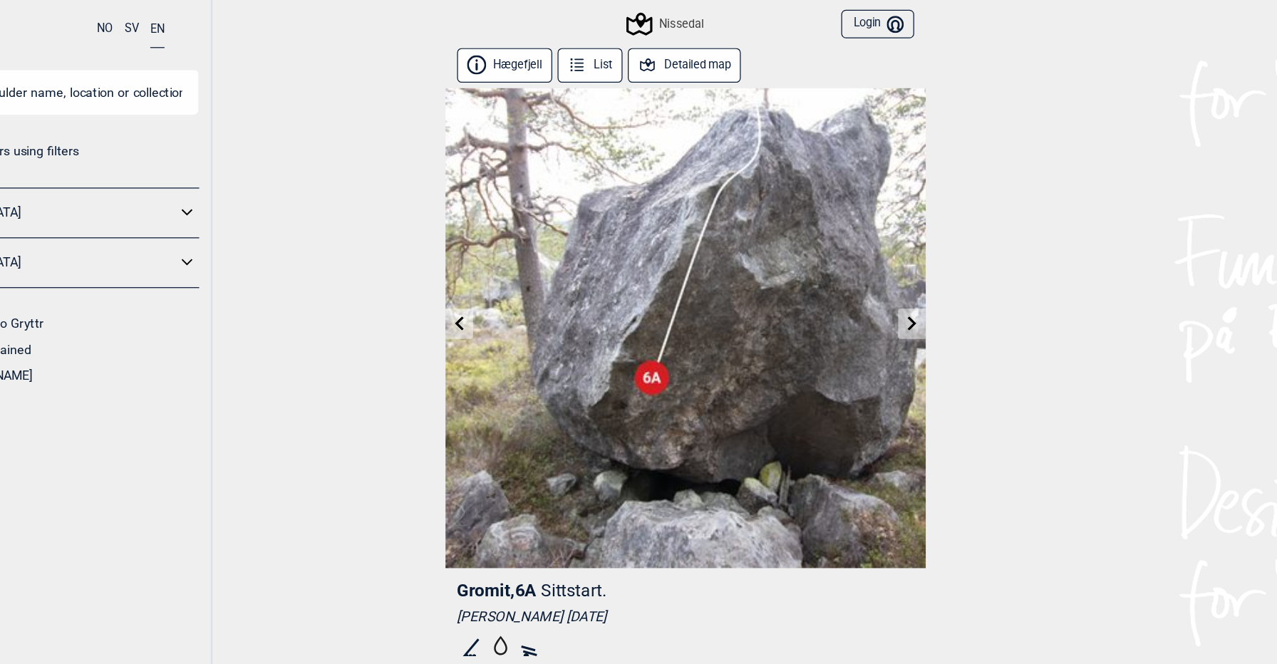
click at [819, 262] on icon at bounding box center [820, 258] width 7 height 11
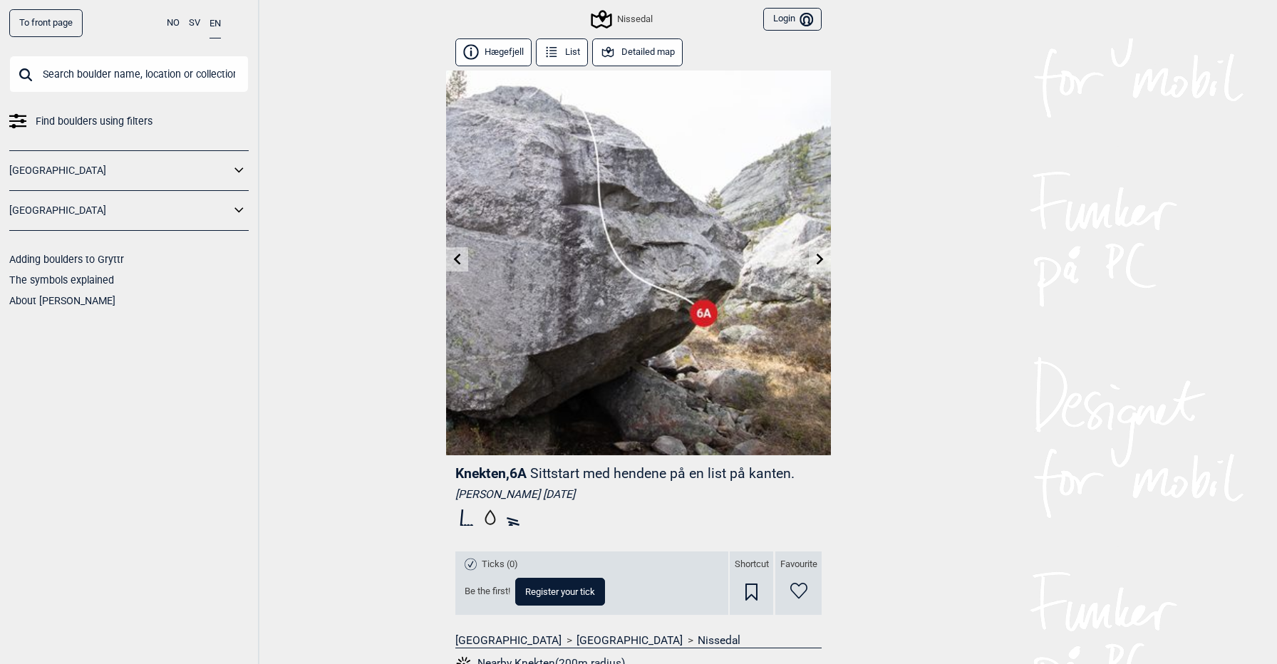
click at [815, 258] on icon at bounding box center [820, 258] width 11 height 11
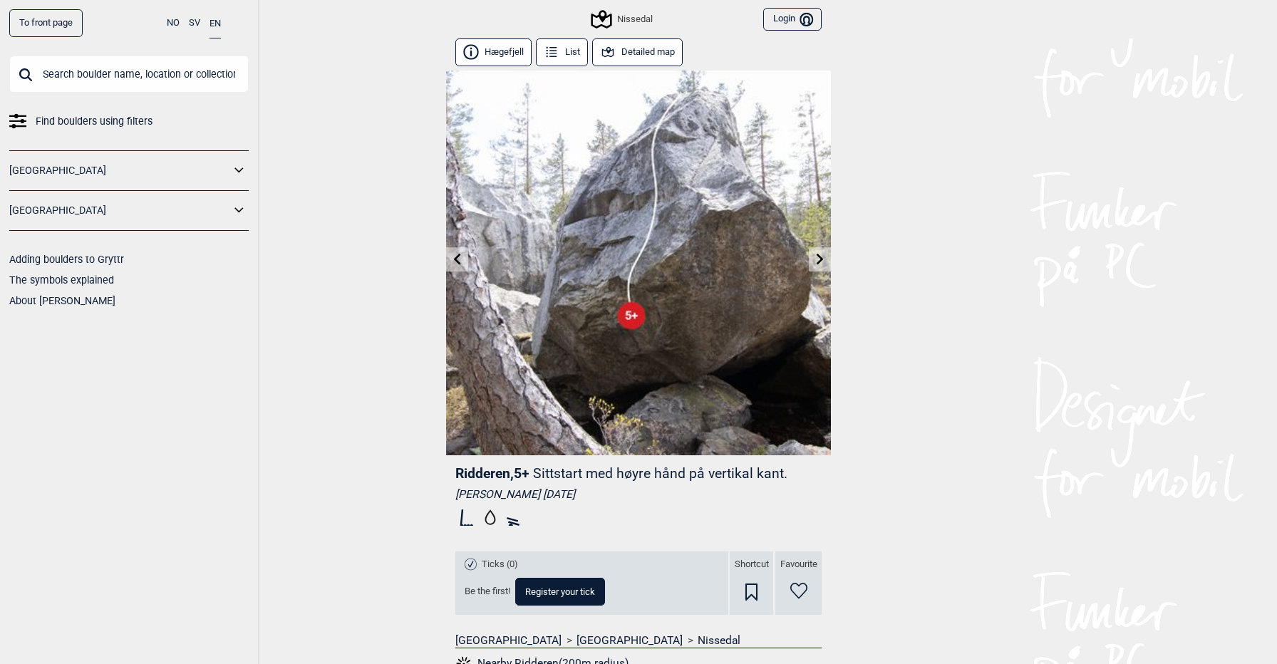
click at [818, 262] on icon at bounding box center [820, 258] width 7 height 11
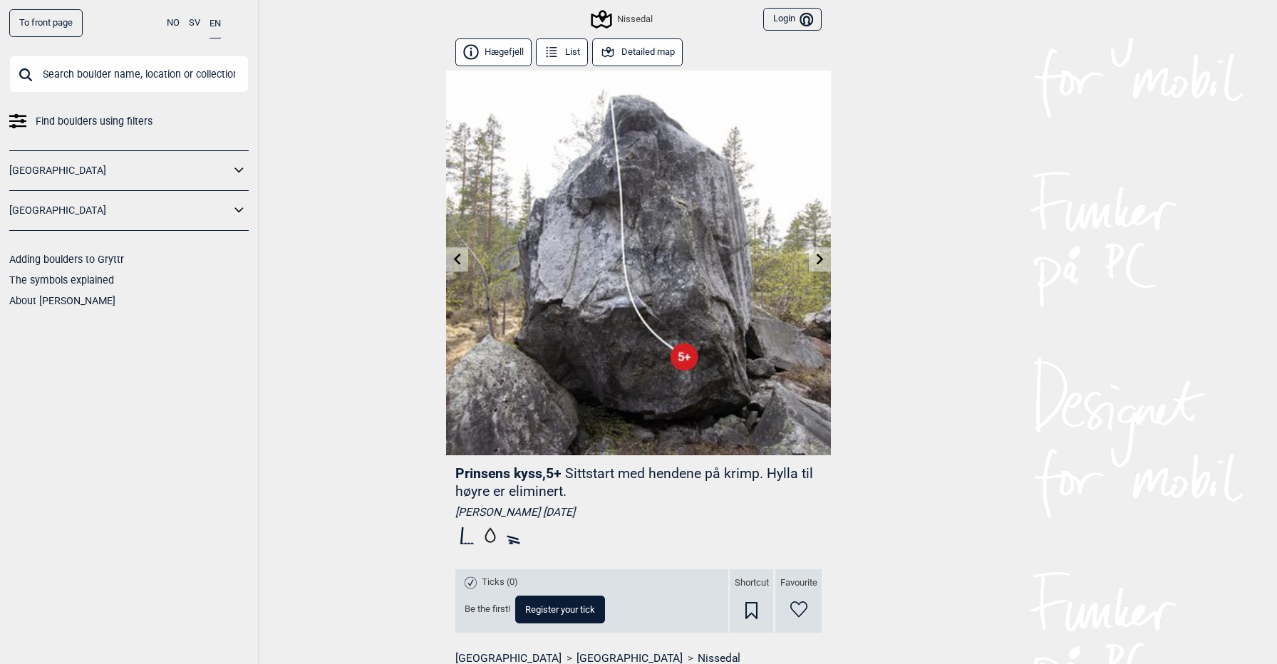
click at [813, 259] on link at bounding box center [820, 260] width 22 height 24
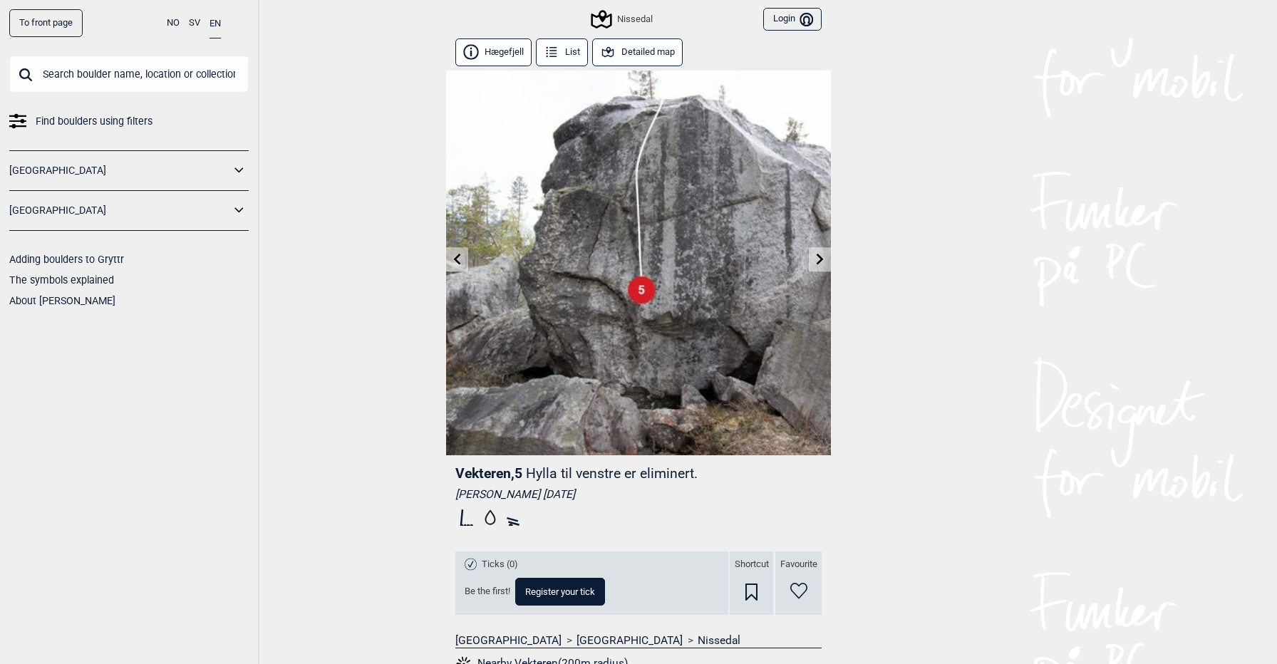
click at [632, 60] on button "Detailed map" at bounding box center [637, 52] width 91 height 28
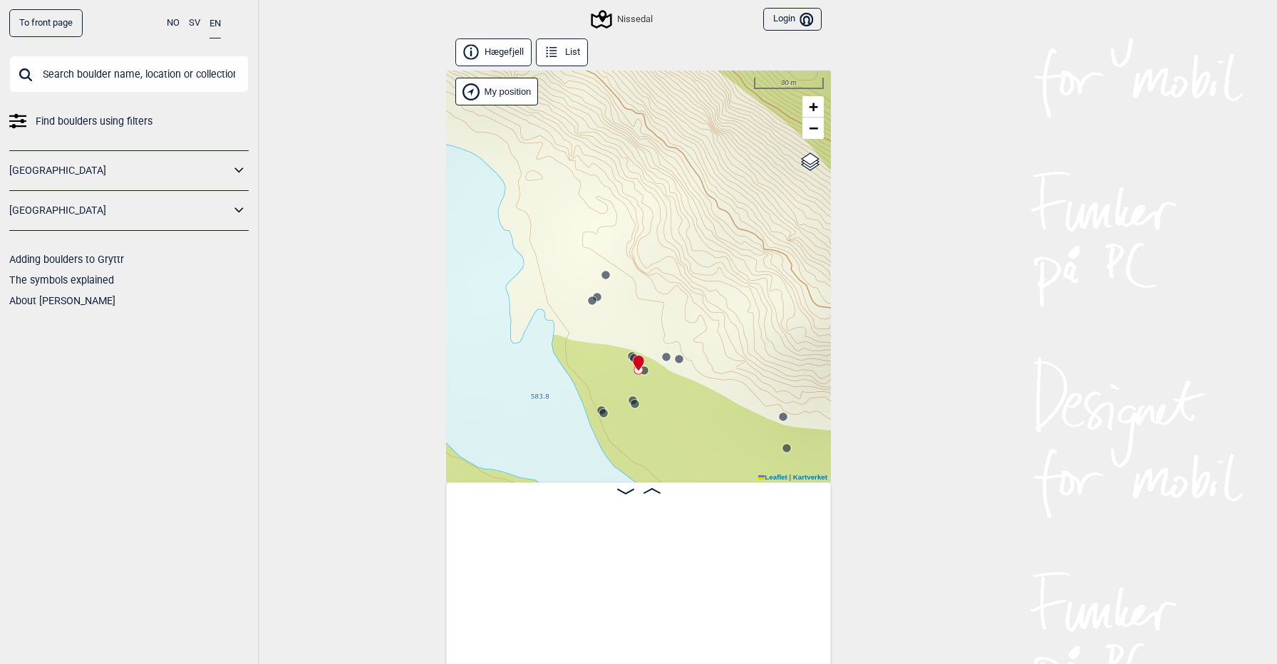
scroll to position [0, 1927]
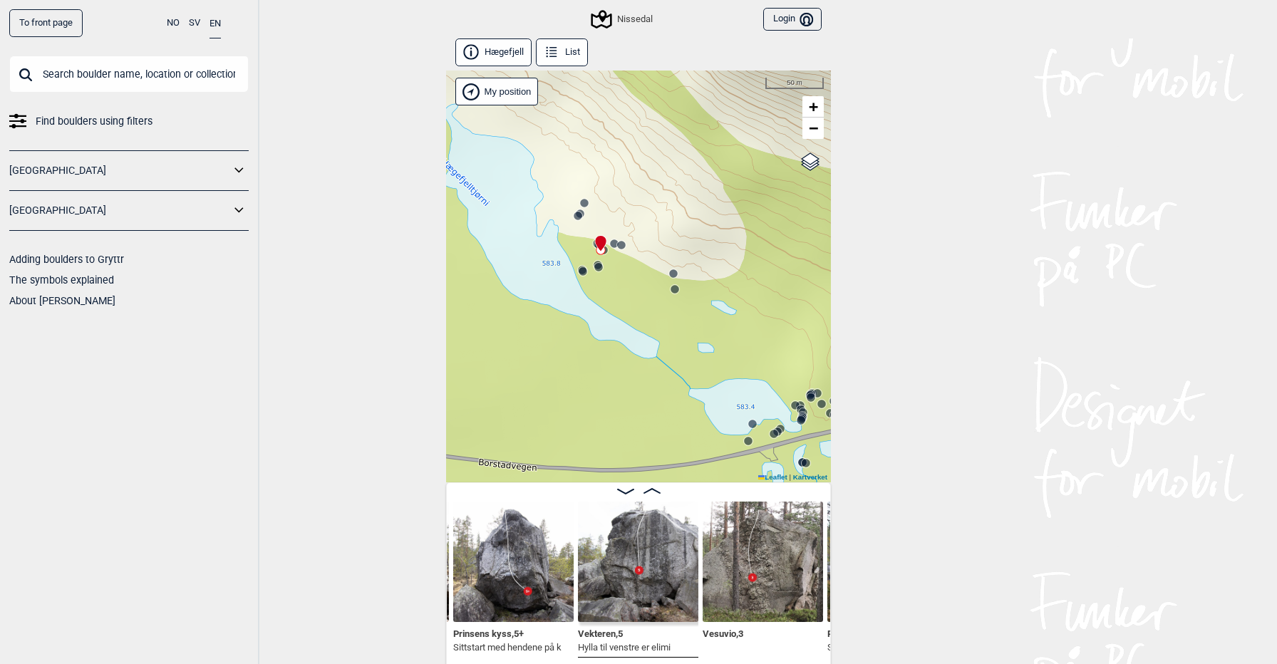
click at [770, 564] on img at bounding box center [763, 562] width 120 height 120
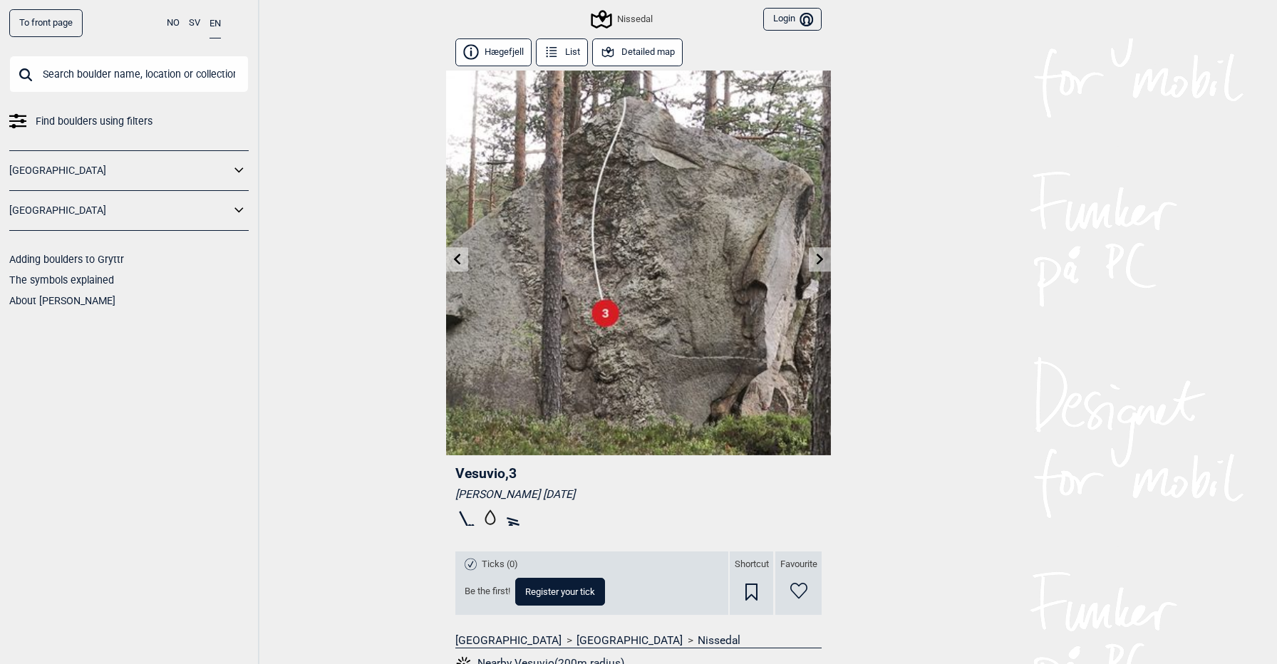
click at [811, 258] on link at bounding box center [820, 260] width 22 height 24
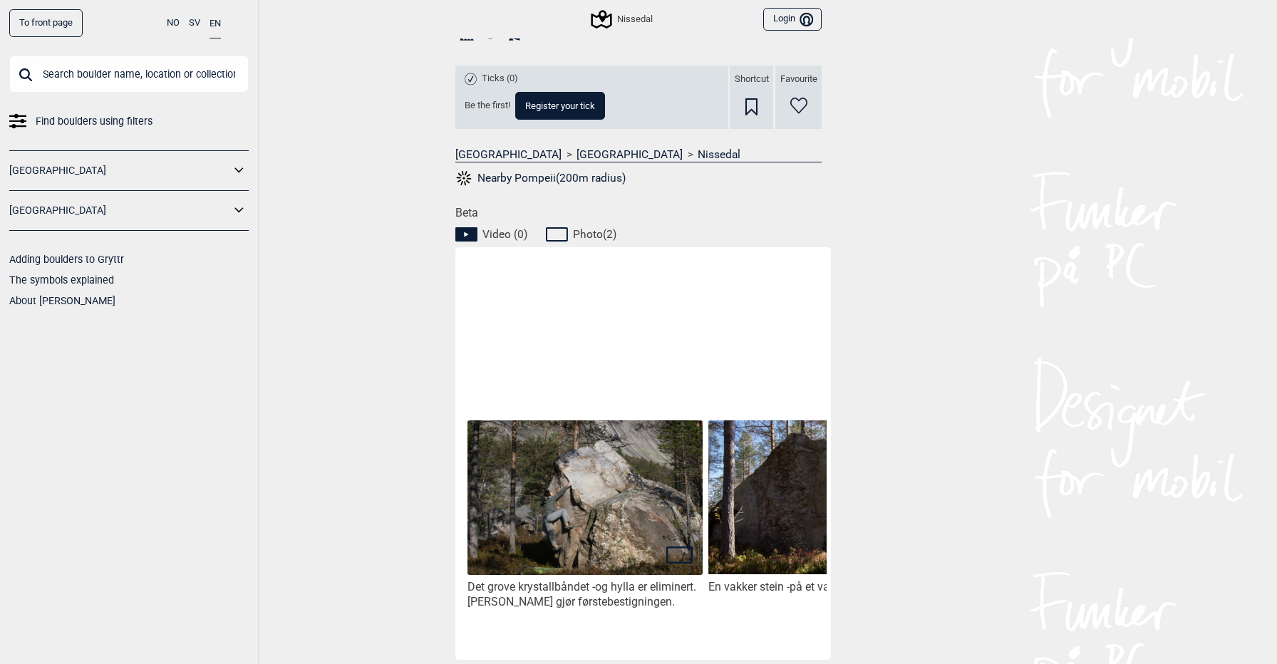
scroll to position [583, 0]
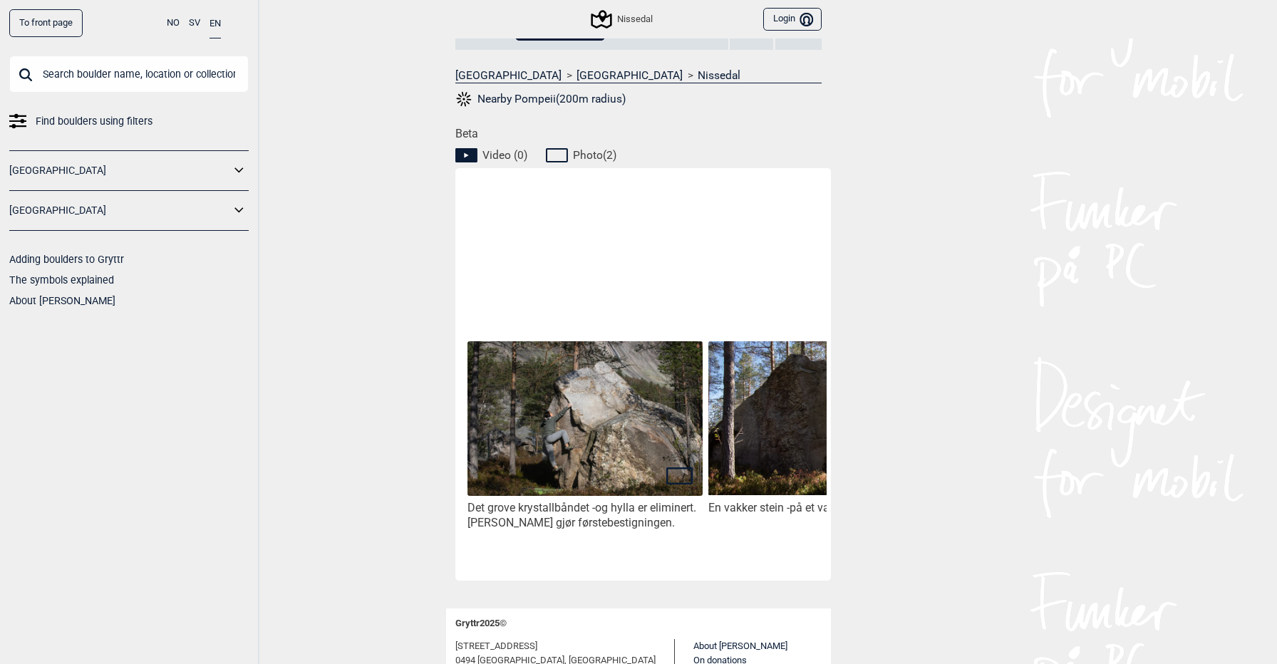
click at [465, 150] on icon at bounding box center [466, 155] width 22 height 14
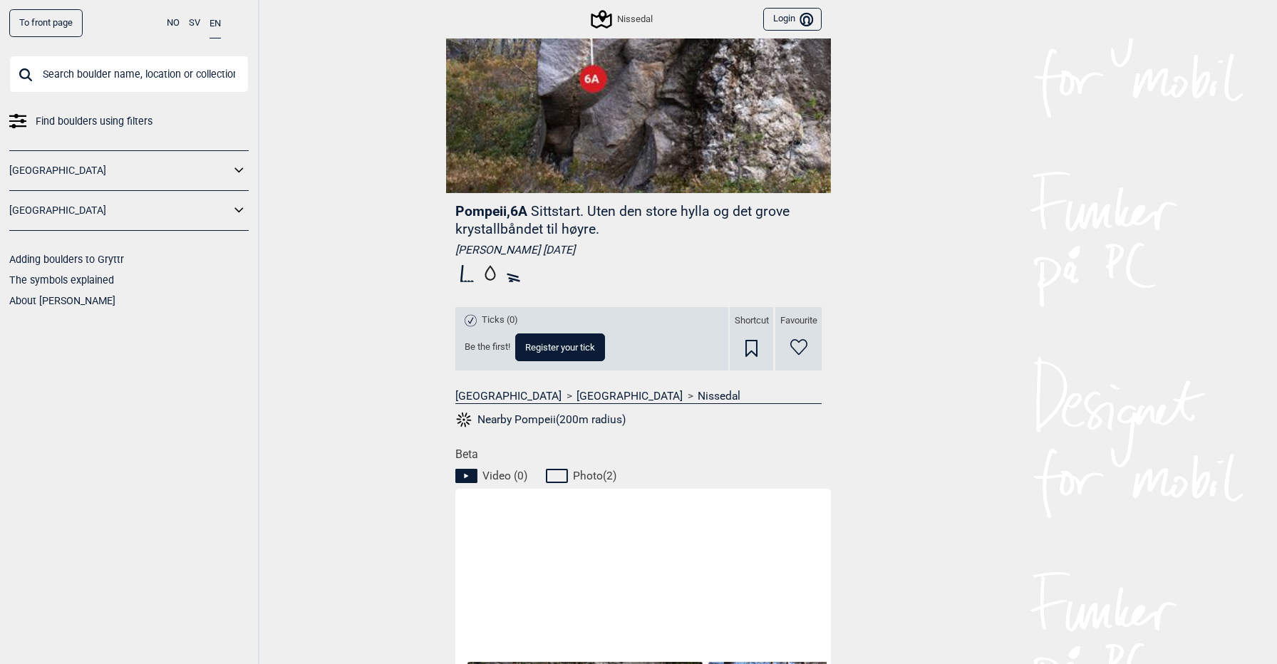
scroll to position [0, 0]
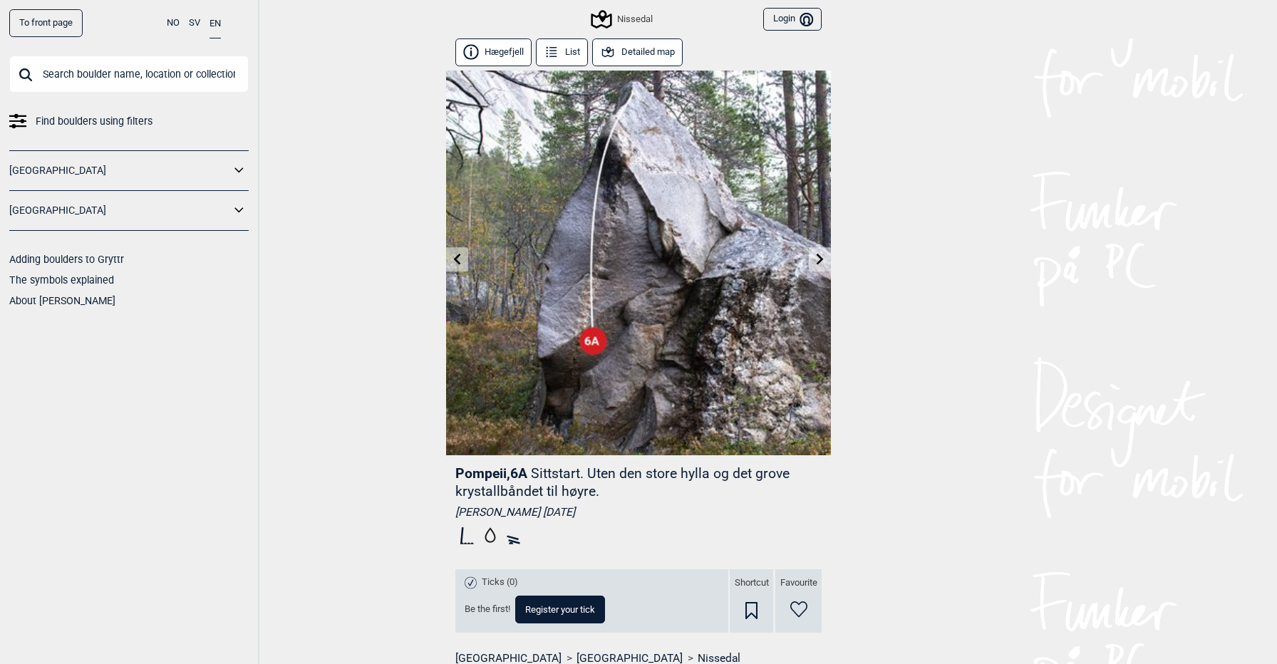
click at [818, 260] on icon at bounding box center [820, 258] width 11 height 11
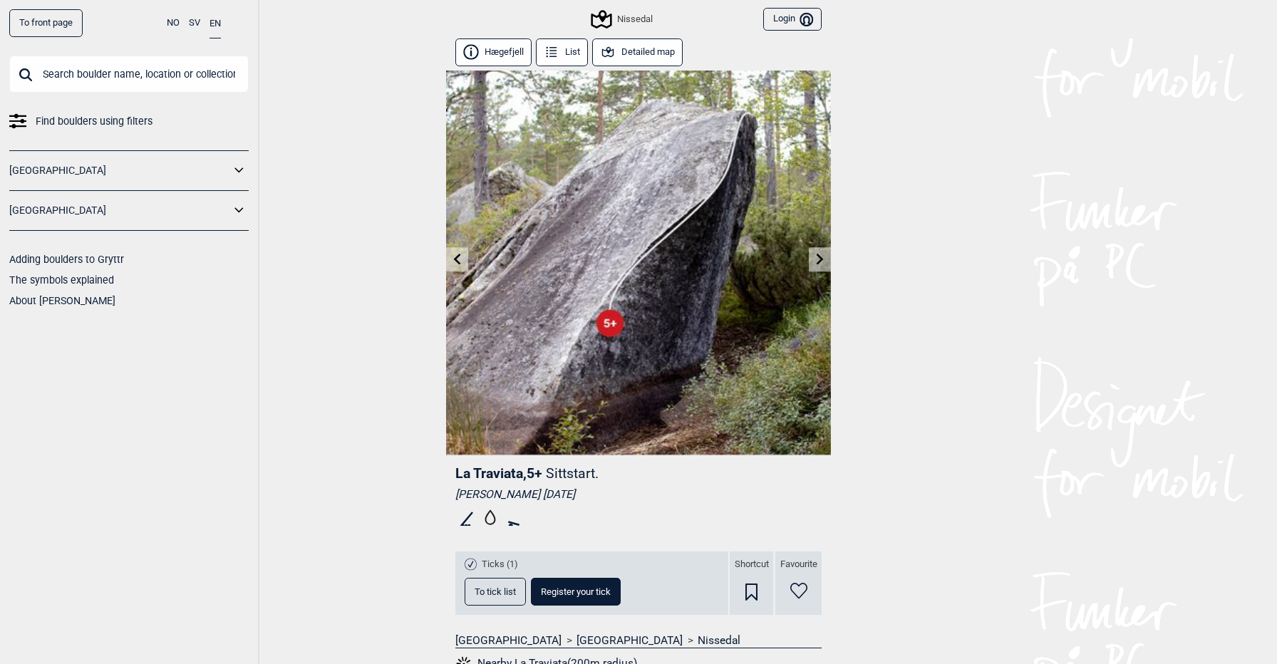
click at [816, 249] on link at bounding box center [820, 260] width 22 height 24
